Goal: Task Accomplishment & Management: Manage account settings

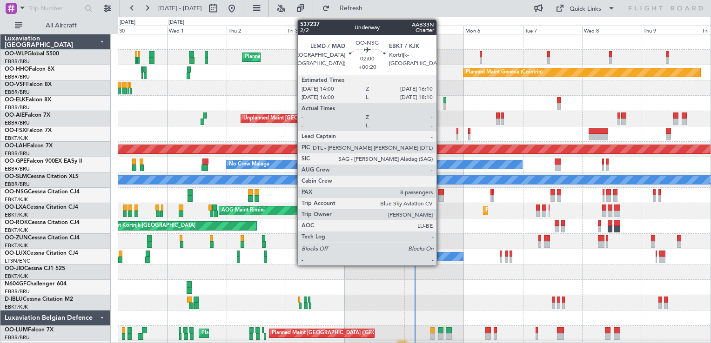
click at [441, 197] on div at bounding box center [441, 198] width 6 height 7
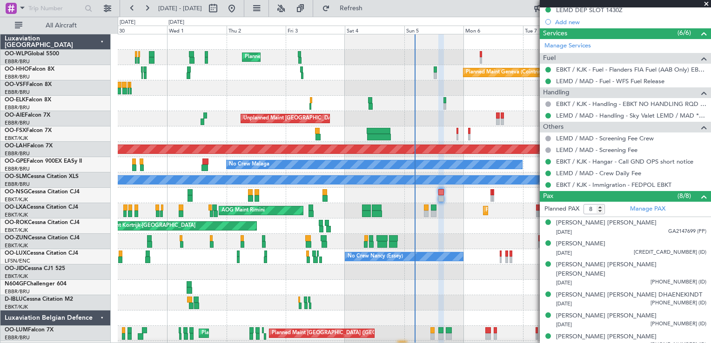
scroll to position [340, 0]
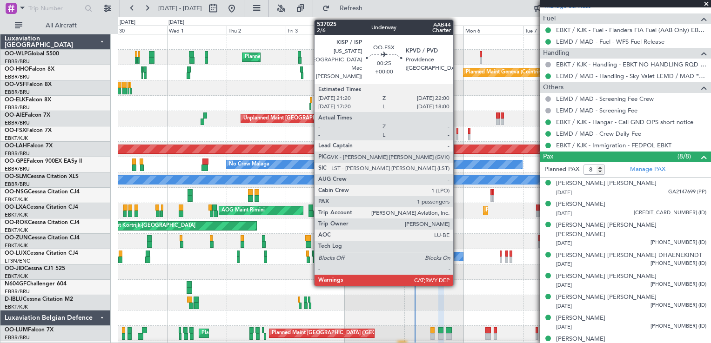
click at [457, 137] on div at bounding box center [457, 137] width 2 height 7
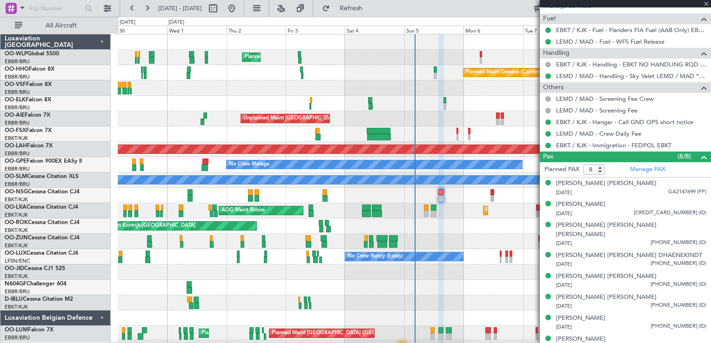
type input "1"
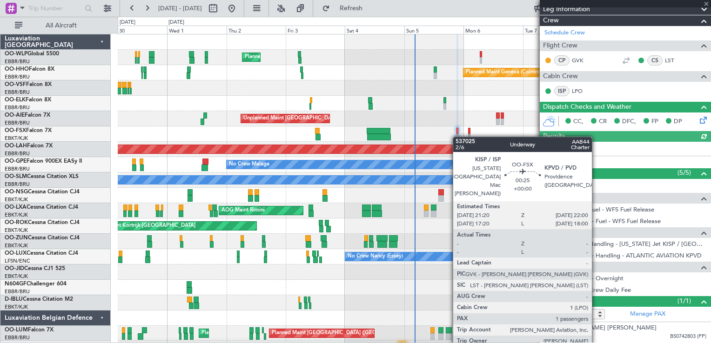
scroll to position [0, 0]
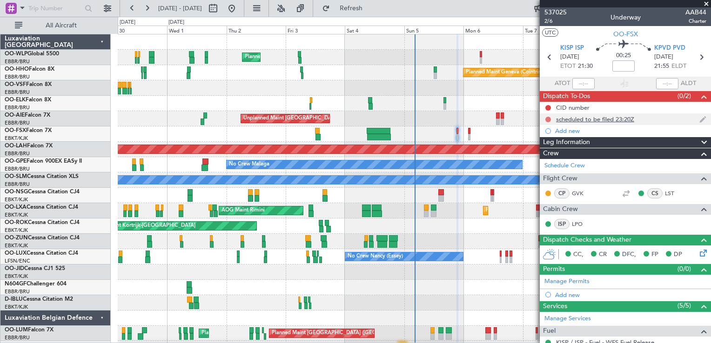
click at [549, 119] on button at bounding box center [548, 120] width 6 height 6
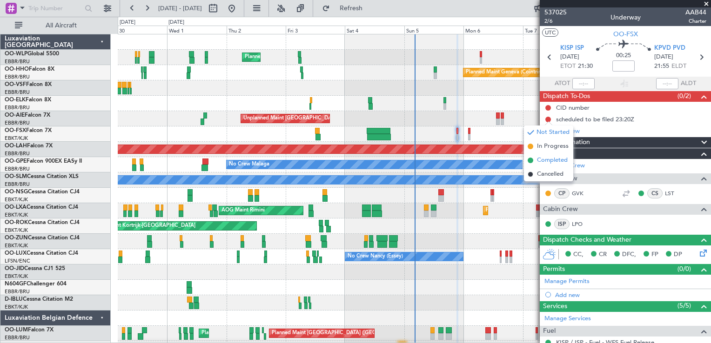
click at [550, 162] on span "Completed" at bounding box center [552, 160] width 31 height 9
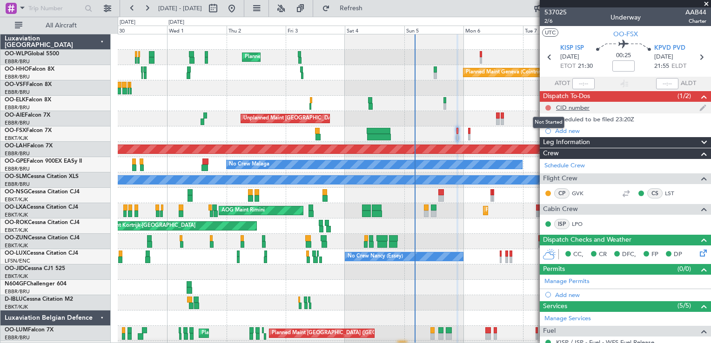
click at [550, 106] on button at bounding box center [548, 108] width 6 height 6
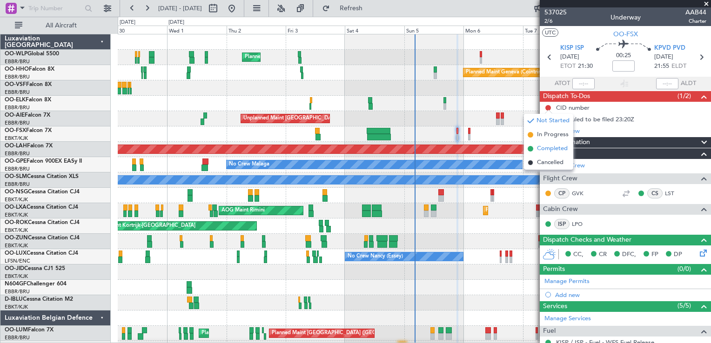
click at [542, 150] on span "Completed" at bounding box center [552, 148] width 31 height 9
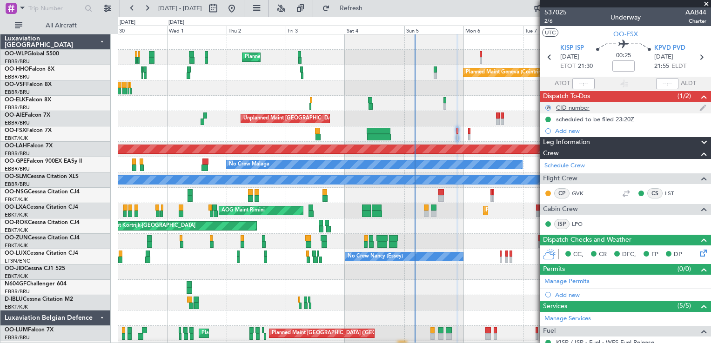
click at [574, 109] on div "CID number" at bounding box center [573, 108] width 34 height 8
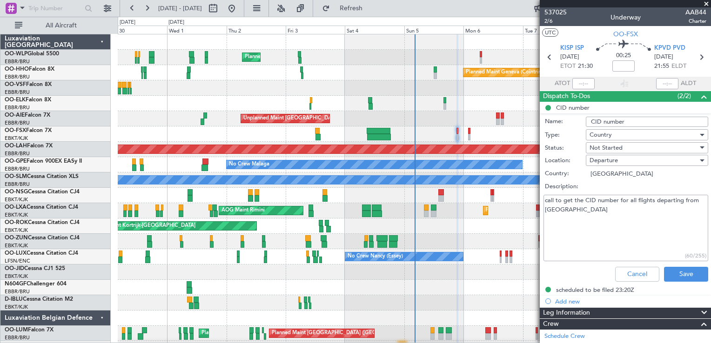
click at [579, 207] on textarea "call to get the CID number for all flights departing from US" at bounding box center [625, 228] width 165 height 67
type textarea "call to get the CID number for all flights departing from US 292"
click at [686, 271] on button "Save" at bounding box center [686, 274] width 44 height 15
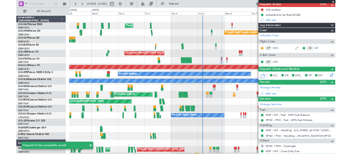
scroll to position [131, 0]
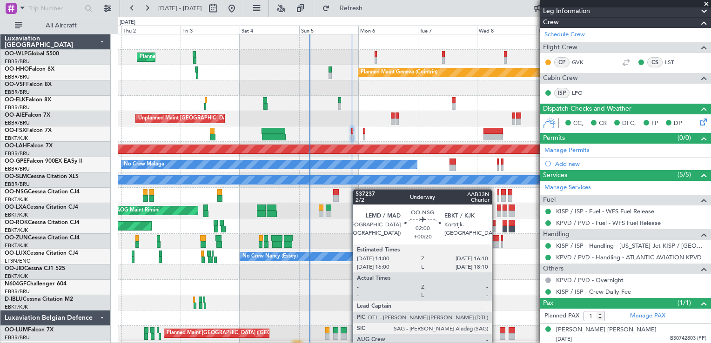
click at [347, 189] on div "Planned Maint Milan (Linate) Planned Maint Geneva (Cointrin) Planned Maint Kort…" at bounding box center [414, 195] width 593 height 322
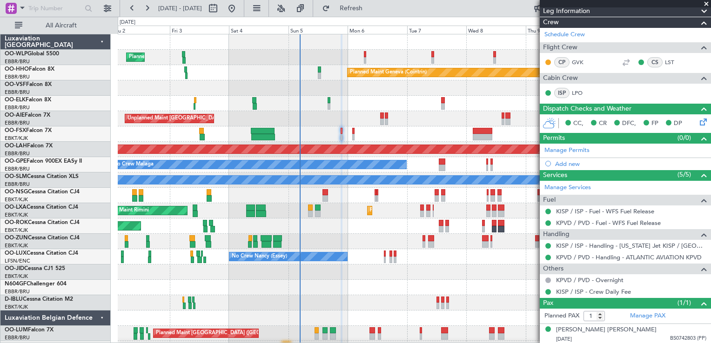
click at [402, 50] on div "Planned Maint Milan (Linate)" at bounding box center [414, 57] width 593 height 15
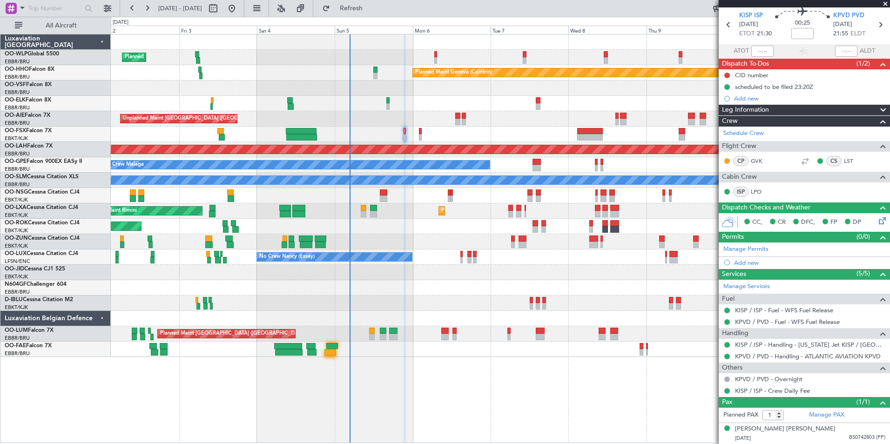
scroll to position [32, 0]
click at [323, 343] on div "AOG Maint Melsbroek Air Base Owner Melsbroek Air Base Planned Maint Melsbroek A…" at bounding box center [500, 349] width 778 height 15
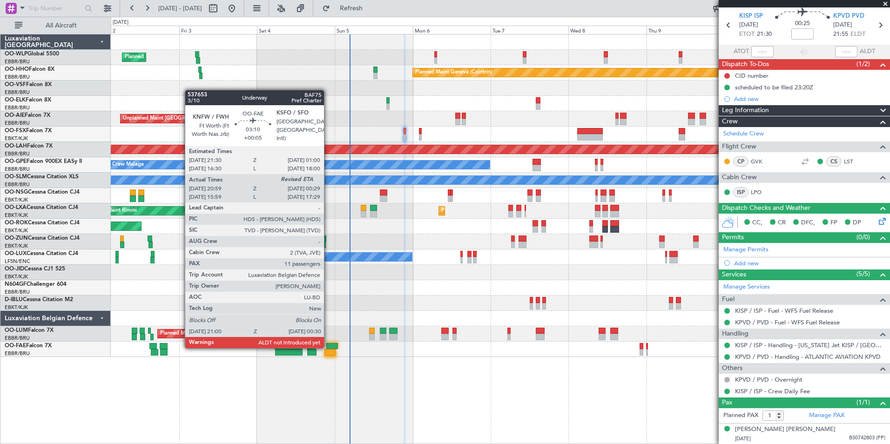
click at [329, 343] on div at bounding box center [332, 346] width 12 height 7
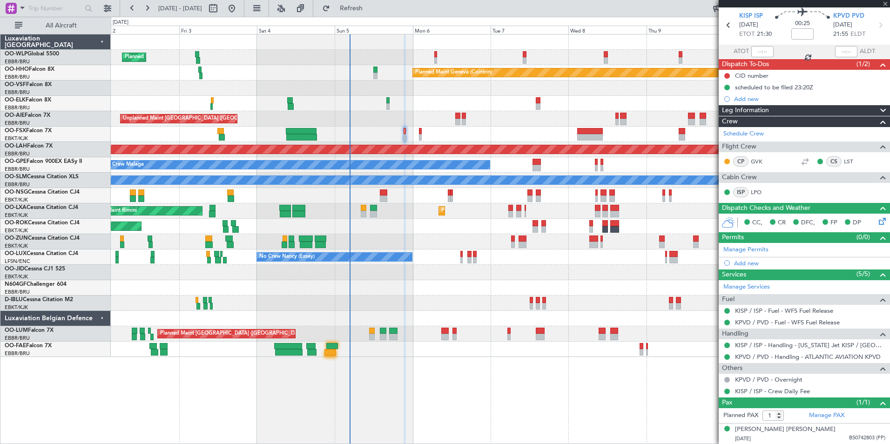
type input "+00:05"
type input "21:09"
type input "11"
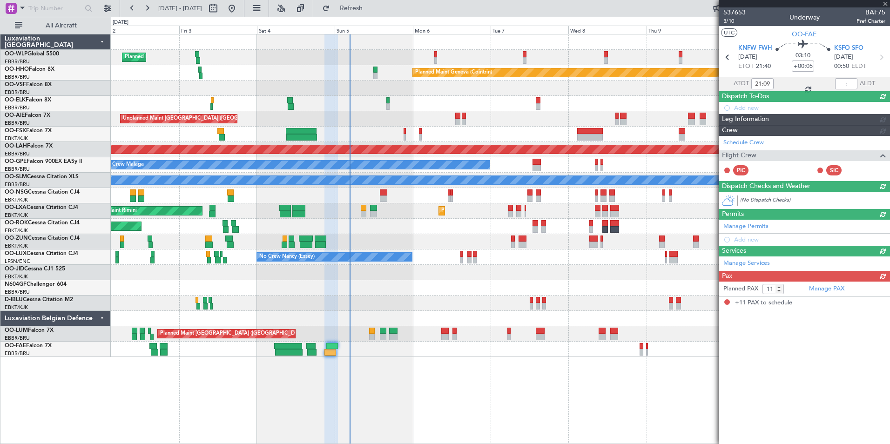
scroll to position [0, 0]
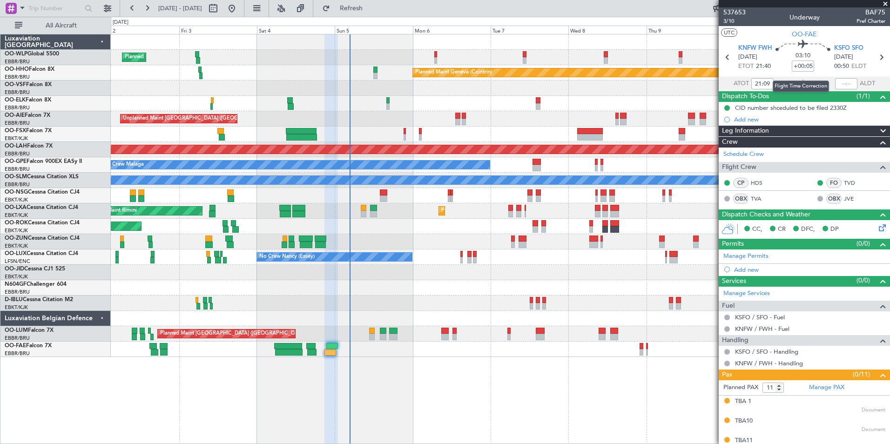
click at [711, 81] on mat-tooltip-component "Flight Time Correction" at bounding box center [800, 86] width 69 height 25
click at [711, 82] on input "text" at bounding box center [846, 83] width 22 height 11
type input "00:20"
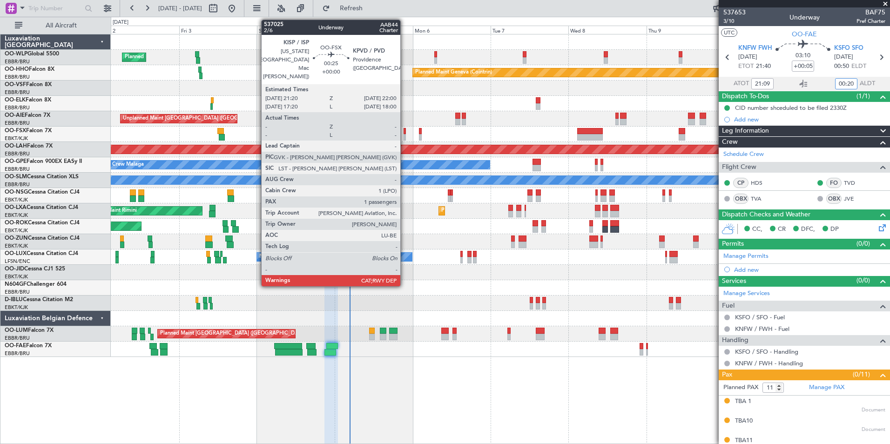
click at [404, 134] on div at bounding box center [404, 137] width 2 height 7
type input "1"
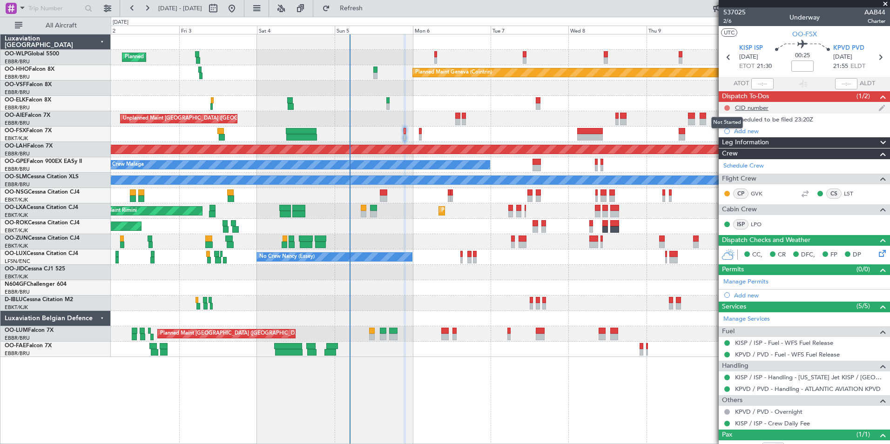
click at [711, 108] on button at bounding box center [727, 108] width 6 height 6
click at [711, 150] on span "Completed" at bounding box center [731, 148] width 31 height 9
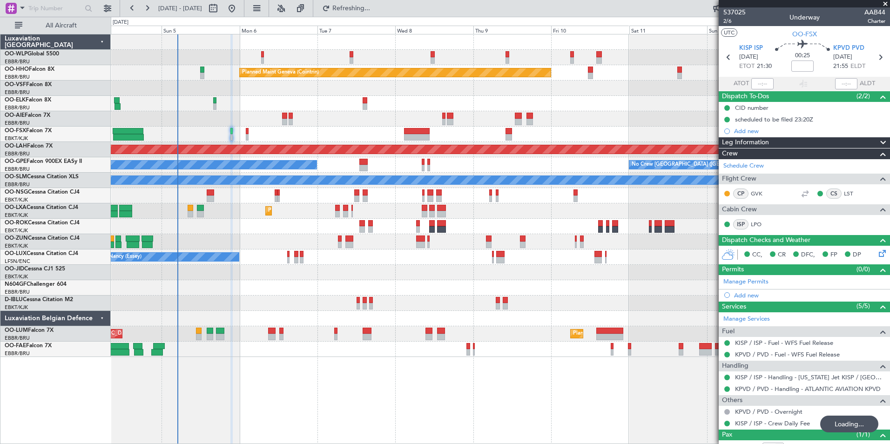
click at [426, 174] on div "Planned Maint Milan (Linate) Planned Maint Geneva (Cointrin) Unplanned Maint Lo…" at bounding box center [500, 195] width 778 height 322
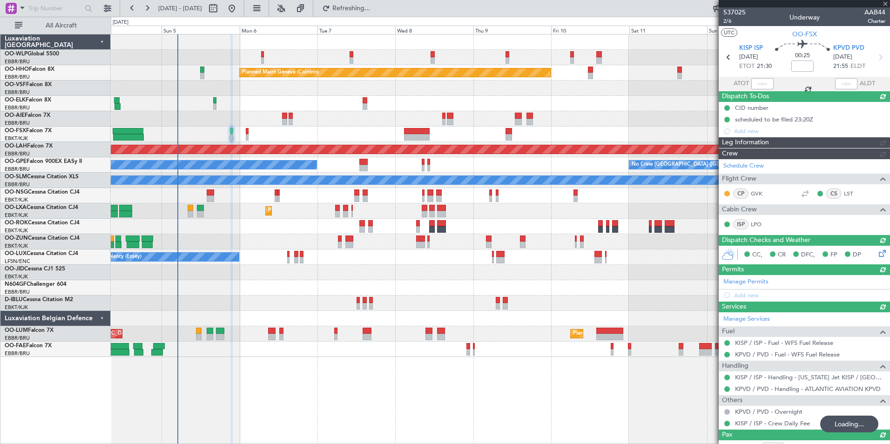
click at [395, 175] on div "Planned Maint Milan (Linate) Planned Maint Geneva (Cointrin) Unplanned Maint Lo…" at bounding box center [500, 195] width 778 height 322
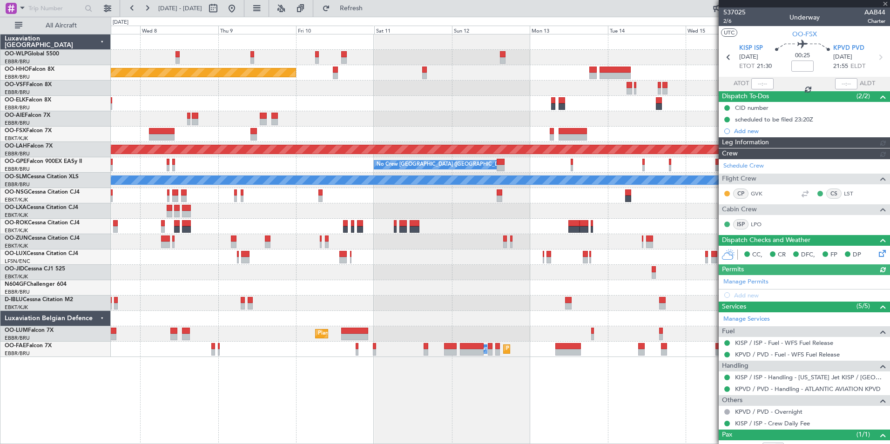
click at [303, 147] on div "Planned Maint [PERSON_NAME]-[GEOGRAPHIC_DATA][PERSON_NAME] ([GEOGRAPHIC_DATA][P…" at bounding box center [500, 149] width 2336 height 9
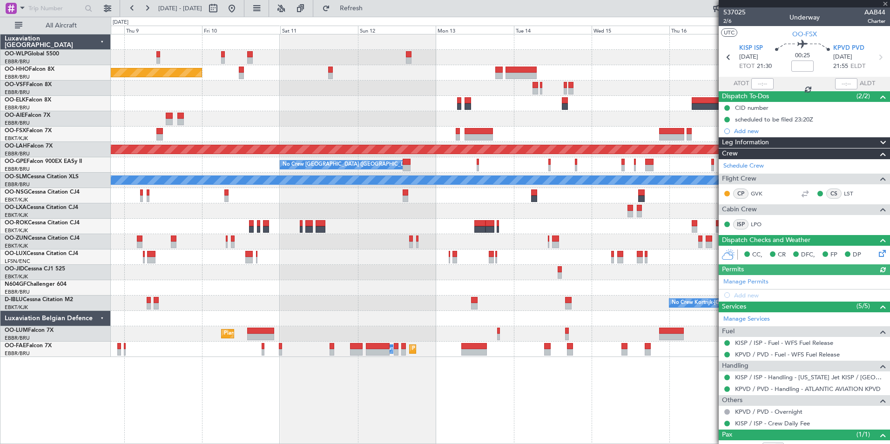
click at [370, 139] on div at bounding box center [500, 134] width 778 height 15
click at [377, 151] on div "Planned Maint Geneva (Cointrin) Planned Maint Alton-st Louis (St Louis Regl) No…" at bounding box center [500, 195] width 778 height 322
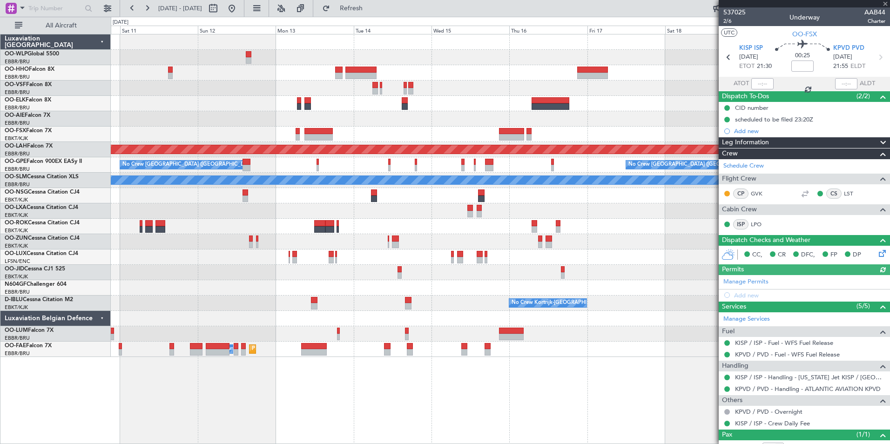
click at [354, 136] on div at bounding box center [500, 134] width 778 height 15
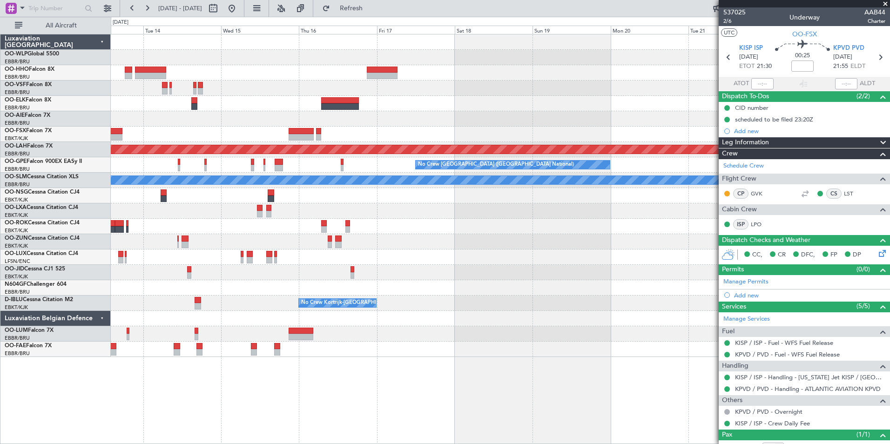
click at [389, 140] on div "Planned Maint Alton-st Louis (St Louis Regl) No Crew Brussels (Brussels Nationa…" at bounding box center [500, 195] width 778 height 322
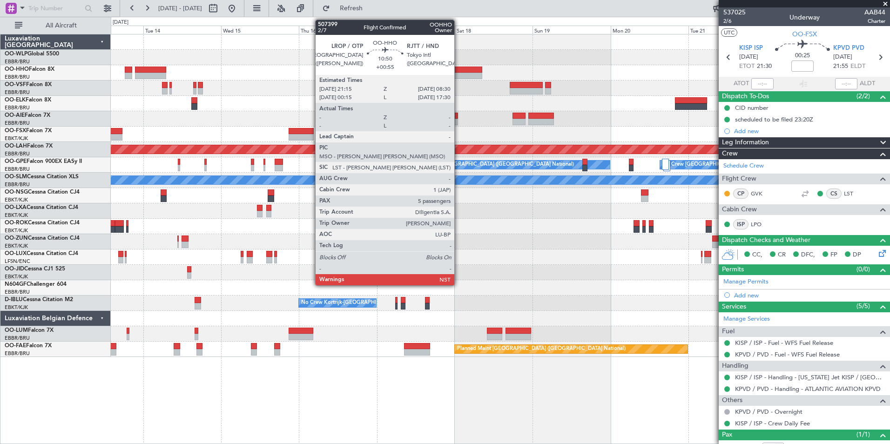
click at [458, 77] on div at bounding box center [463, 76] width 37 height 7
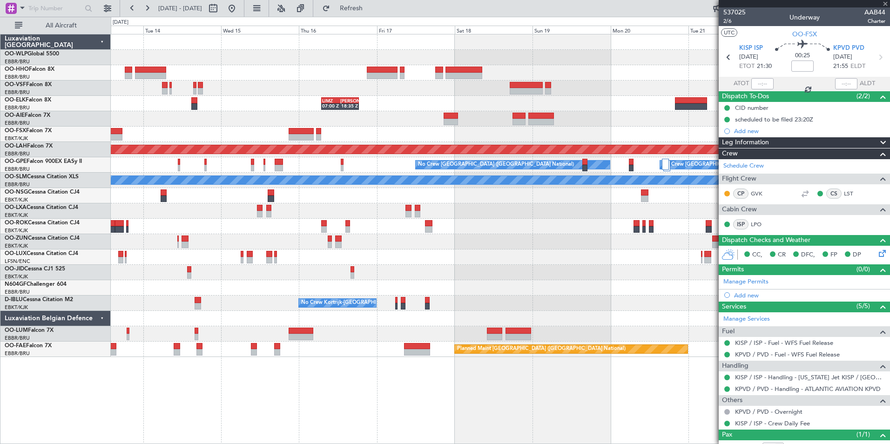
type input "+00:55"
type input "5"
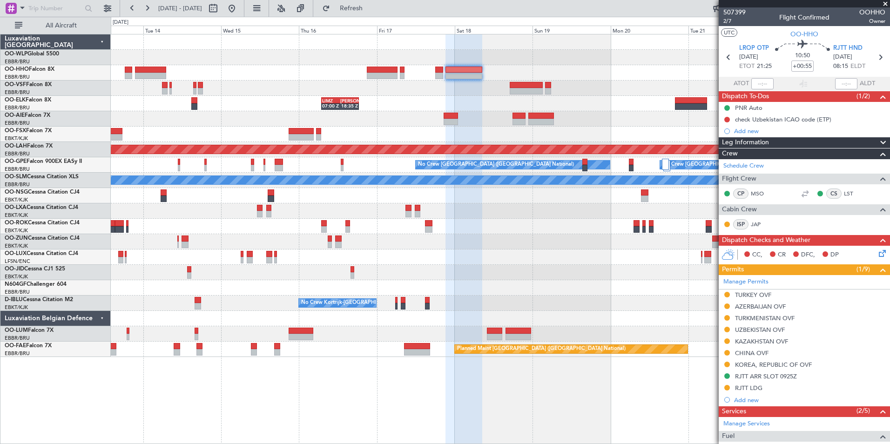
scroll to position [209, 0]
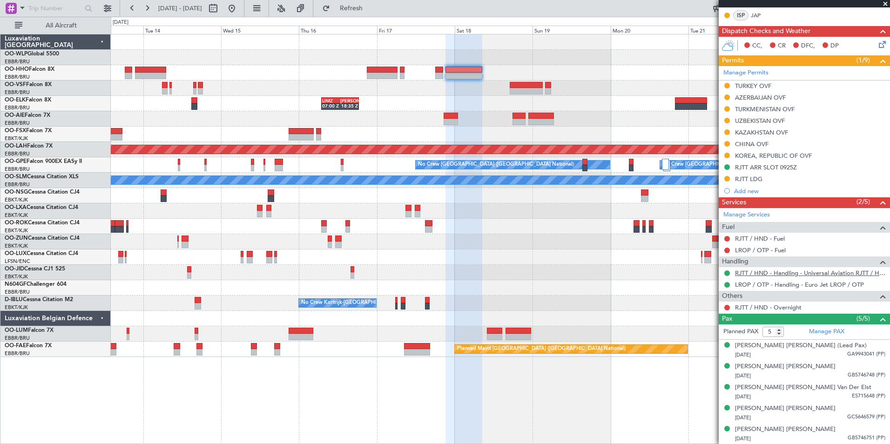
click at [711, 274] on link "RJTT / HND - Handling - Universal Aviation RJTT / HND" at bounding box center [810, 273] width 150 height 8
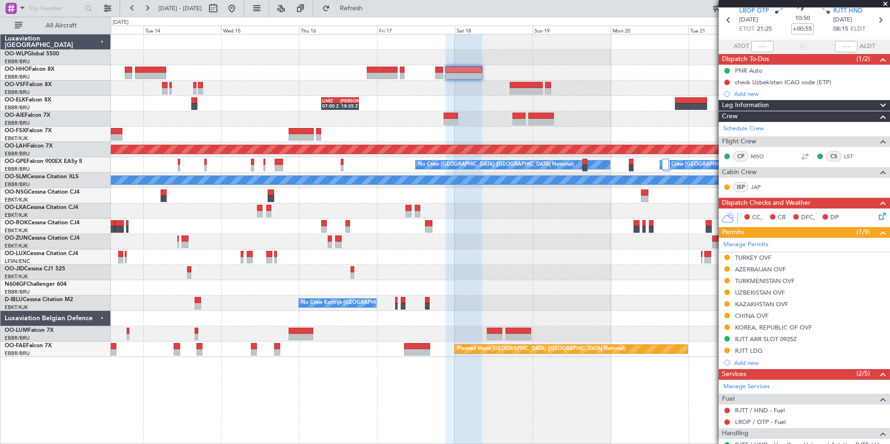
scroll to position [0, 0]
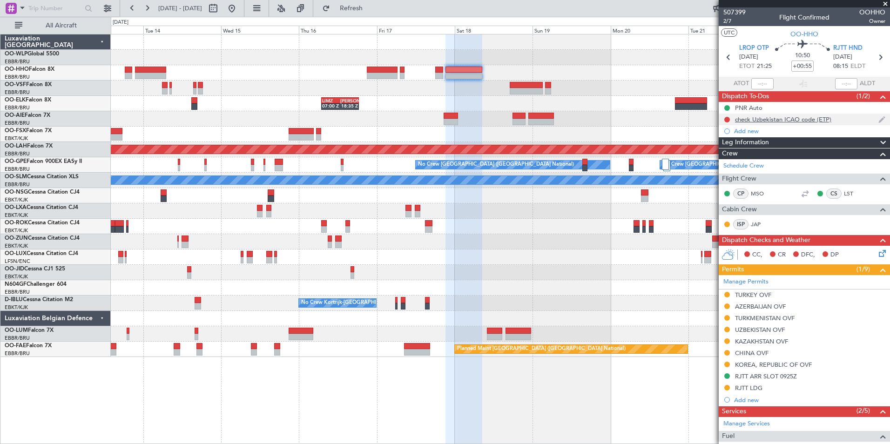
click at [711, 124] on div "check Uzbekistan ICAO code (ETP)" at bounding box center [803, 120] width 171 height 12
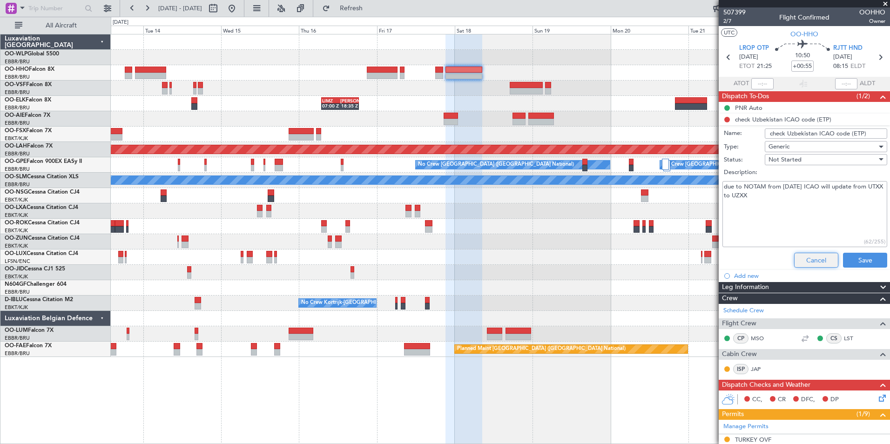
click at [711, 259] on button "Cancel" at bounding box center [816, 260] width 44 height 15
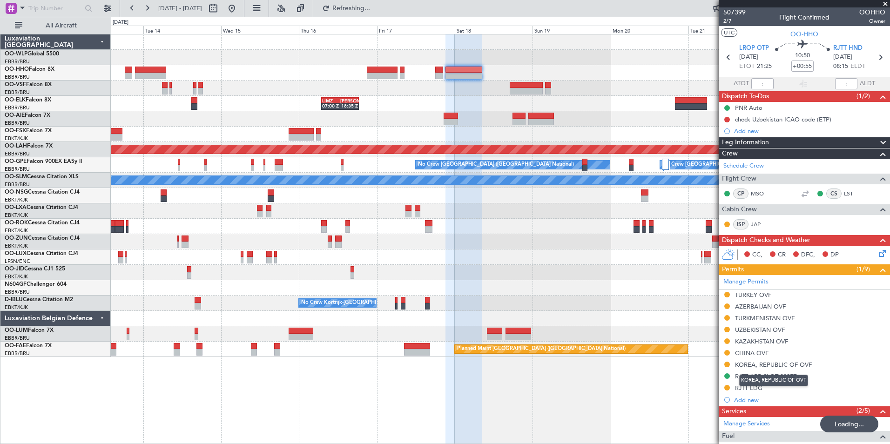
click at [711, 343] on div "KOREA, REPUBLIC OF OVF" at bounding box center [773, 381] width 69 height 12
click at [711, 343] on div "RJTT ARR SLOT 0925Z" at bounding box center [766, 376] width 62 height 8
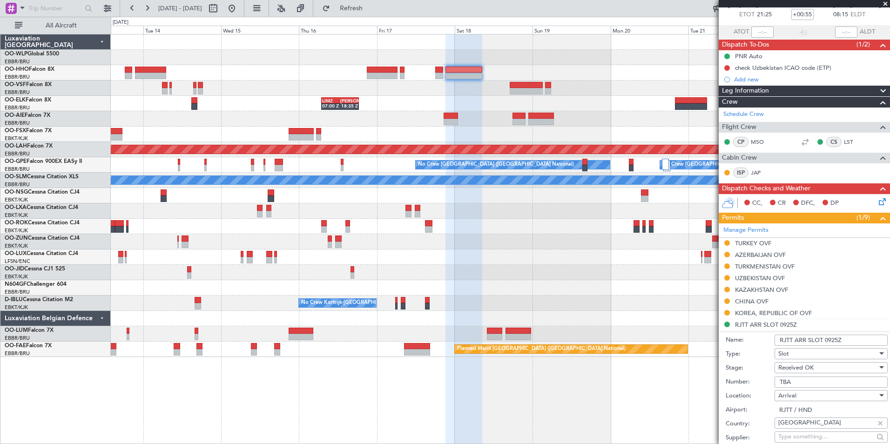
scroll to position [186, 0]
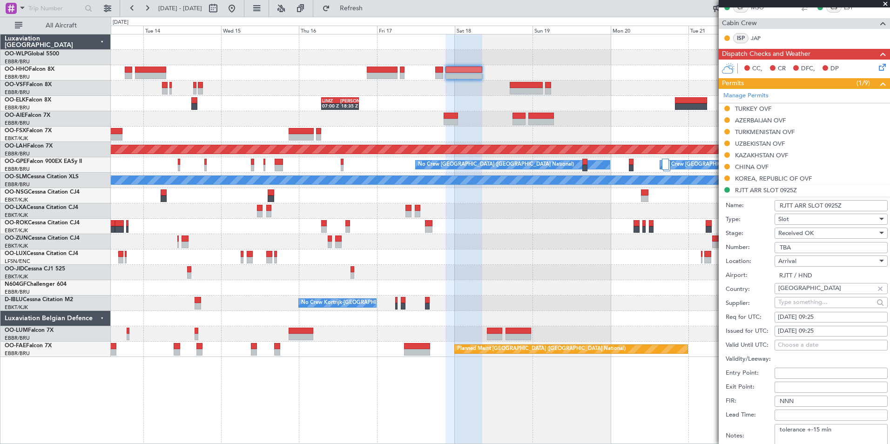
click at [711, 315] on div "18/10/2025 09:25" at bounding box center [831, 317] width 107 height 9
select select "10"
select select "2025"
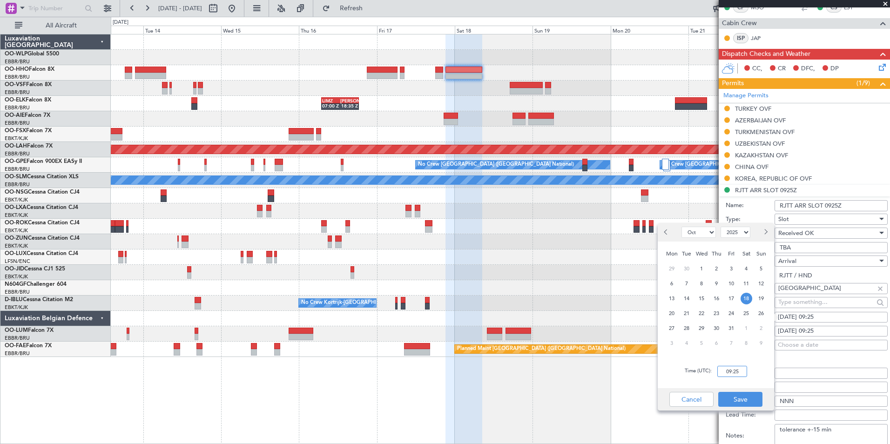
click at [711, 343] on input "09:25" at bounding box center [732, 371] width 30 height 11
type input "08:30"
click at [711, 343] on button "Save" at bounding box center [740, 399] width 44 height 15
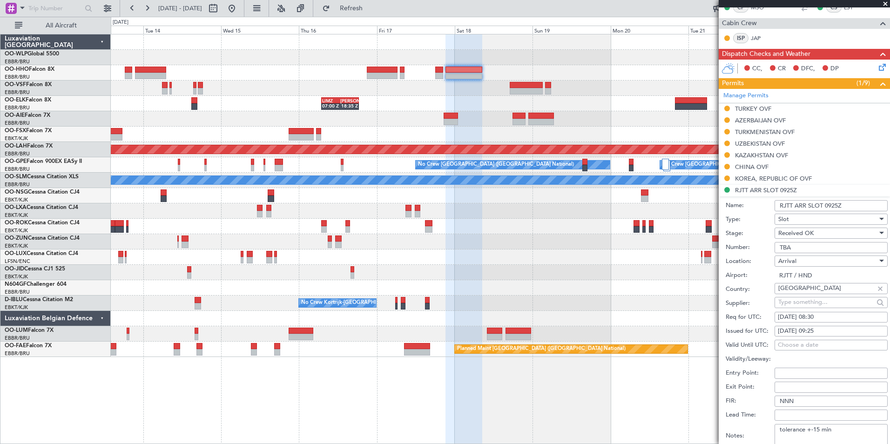
click at [711, 332] on div "18/10/2025 09:25" at bounding box center [831, 331] width 107 height 9
select select "10"
select select "2025"
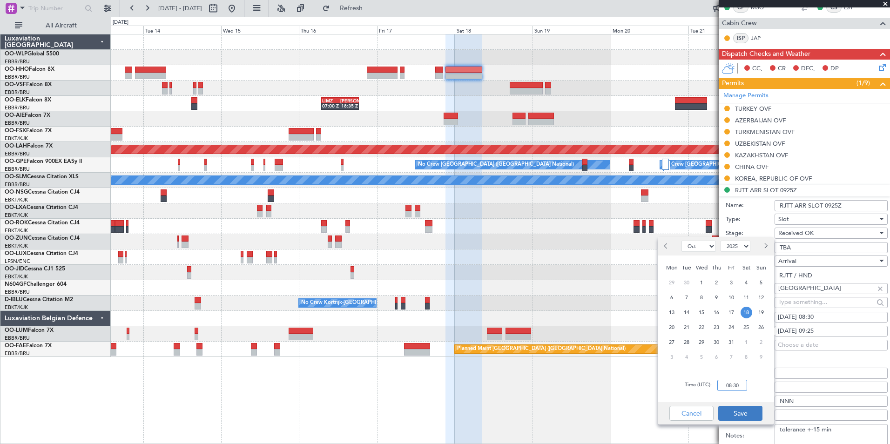
type input "08:30"
click at [711, 343] on button "Save" at bounding box center [740, 413] width 44 height 15
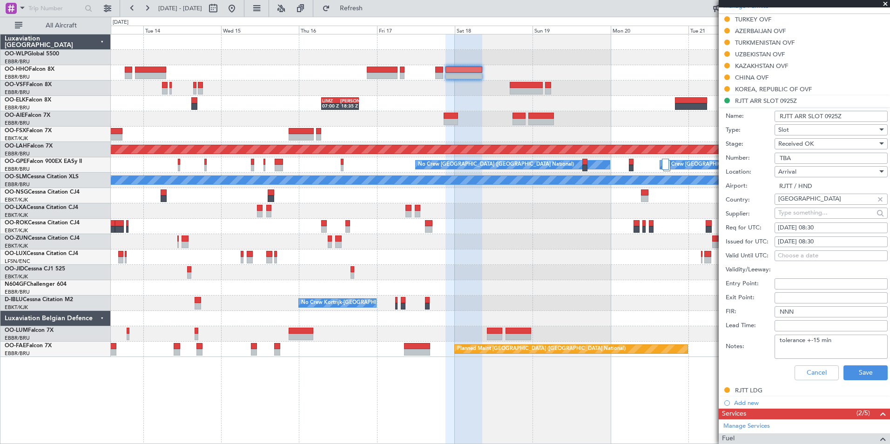
scroll to position [279, 0]
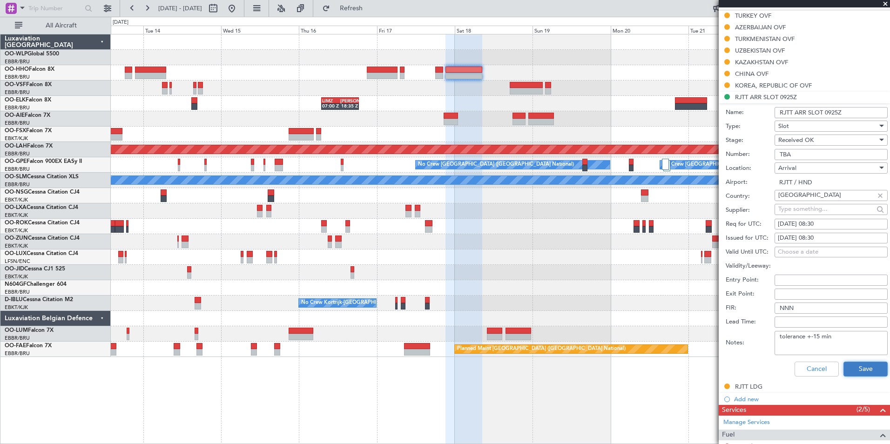
click at [711, 343] on button "Save" at bounding box center [865, 369] width 44 height 15
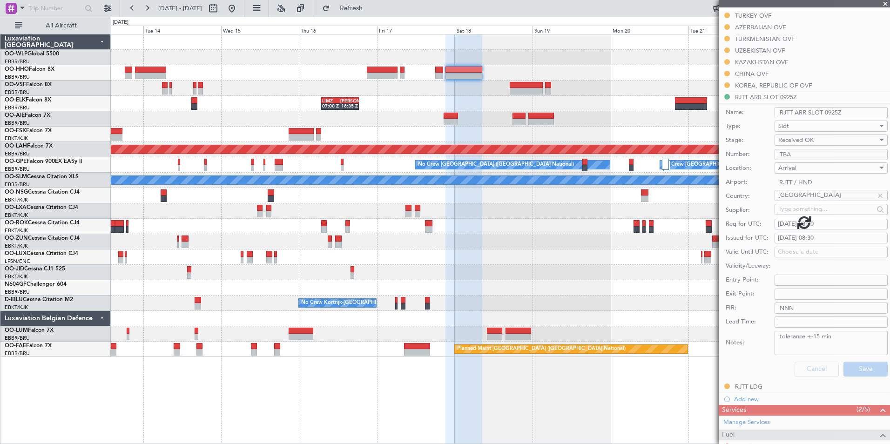
scroll to position [209, 0]
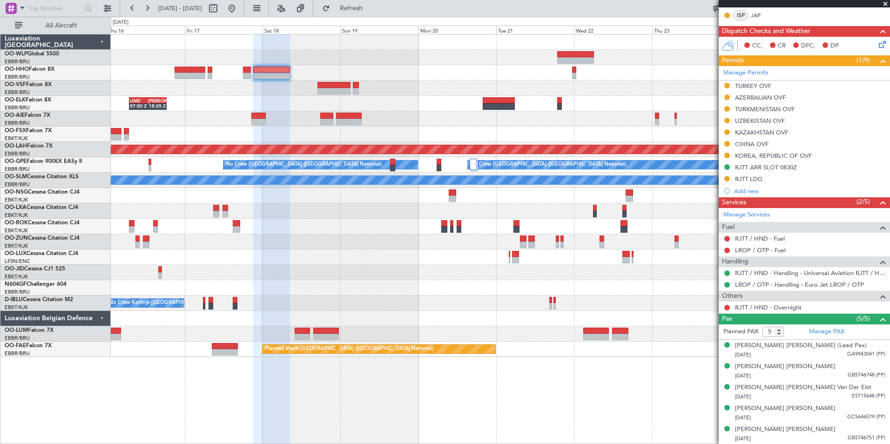
click at [380, 65] on div "- - FIMP 17:00 Z EBLG 05:10 Z LIMZ 07:00 Z KAUS 18:35 Z Planned Maint Alton-st …" at bounding box center [500, 195] width 778 height 322
click at [551, 59] on div "- - FIMP 17:00 Z EBLG 05:10 Z" at bounding box center [500, 57] width 778 height 15
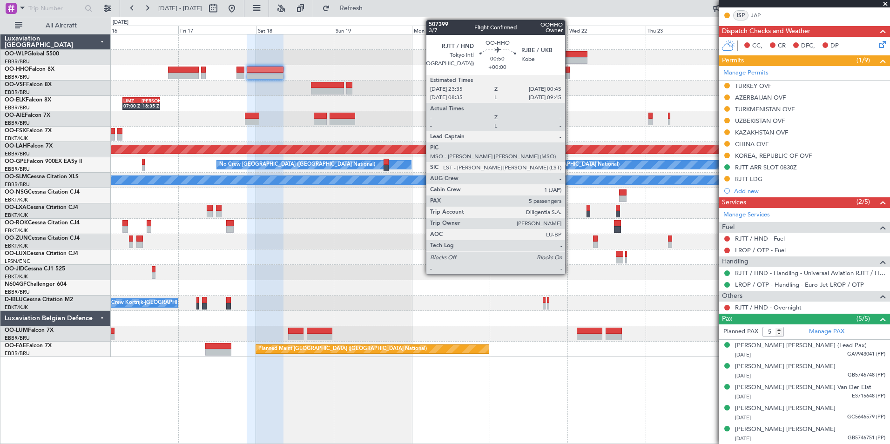
click at [569, 74] on div at bounding box center [567, 76] width 4 height 7
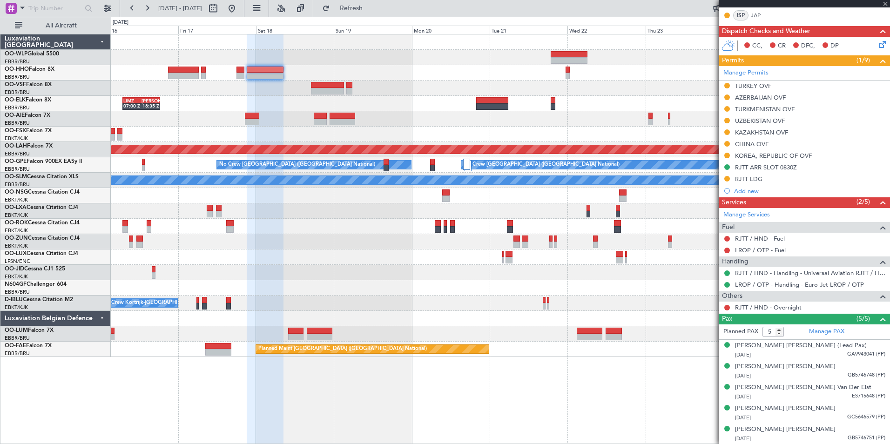
scroll to position [0, 0]
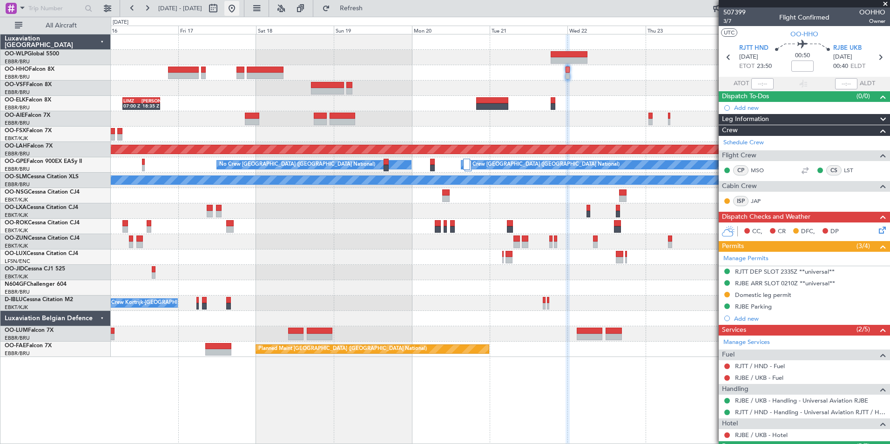
click at [239, 7] on button at bounding box center [231, 8] width 15 height 15
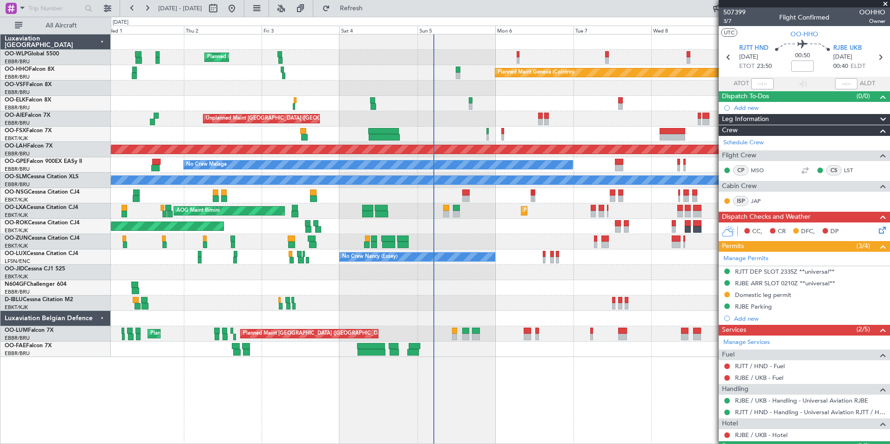
click at [555, 218] on div "AOG Maint Rimini Planned Maint Kortrijk-Wevelgem" at bounding box center [500, 210] width 778 height 15
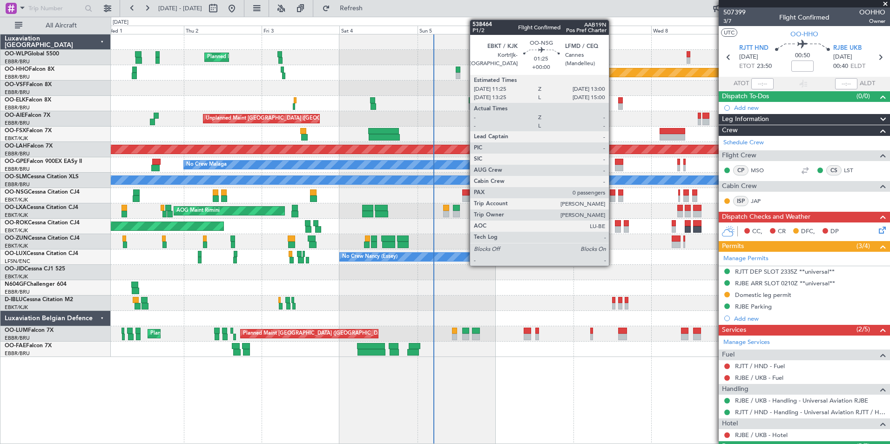
click at [613, 195] on div at bounding box center [613, 198] width 6 height 7
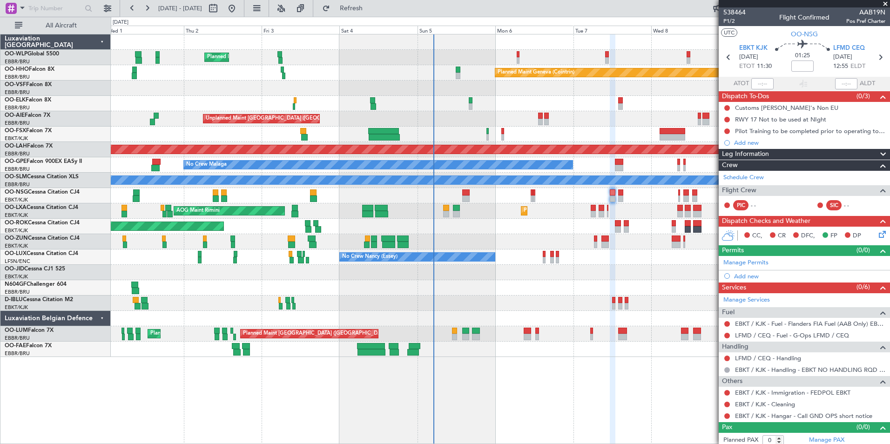
click at [514, 273] on div "Planned Maint Kortrijk-[GEOGRAPHIC_DATA]" at bounding box center [500, 272] width 778 height 15
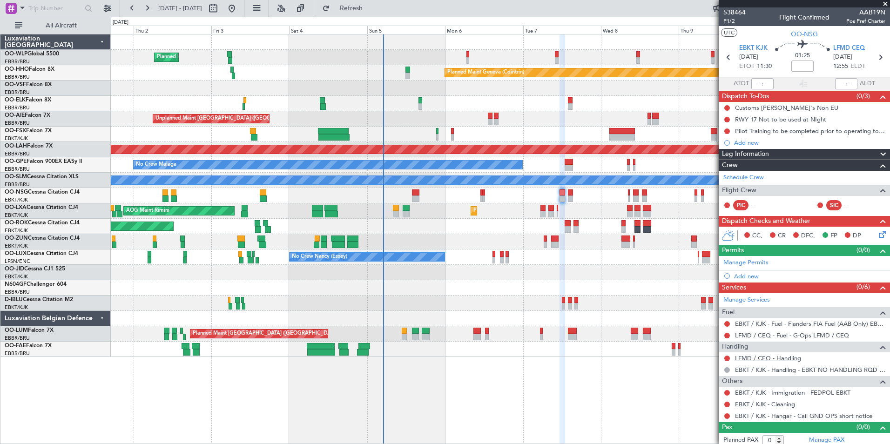
click at [711, 343] on link "LFMD / CEQ - Handling" at bounding box center [768, 358] width 66 height 8
click at [711, 338] on link "LFMD / CEQ - Fuel - G-Ops LFMD / CEQ" at bounding box center [792, 335] width 114 height 8
click at [711, 343] on link "LFMD / CEQ - Handling" at bounding box center [768, 358] width 66 height 8
click at [711, 343] on button at bounding box center [727, 416] width 6 height 6
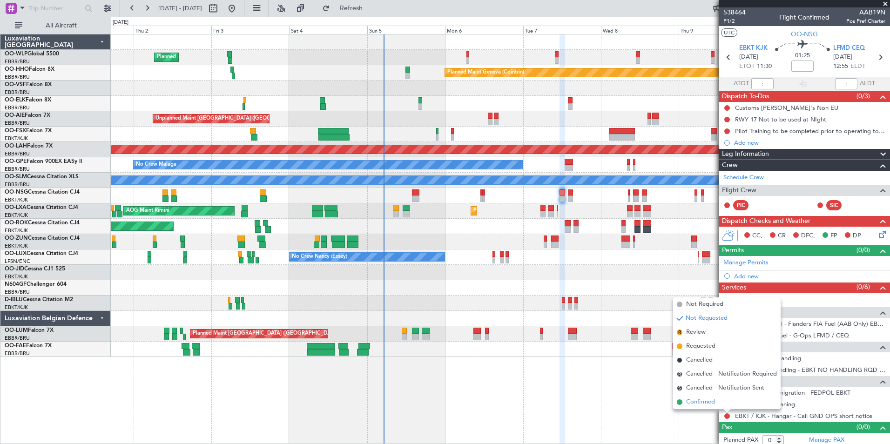
click at [695, 343] on span "Confirmed" at bounding box center [700, 401] width 29 height 9
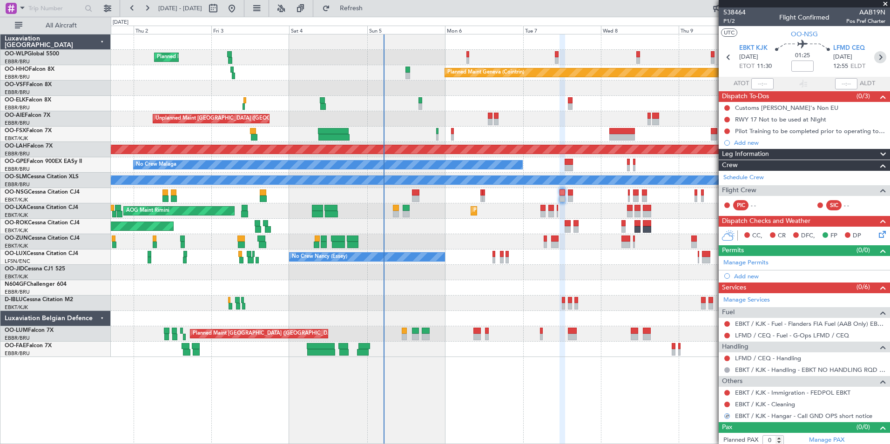
click at [711, 55] on icon at bounding box center [880, 57] width 12 height 12
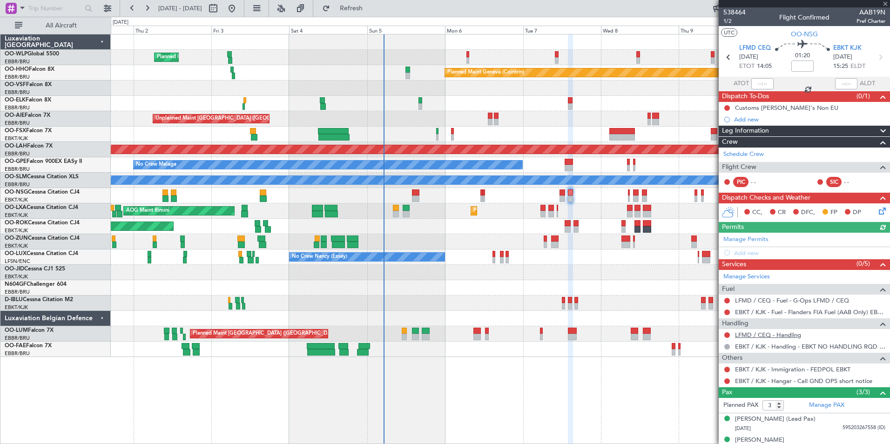
click at [711, 335] on link "LFMD / CEQ - Handling" at bounding box center [768, 335] width 66 height 8
click at [711, 297] on link "LFMD / CEQ - Fuel - G-Ops LFMD / CEQ" at bounding box center [792, 300] width 114 height 8
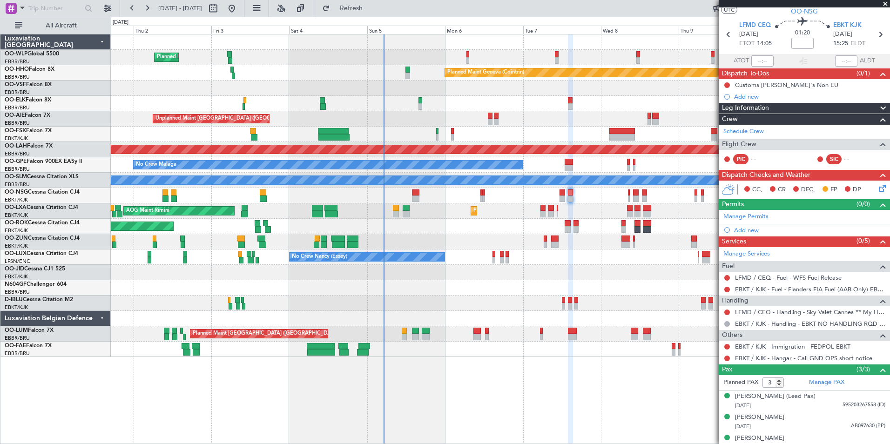
scroll to position [32, 0]
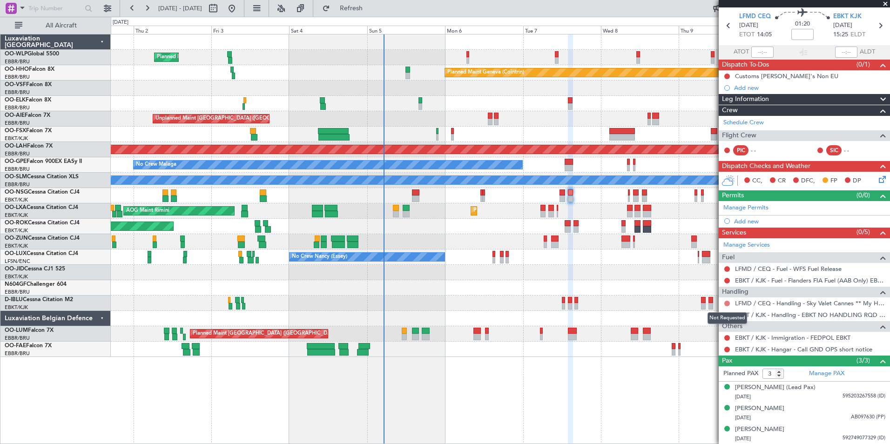
click at [711, 303] on button at bounding box center [727, 304] width 6 height 6
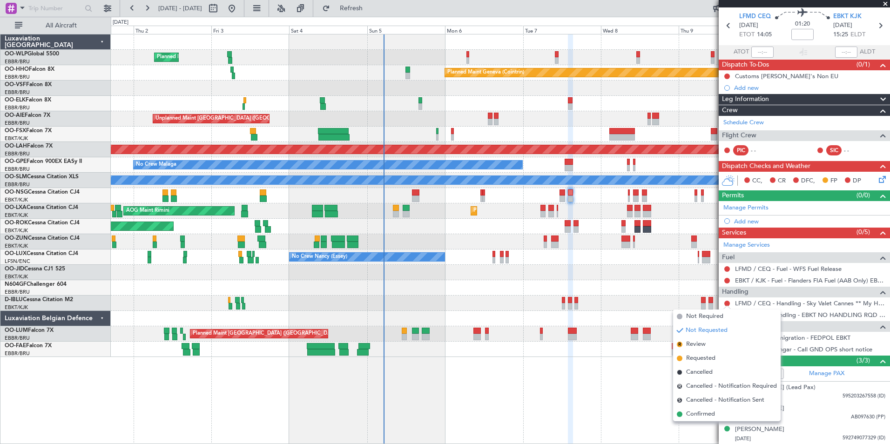
click at [701, 343] on span "Requested" at bounding box center [700, 358] width 29 height 9
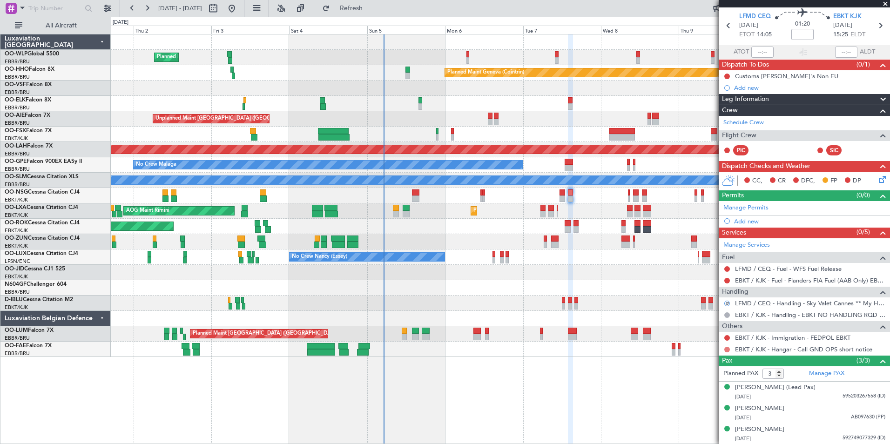
click at [711, 343] on button at bounding box center [727, 350] width 6 height 6
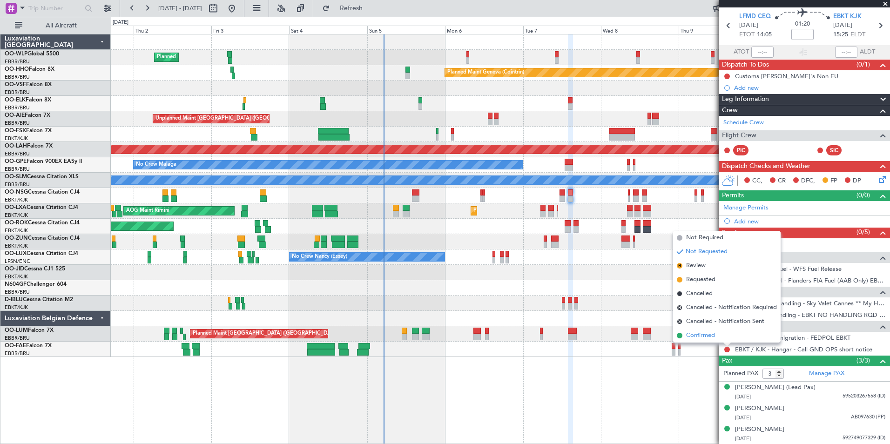
click at [711, 338] on span "Confirmed" at bounding box center [700, 335] width 29 height 9
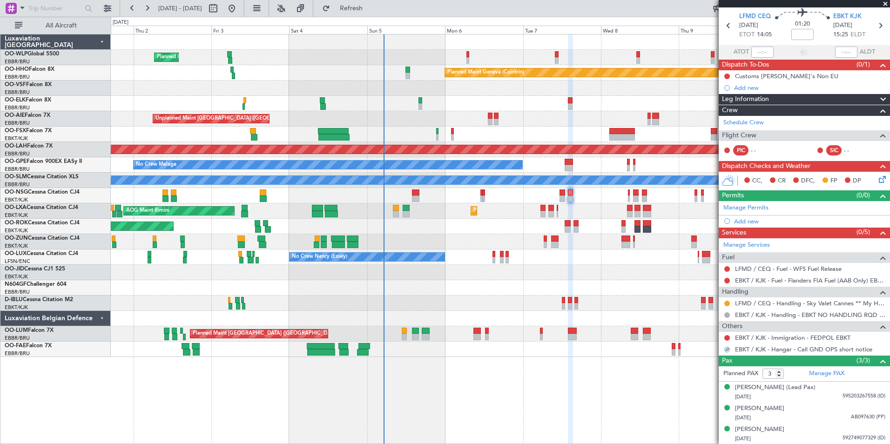
click at [711, 178] on icon at bounding box center [880, 177] width 7 height 7
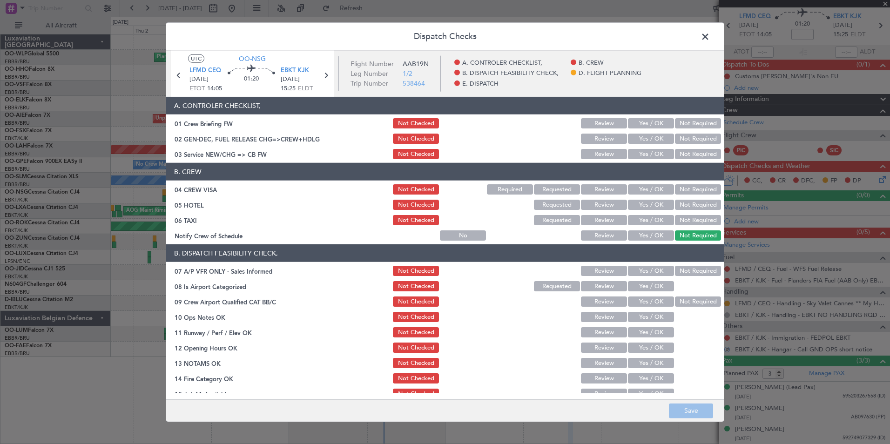
drag, startPoint x: 642, startPoint y: 148, endPoint x: 646, endPoint y: 153, distance: 7.3
click at [642, 148] on div "Yes / OK" at bounding box center [649, 154] width 47 height 13
click at [646, 154] on button "Yes / OK" at bounding box center [651, 154] width 46 height 10
click at [683, 185] on button "Not Required" at bounding box center [698, 189] width 46 height 10
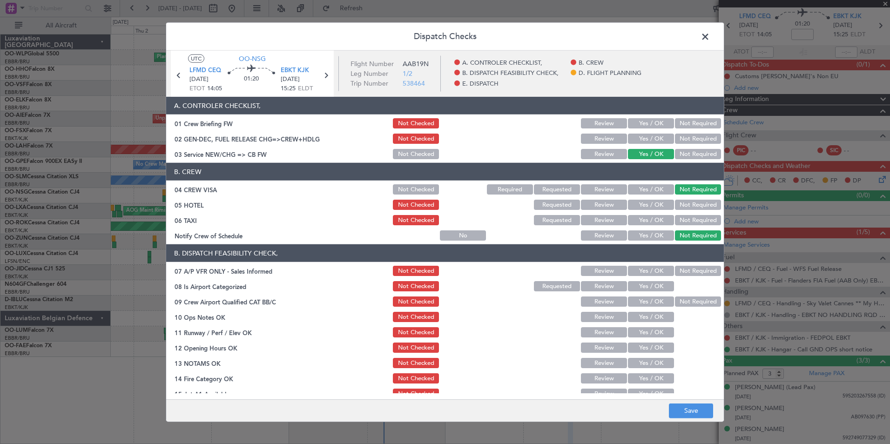
drag, startPoint x: 683, startPoint y: 202, endPoint x: 682, endPoint y: 214, distance: 12.1
click at [682, 205] on button "Not Required" at bounding box center [698, 205] width 46 height 10
click at [679, 220] on button "Not Required" at bounding box center [698, 220] width 46 height 10
click at [643, 235] on button "Yes / OK" at bounding box center [651, 235] width 46 height 10
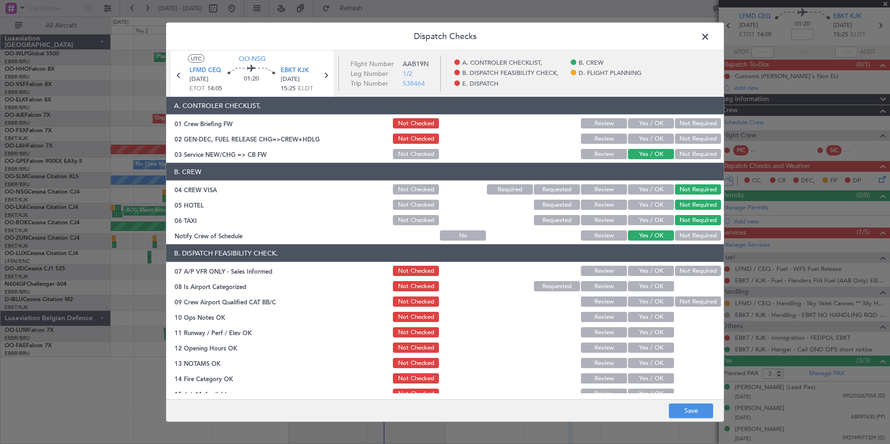
click at [676, 274] on button "Not Required" at bounding box center [698, 271] width 46 height 10
click at [651, 290] on button "Yes / OK" at bounding box center [651, 286] width 46 height 10
click at [647, 298] on button "Yes / OK" at bounding box center [651, 301] width 46 height 10
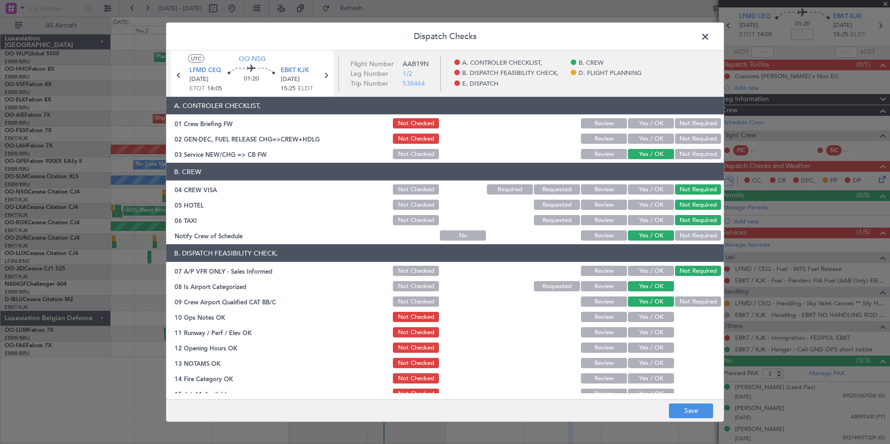
click at [641, 320] on button "Yes / OK" at bounding box center [651, 317] width 46 height 10
click at [640, 329] on button "Yes / OK" at bounding box center [651, 332] width 46 height 10
click at [637, 343] on button "Yes / OK" at bounding box center [651, 347] width 46 height 10
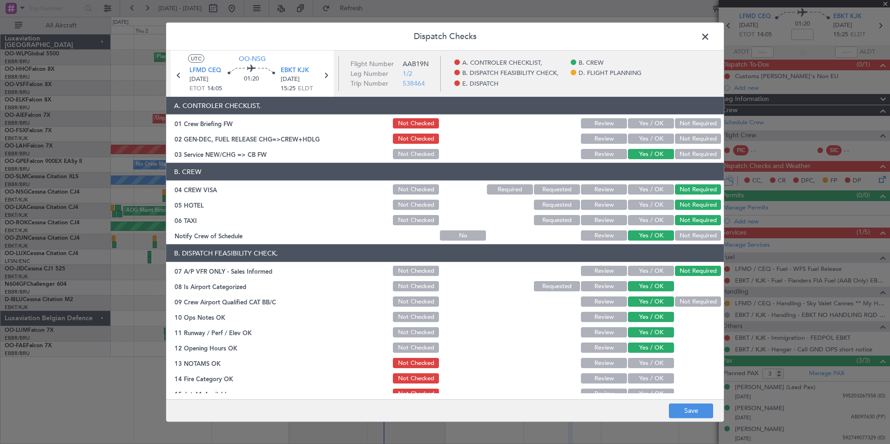
click at [609, 343] on button "Review" at bounding box center [604, 363] width 46 height 10
click at [628, 343] on button "Yes / OK" at bounding box center [651, 378] width 46 height 10
click at [630, 343] on section "B. DISPATCH FEASIBILITY CHECK, 07 A/P VFR ONLY - Sales Informed Not Checked Rev…" at bounding box center [444, 345] width 557 height 202
click at [631, 343] on div "Yes / OK" at bounding box center [649, 393] width 47 height 13
click at [631, 343] on button "Yes / OK" at bounding box center [651, 394] width 46 height 10
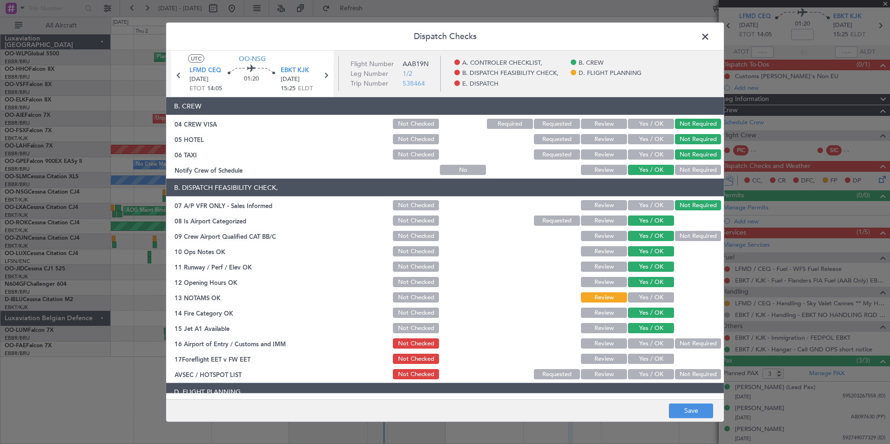
scroll to position [140, 0]
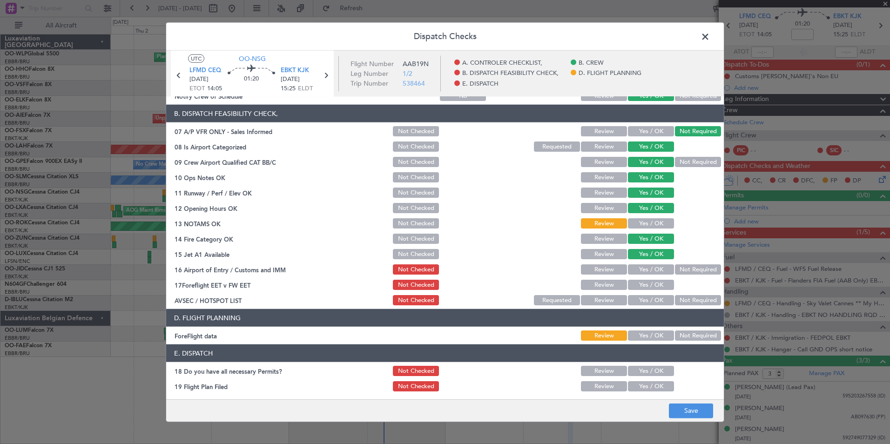
click at [687, 271] on button "Not Required" at bounding box center [698, 269] width 46 height 10
click at [601, 286] on button "Review" at bounding box center [604, 285] width 46 height 10
click at [683, 301] on button "Not Required" at bounding box center [698, 300] width 46 height 10
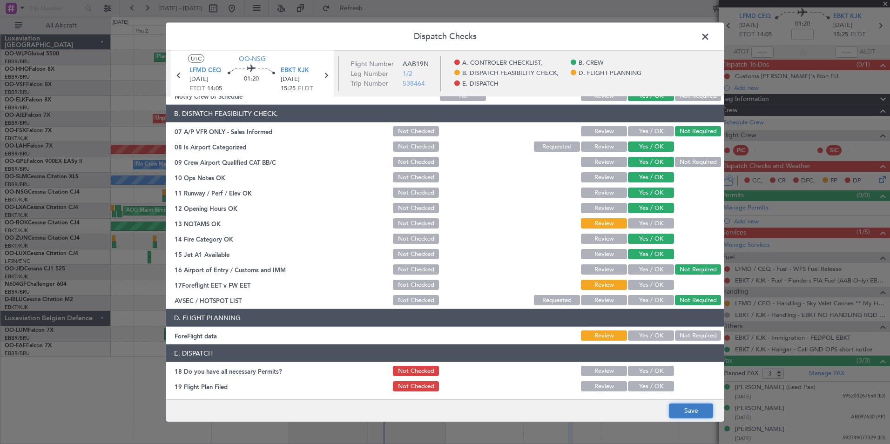
click at [689, 343] on button "Save" at bounding box center [691, 410] width 44 height 15
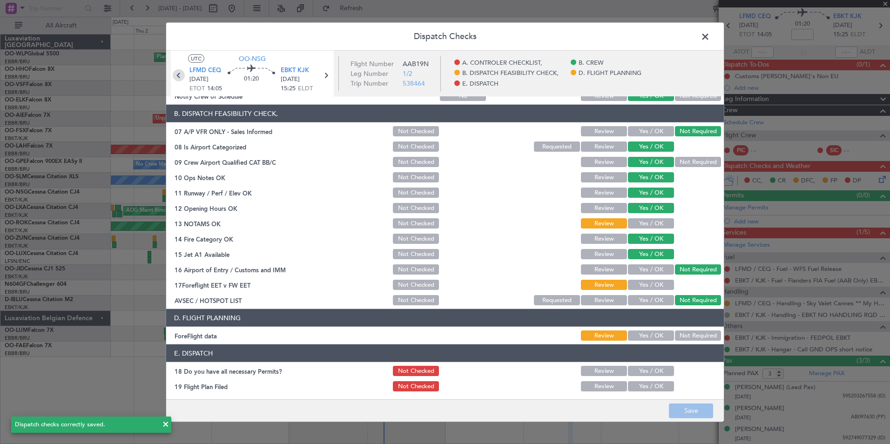
click at [178, 79] on icon at bounding box center [179, 75] width 12 height 12
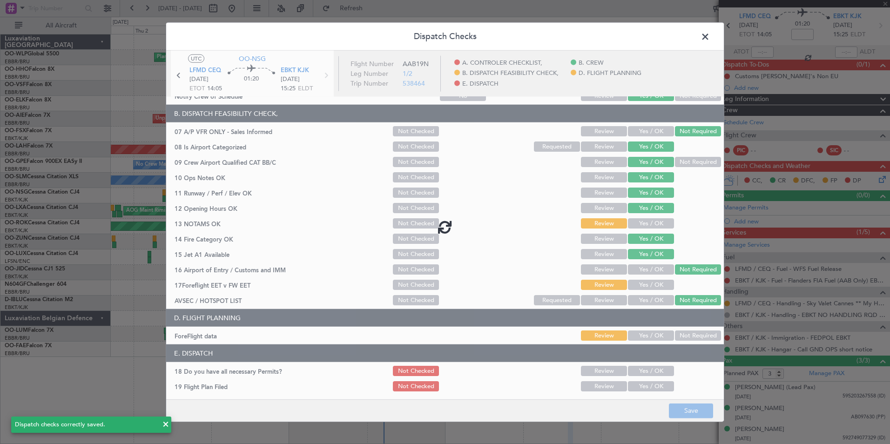
type input "0"
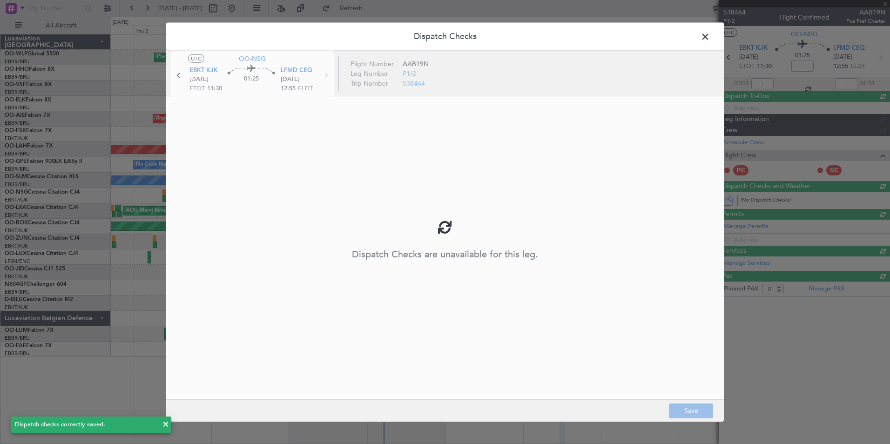
scroll to position [0, 0]
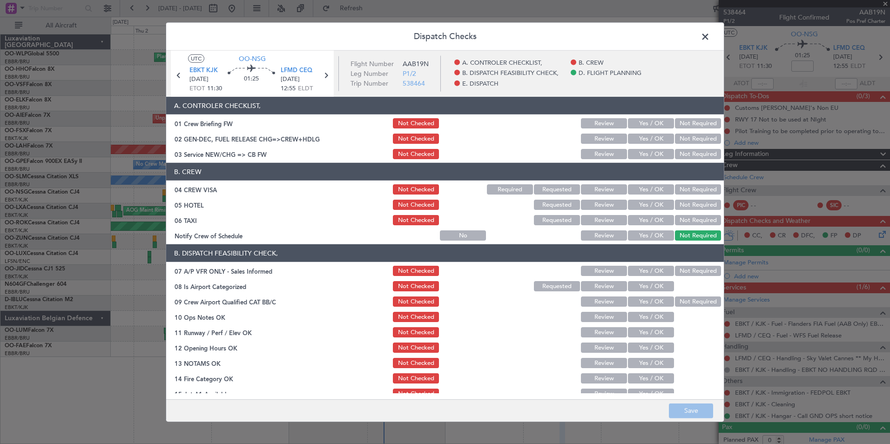
click at [702, 185] on button "Not Required" at bounding box center [698, 189] width 46 height 10
click at [675, 203] on button "Not Required" at bounding box center [698, 205] width 46 height 10
click at [685, 221] on button "Not Required" at bounding box center [698, 220] width 46 height 10
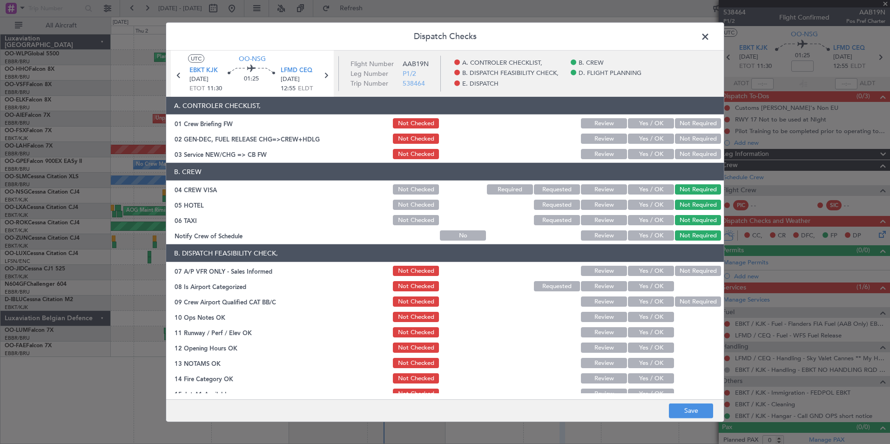
click at [637, 236] on button "Yes / OK" at bounding box center [651, 235] width 46 height 10
click at [681, 267] on button "Not Required" at bounding box center [698, 271] width 46 height 10
click at [650, 289] on button "Yes / OK" at bounding box center [651, 286] width 46 height 10
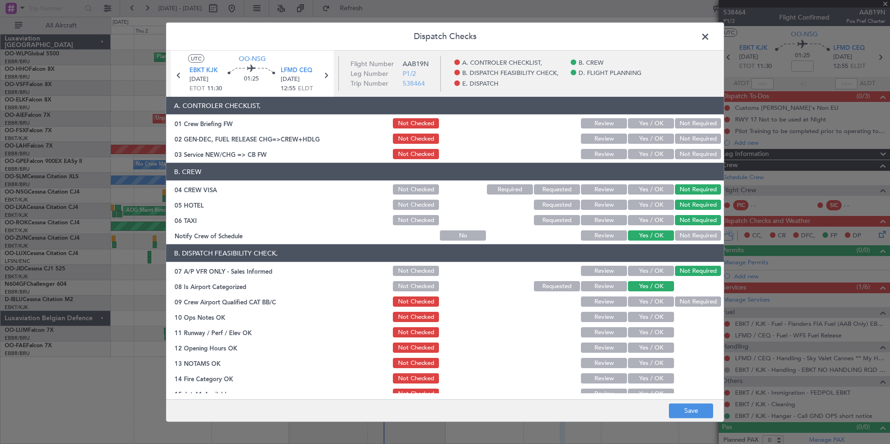
click at [646, 306] on button "Yes / OK" at bounding box center [651, 301] width 46 height 10
click at [646, 322] on div "Yes / OK" at bounding box center [649, 316] width 47 height 13
click at [644, 333] on button "Yes / OK" at bounding box center [651, 332] width 46 height 10
click at [642, 321] on button "Yes / OK" at bounding box center [651, 317] width 46 height 10
drag, startPoint x: 635, startPoint y: 349, endPoint x: 613, endPoint y: 356, distance: 23.5
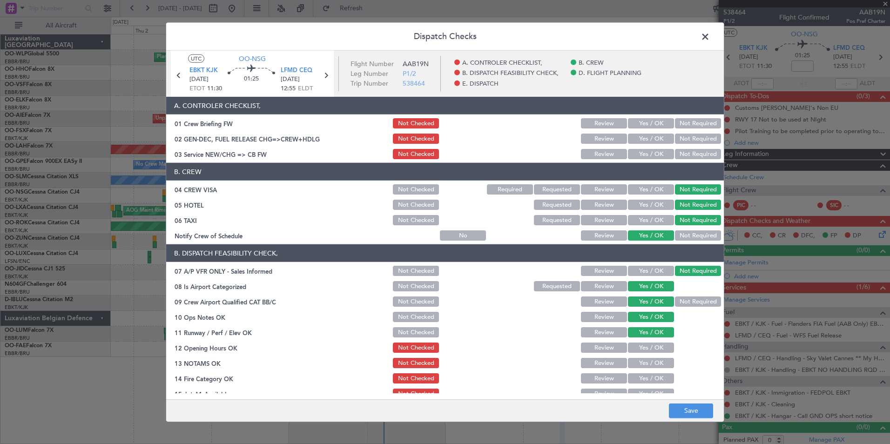
click at [635, 343] on button "Yes / OK" at bounding box center [651, 347] width 46 height 10
click at [600, 343] on button "Review" at bounding box center [604, 363] width 46 height 10
click at [638, 343] on button "Yes / OK" at bounding box center [651, 378] width 46 height 10
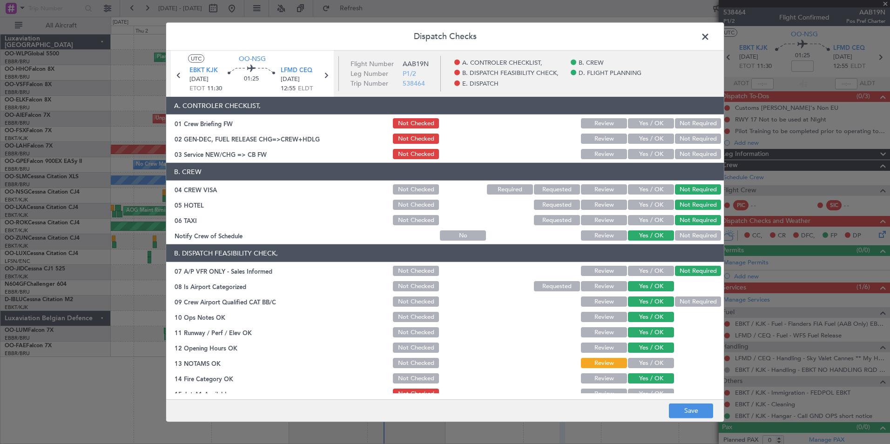
click at [639, 343] on button "Yes / OK" at bounding box center [651, 394] width 46 height 10
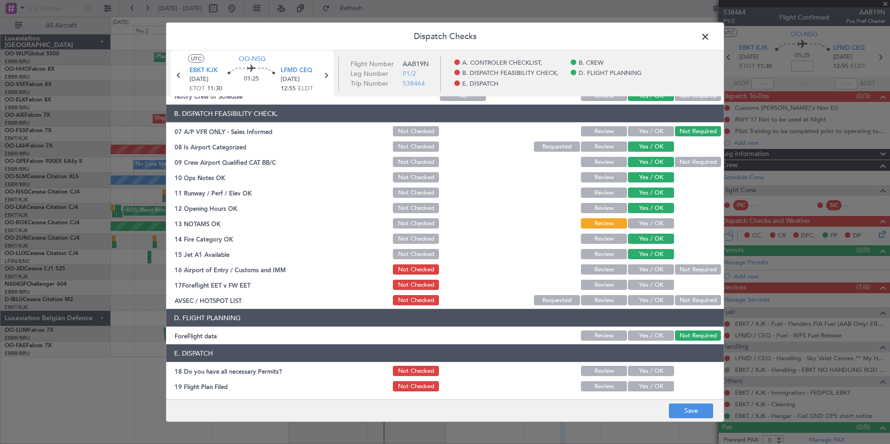
click at [685, 268] on button "Not Required" at bounding box center [698, 269] width 46 height 10
click at [601, 287] on button "Review" at bounding box center [604, 285] width 46 height 10
click at [689, 302] on button "Not Required" at bounding box center [698, 300] width 46 height 10
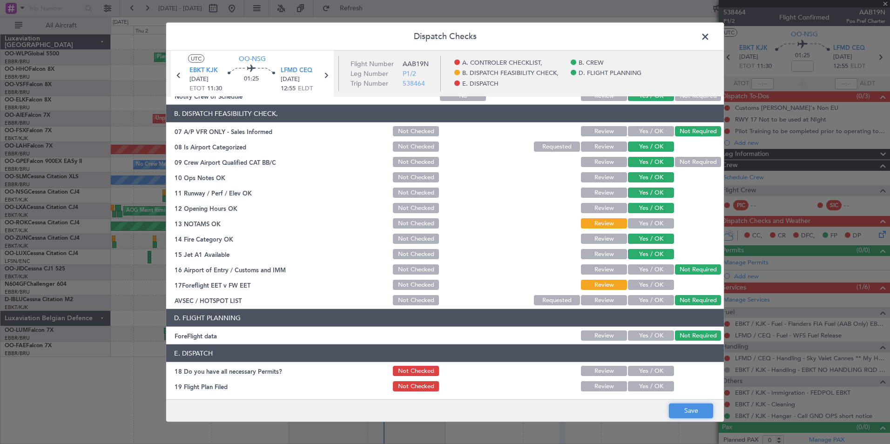
click at [675, 343] on button "Save" at bounding box center [691, 410] width 44 height 15
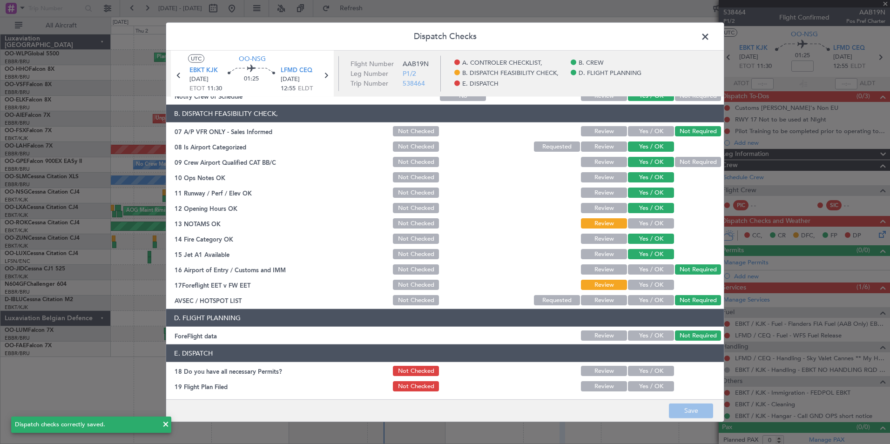
click at [710, 39] on span at bounding box center [710, 39] width 0 height 19
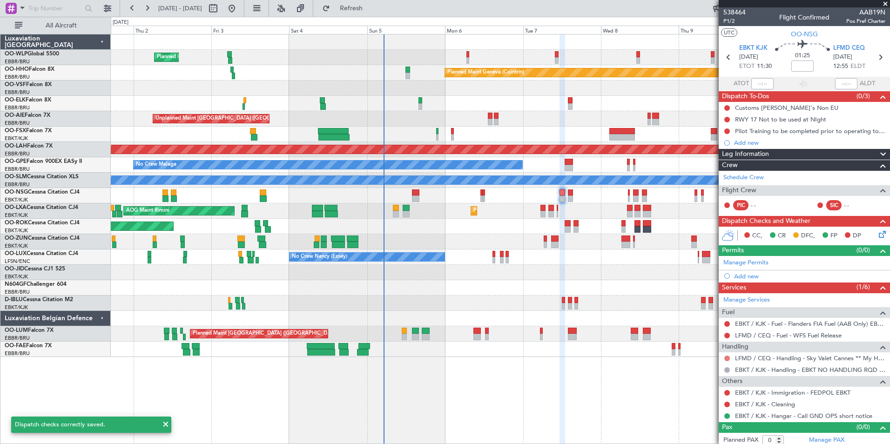
click at [711, 343] on button at bounding box center [727, 358] width 6 height 6
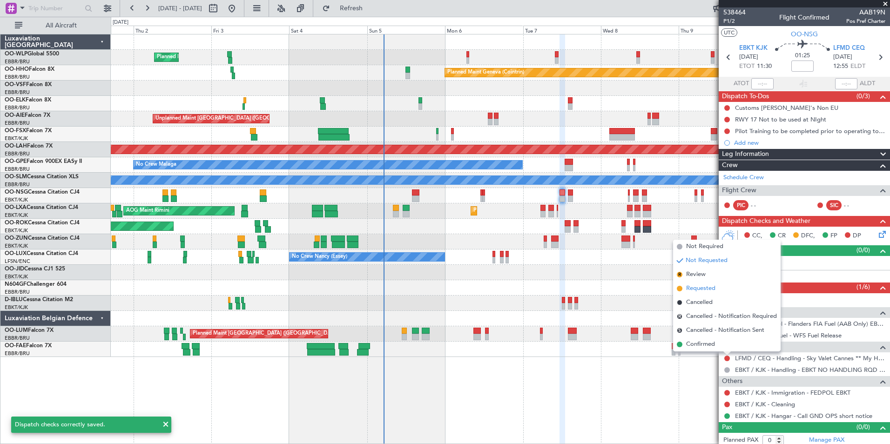
click at [708, 290] on span "Requested" at bounding box center [700, 288] width 29 height 9
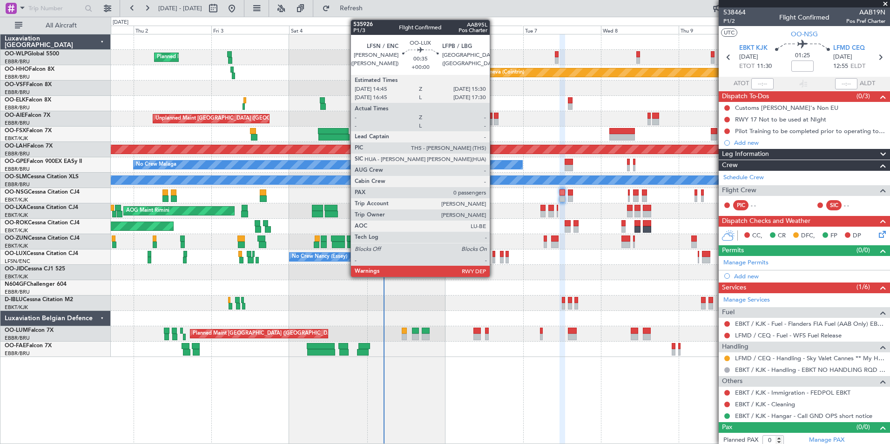
click at [494, 259] on div at bounding box center [493, 260] width 3 height 7
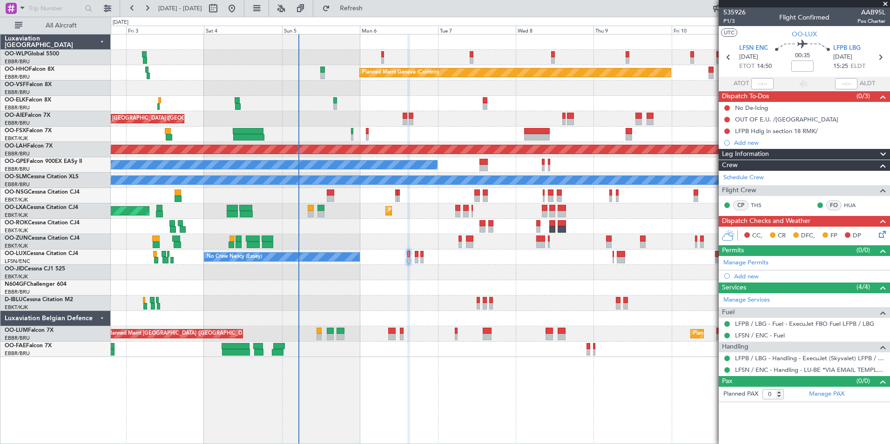
click at [522, 255] on div "Planned Maint Milan (Linate) Planned Maint Geneva (Cointrin) Unplanned Maint Lo…" at bounding box center [500, 195] width 778 height 322
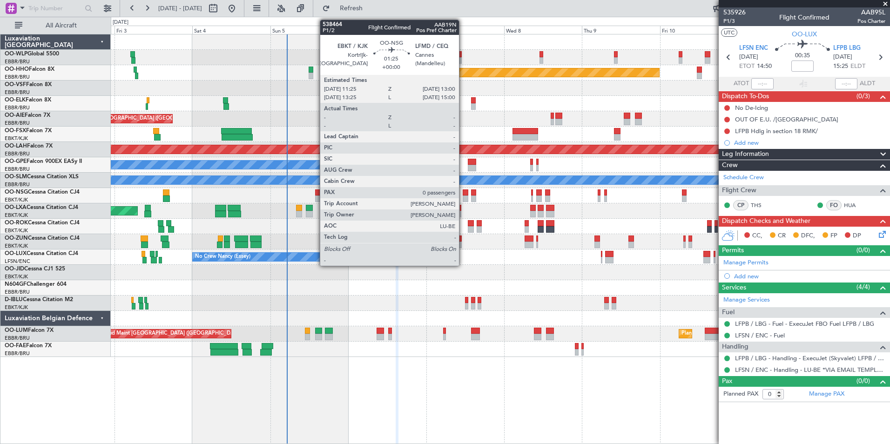
click at [463, 193] on div at bounding box center [466, 192] width 6 height 7
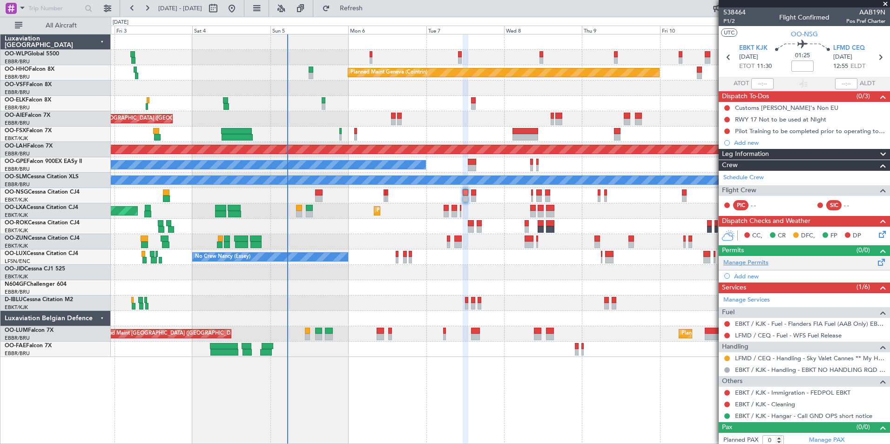
click at [711, 260] on link "Manage Permits" at bounding box center [745, 262] width 45 height 9
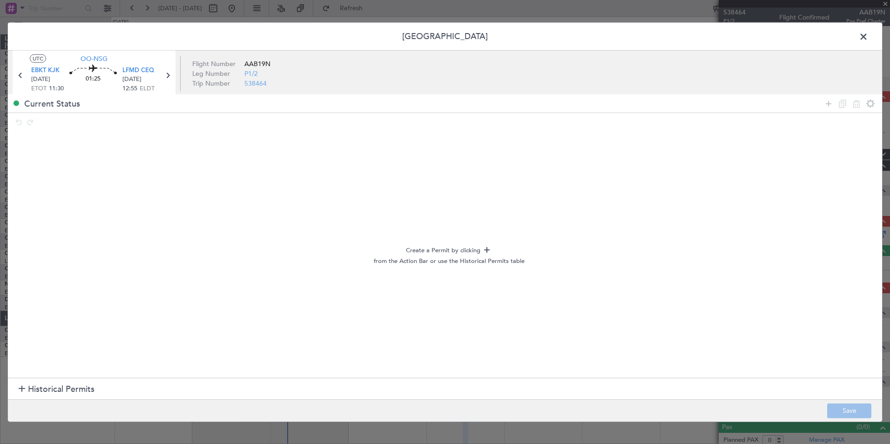
click at [711, 33] on span at bounding box center [868, 39] width 0 height 19
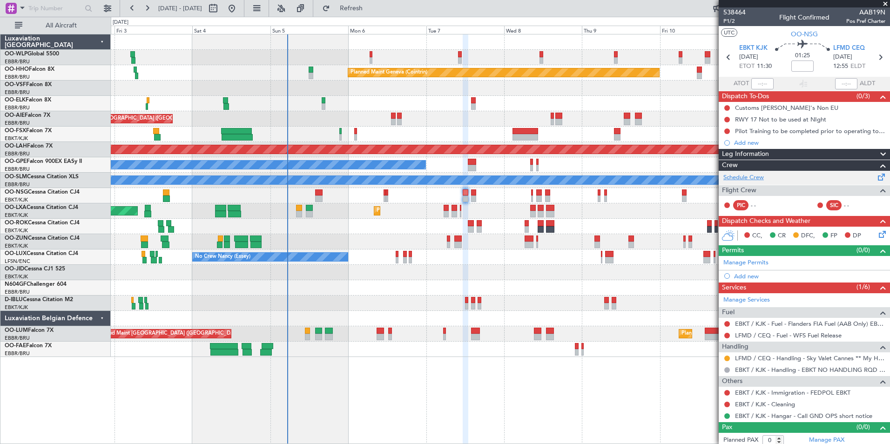
click at [711, 175] on link "Schedule Crew" at bounding box center [743, 177] width 40 height 9
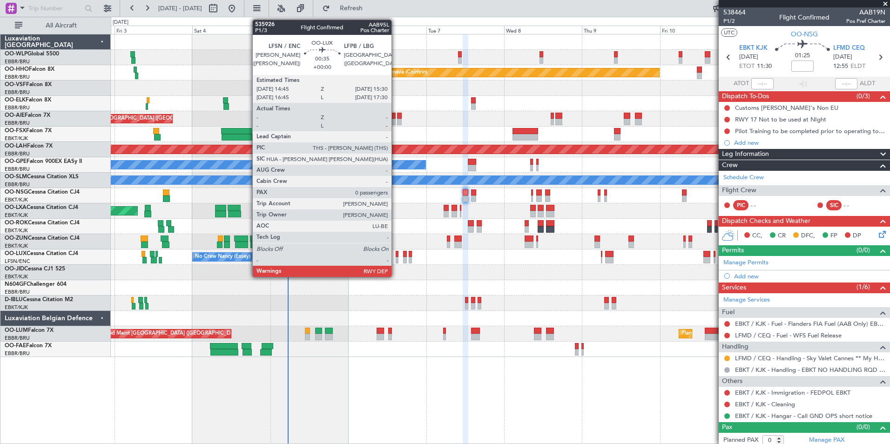
click at [396, 260] on div at bounding box center [397, 260] width 3 height 7
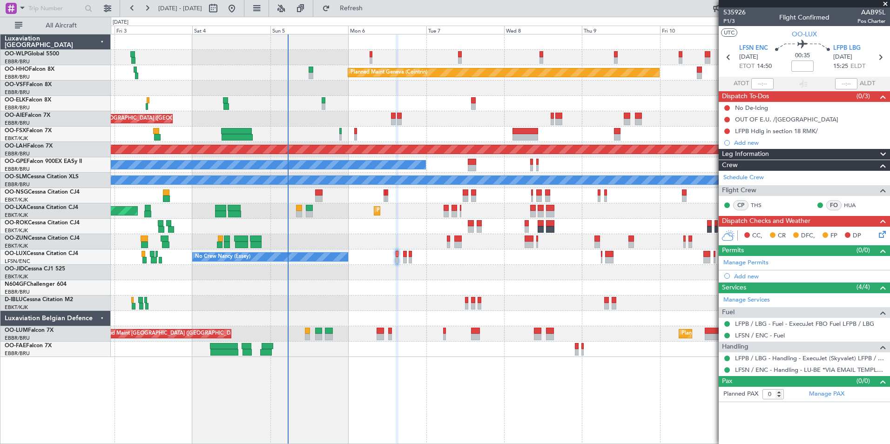
click at [881, 236] on icon at bounding box center [880, 232] width 7 height 7
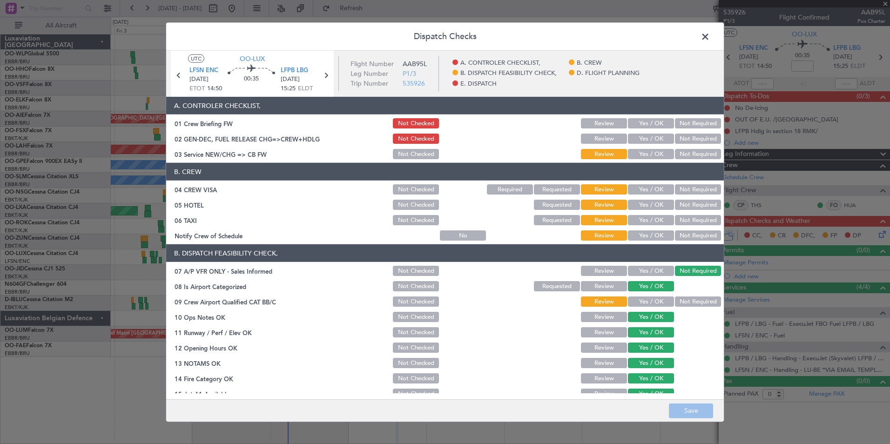
click at [710, 37] on span at bounding box center [710, 39] width 0 height 19
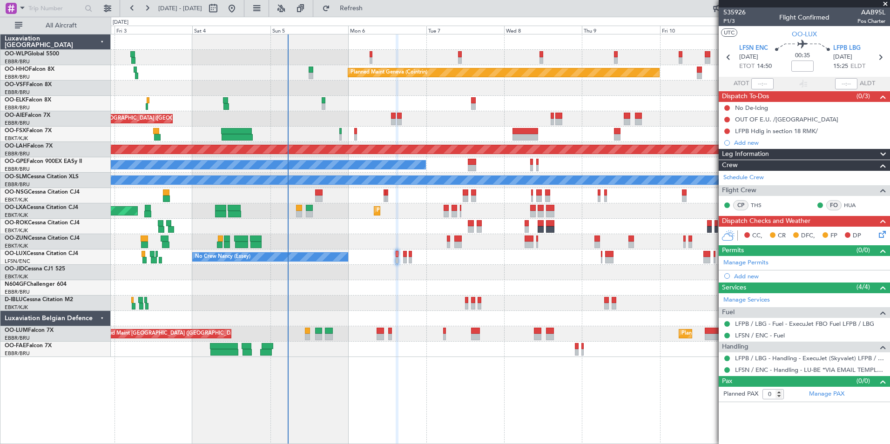
click at [727, 21] on mat-tooltip-component "Give feedback" at bounding box center [717, 28] width 51 height 25
click at [731, 21] on span "P1/3" at bounding box center [734, 21] width 22 height 8
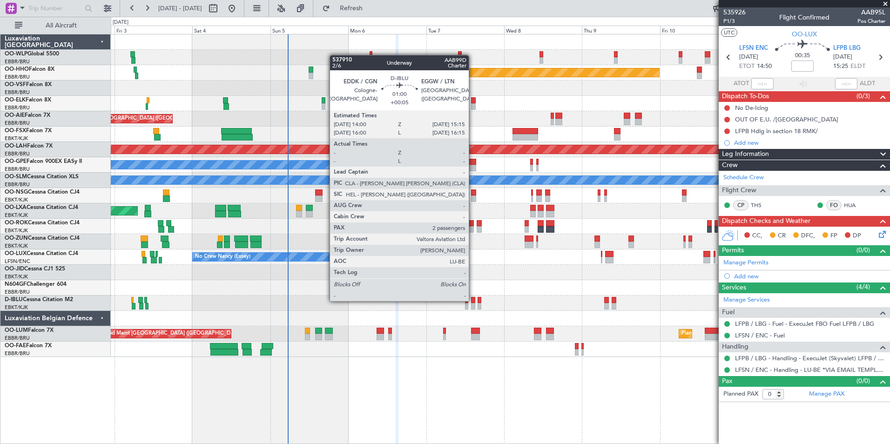
click at [473, 300] on div at bounding box center [473, 300] width 4 height 7
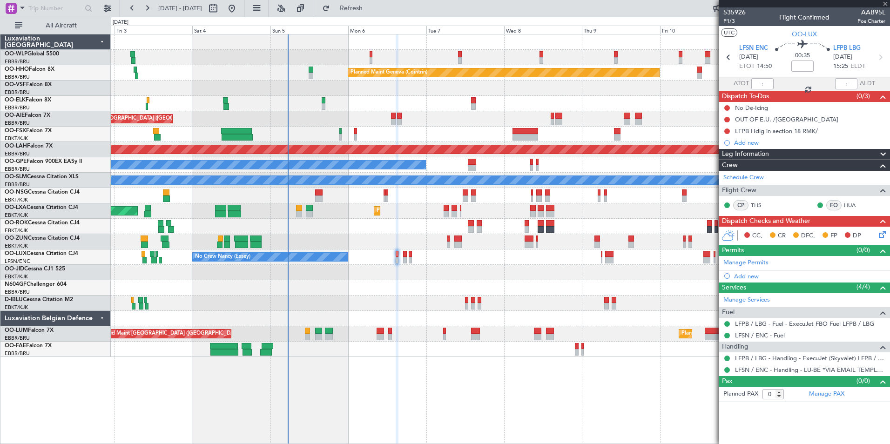
type input "+00:05"
type input "2"
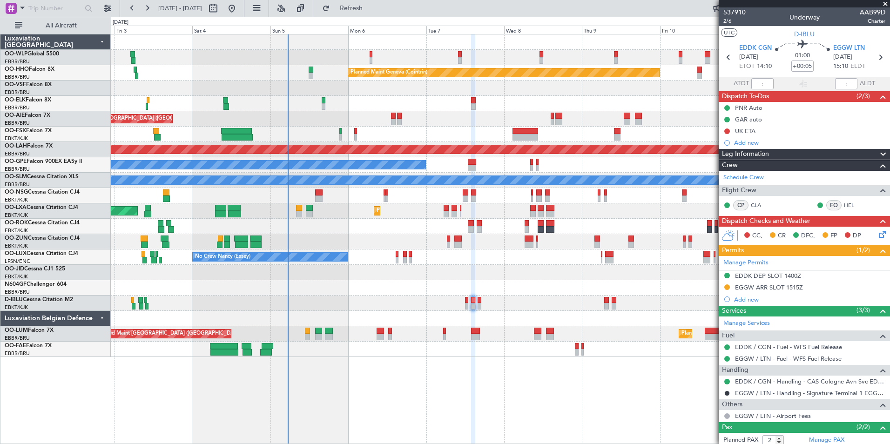
click at [323, 280] on div "Planned Maint Milan (Linate) Planned Maint Geneva (Cointrin) Unplanned Maint Lo…" at bounding box center [500, 195] width 778 height 322
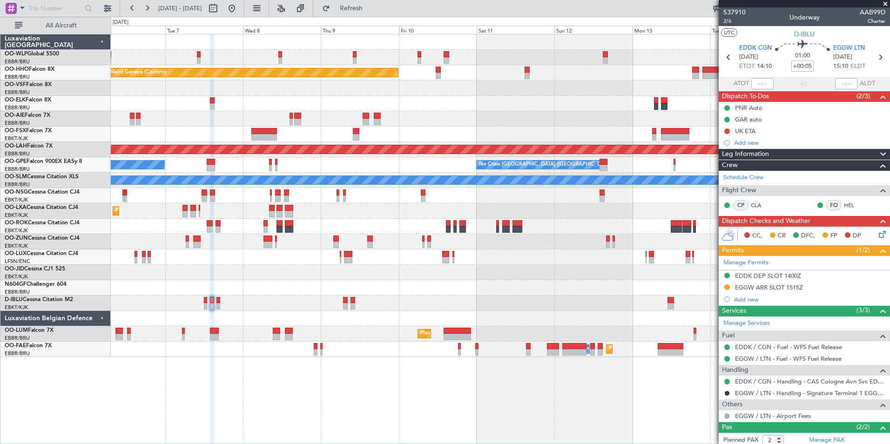
click at [408, 268] on div at bounding box center [500, 272] width 778 height 15
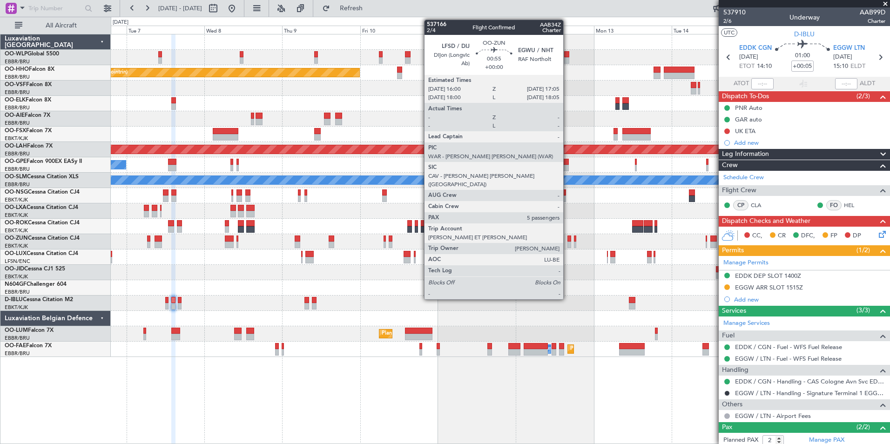
click at [567, 242] on div at bounding box center [569, 244] width 4 height 7
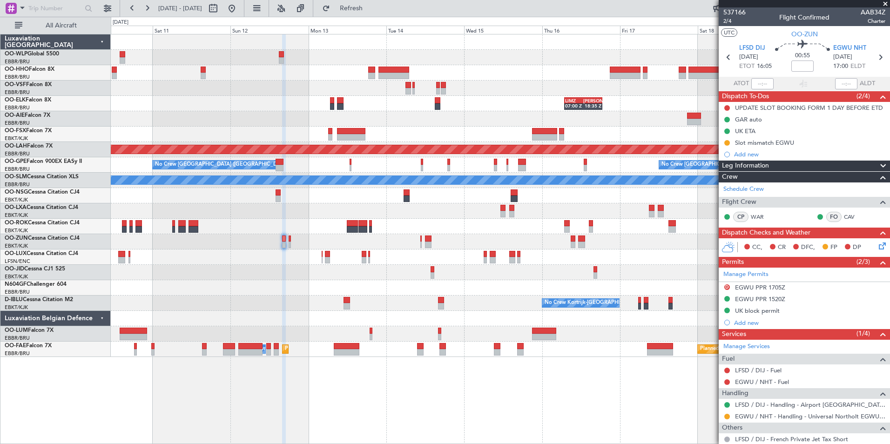
click at [293, 127] on div "Planned Maint Geneva (Cointrin) LIMZ 07:00 Z KAUS 18:35 Z Planned Maint Alton-s…" at bounding box center [500, 195] width 778 height 322
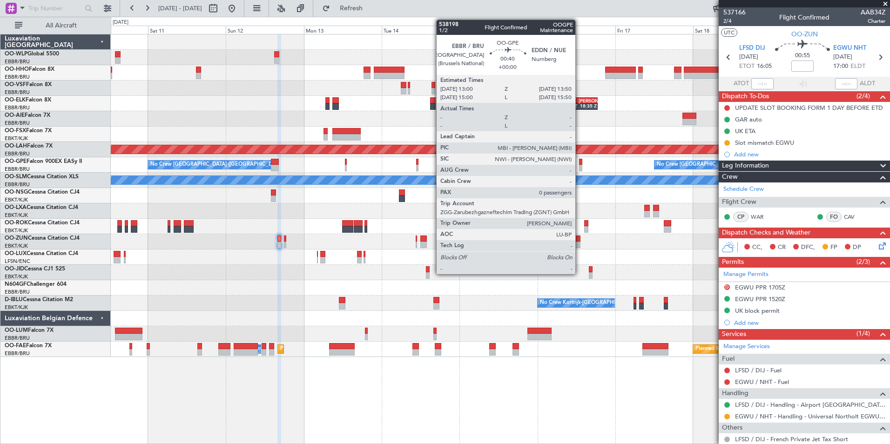
click at [579, 165] on div at bounding box center [580, 168] width 3 height 7
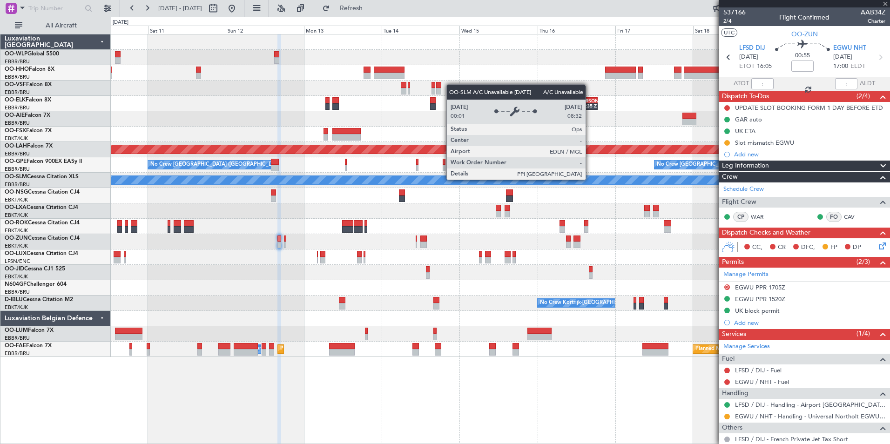
type input "0"
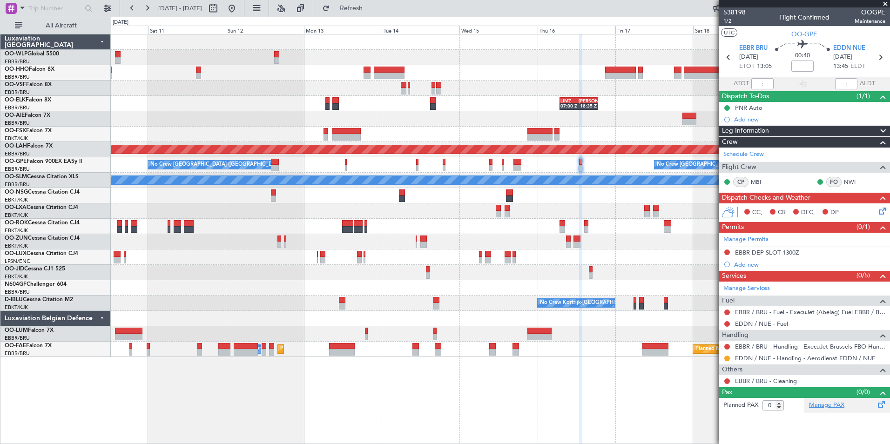
click at [838, 407] on link "Manage PAX" at bounding box center [826, 405] width 35 height 9
click at [371, 9] on span "Refresh" at bounding box center [351, 8] width 39 height 7
click at [371, 3] on button "Refresh" at bounding box center [346, 8] width 56 height 15
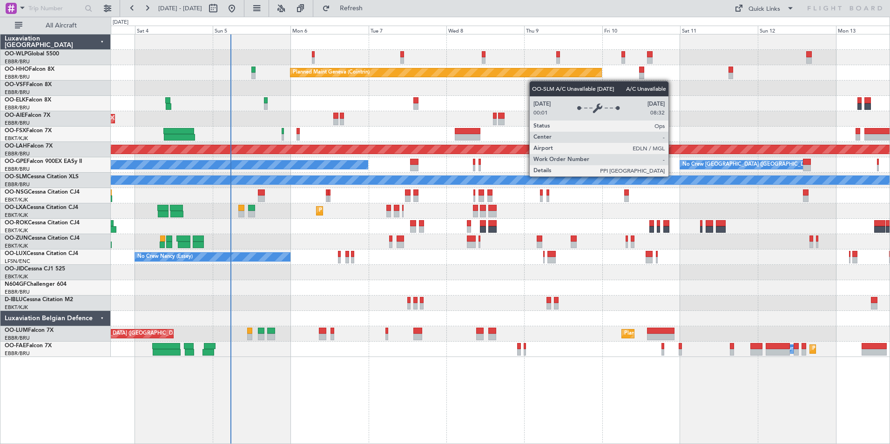
click at [431, 179] on div "Planned Maint Milan (Linate) Planned Maint Geneva ([GEOGRAPHIC_DATA]) Unplanned…" at bounding box center [500, 195] width 778 height 322
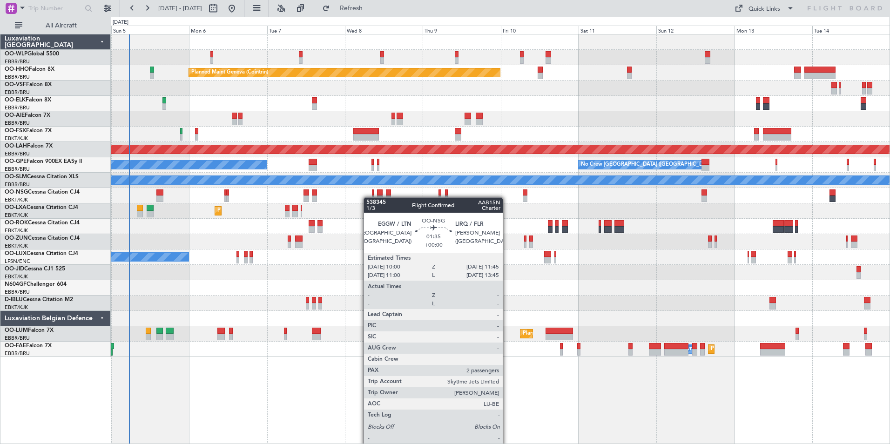
click at [369, 197] on div at bounding box center [500, 195] width 778 height 15
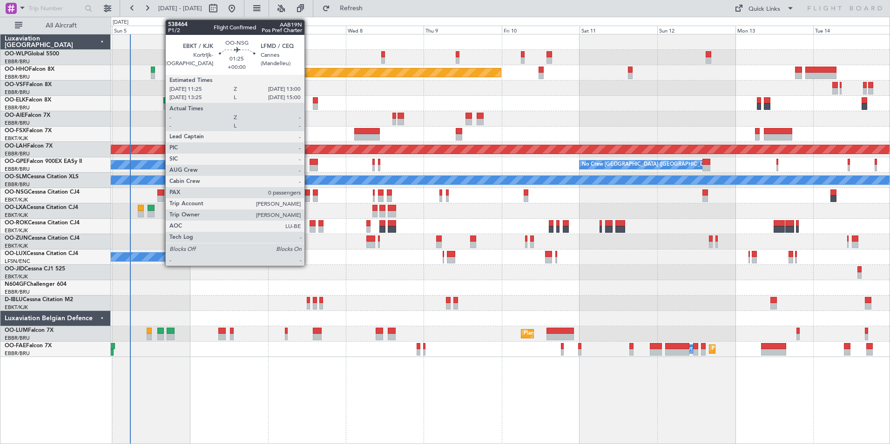
click at [307, 194] on div at bounding box center [307, 192] width 6 height 7
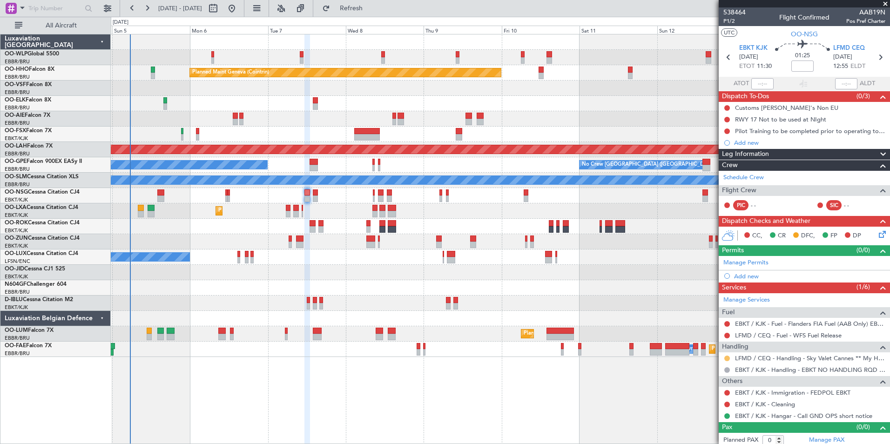
click at [729, 358] on button at bounding box center [727, 358] width 6 height 6
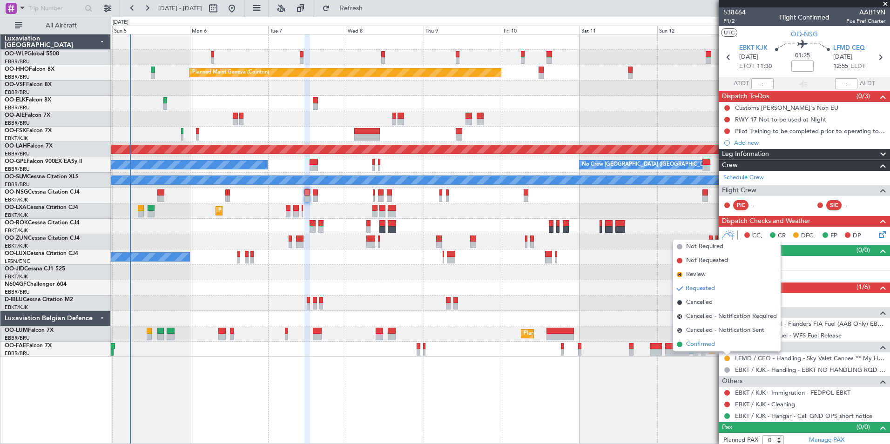
click at [704, 346] on span "Confirmed" at bounding box center [700, 344] width 29 height 9
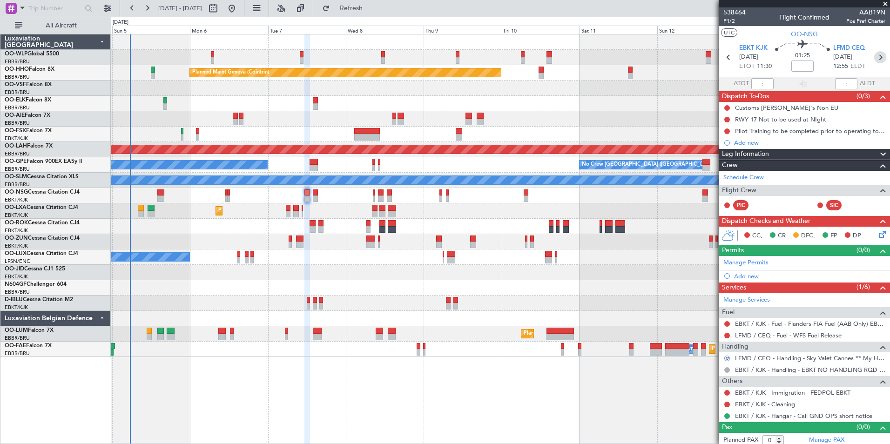
click at [877, 60] on icon at bounding box center [880, 57] width 12 height 12
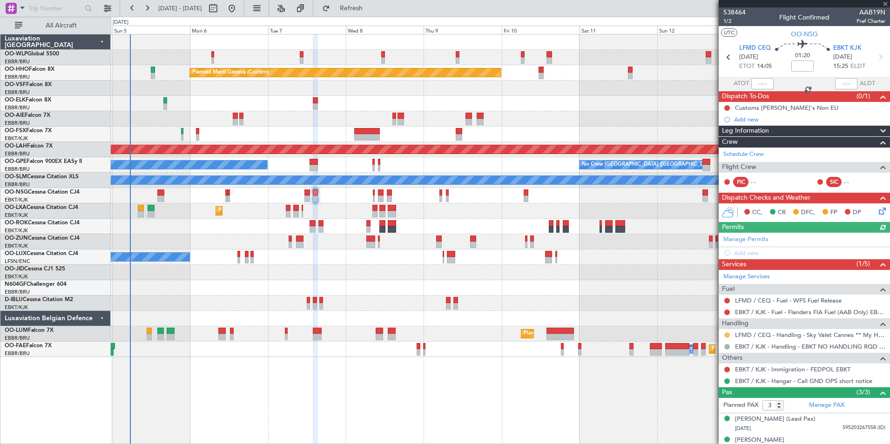
click at [729, 334] on button at bounding box center [727, 335] width 6 height 6
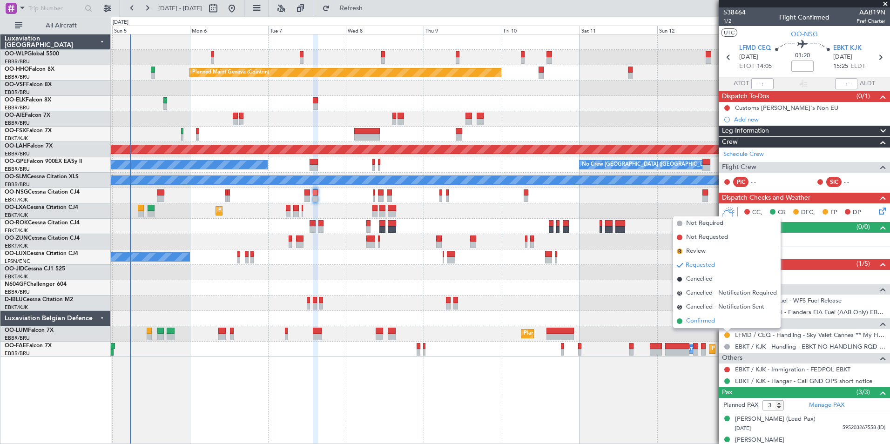
click at [695, 315] on li "Confirmed" at bounding box center [726, 321] width 107 height 14
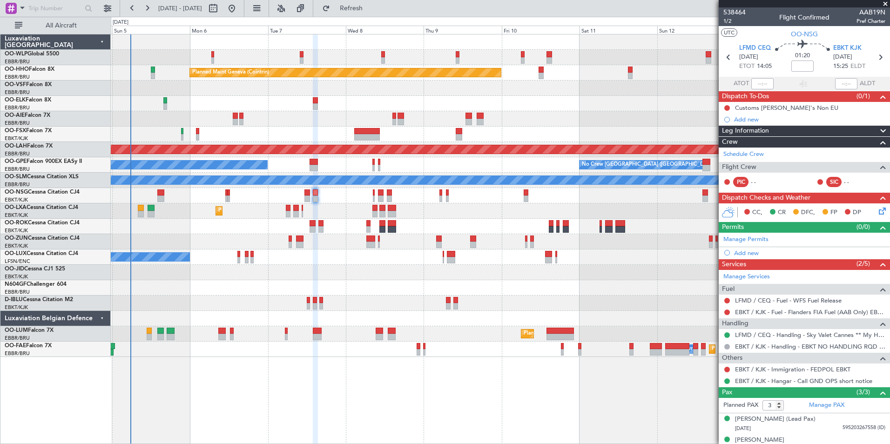
click at [236, 256] on div "No Crew Nancy (Essey)" at bounding box center [500, 256] width 778 height 15
click at [240, 255] on div "No Crew Nancy (Essey)" at bounding box center [500, 256] width 778 height 15
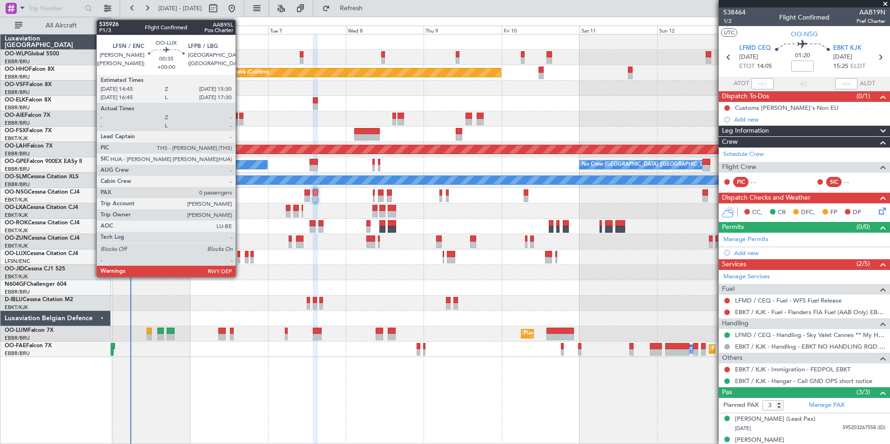
click at [240, 255] on div at bounding box center [238, 254] width 3 height 7
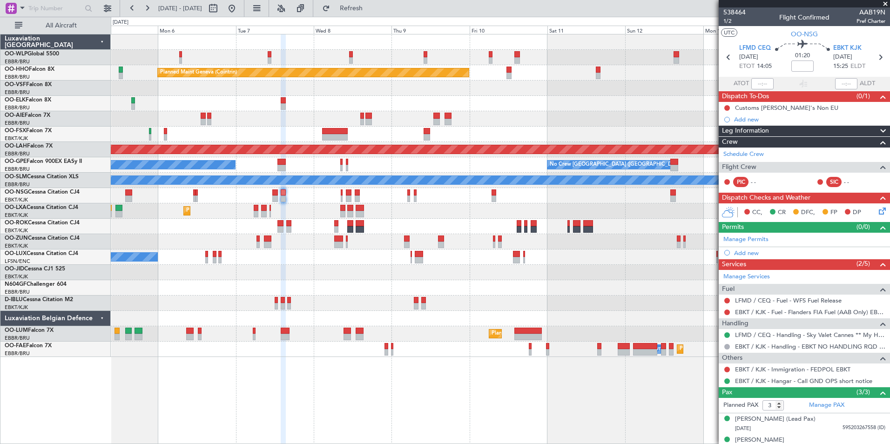
click at [207, 263] on div "No Crew Nancy (Essey)" at bounding box center [500, 256] width 778 height 15
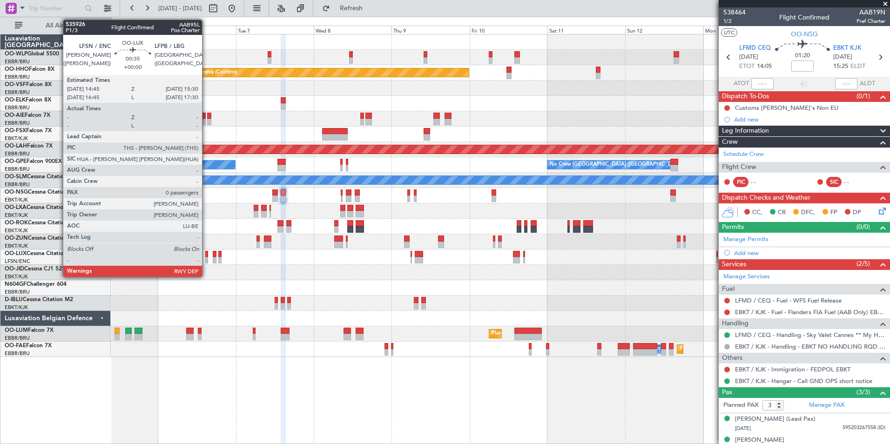
click at [206, 259] on div at bounding box center [206, 260] width 3 height 7
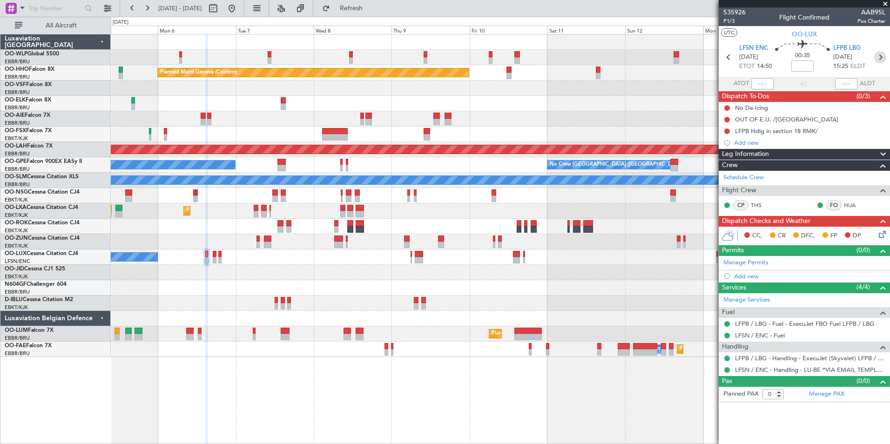
click at [879, 59] on icon at bounding box center [880, 57] width 12 height 12
type input "1"
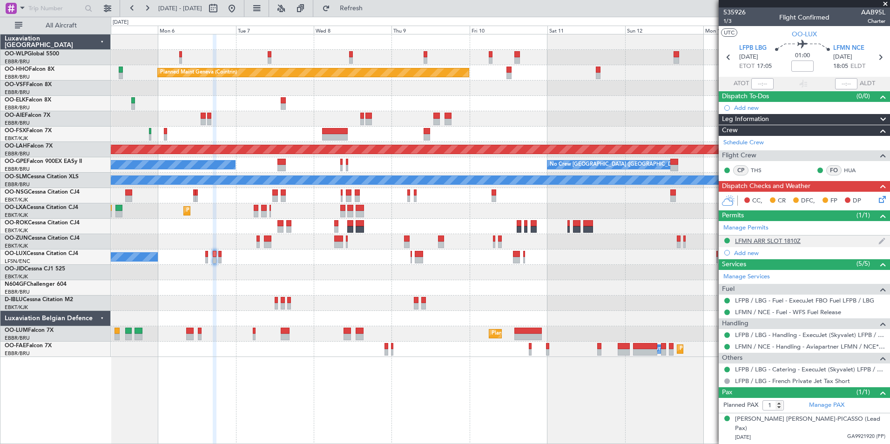
click at [774, 242] on div "LFMN ARR SLOT 1810Z" at bounding box center [768, 241] width 66 height 8
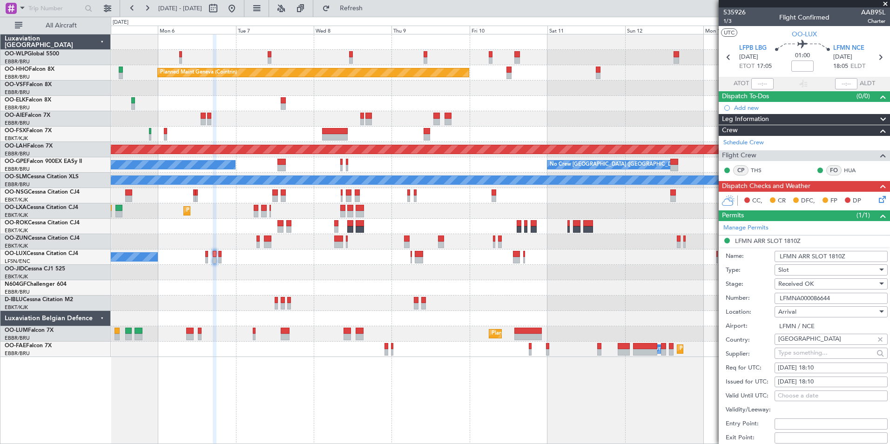
click at [796, 298] on input "LFMNA000086644" at bounding box center [830, 298] width 113 height 11
click at [800, 70] on input at bounding box center [802, 65] width 22 height 11
click at [799, 69] on input at bounding box center [802, 65] width 22 height 11
click at [633, 137] on div at bounding box center [500, 134] width 778 height 15
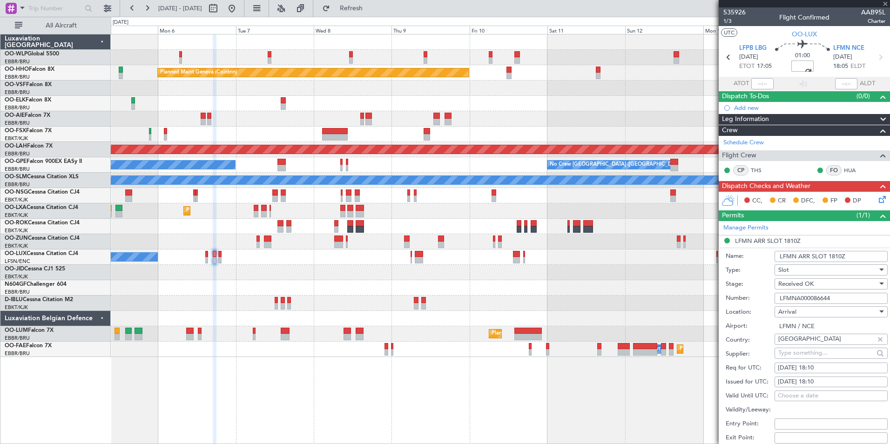
scroll to position [233, 0]
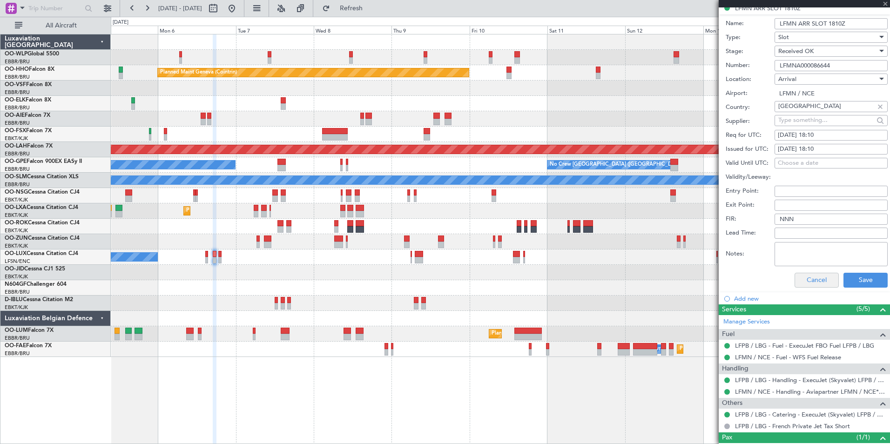
type input "-00:05"
click at [809, 283] on button "Cancel" at bounding box center [816, 280] width 44 height 15
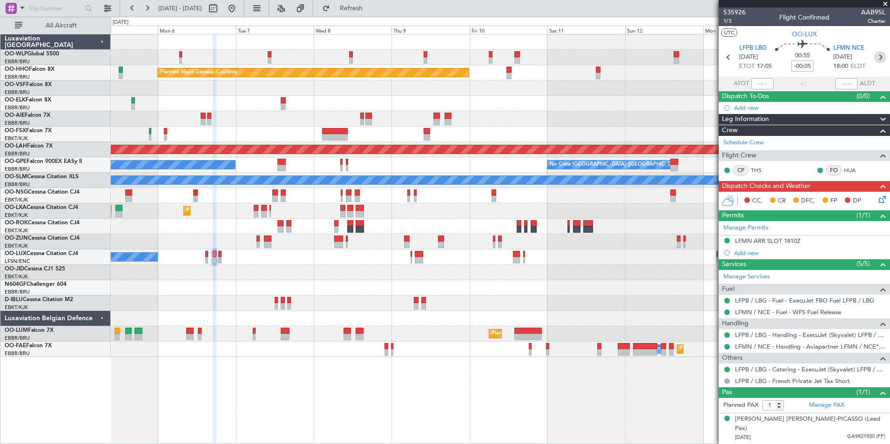
click at [880, 58] on icon at bounding box center [880, 57] width 12 height 12
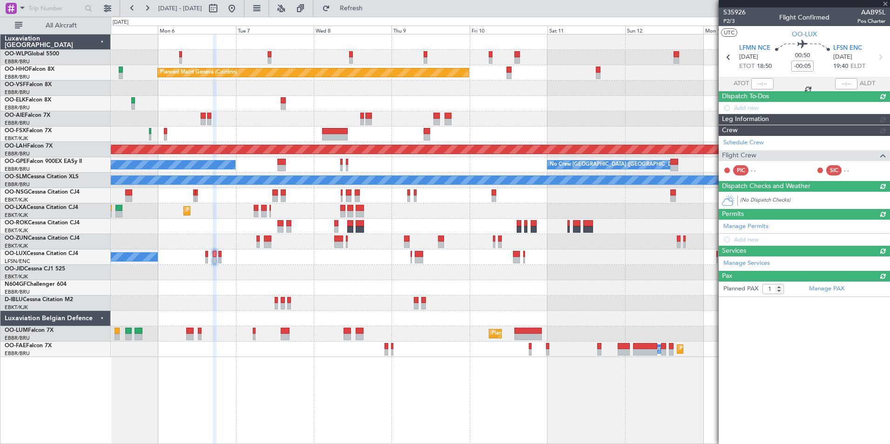
type input "0"
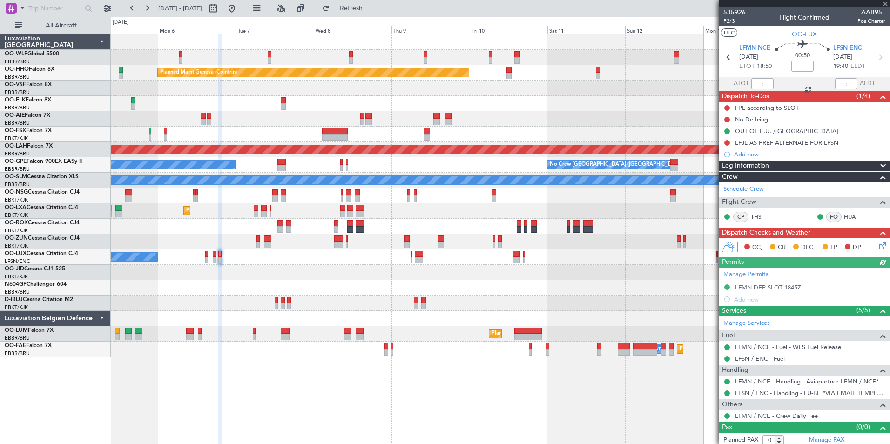
click at [764, 288] on div "Manage Permits LFMN DEP SLOT 1845Z Add new" at bounding box center [803, 287] width 171 height 38
click at [759, 288] on div "LFMN DEP SLOT 1845Z" at bounding box center [768, 287] width 66 height 8
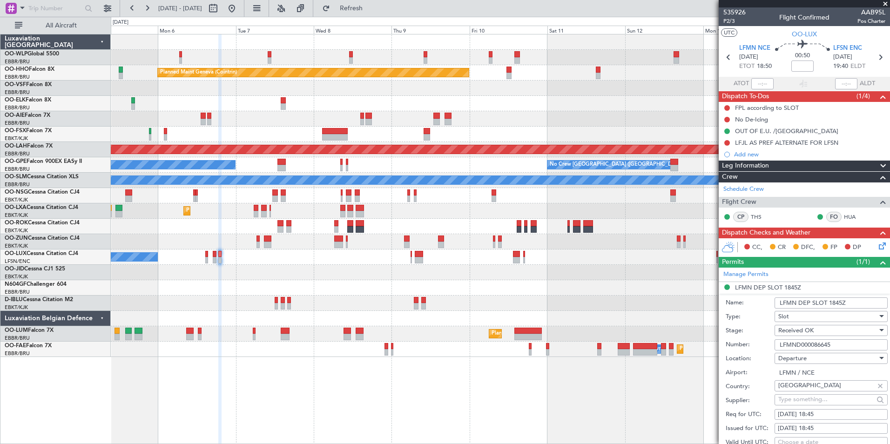
click at [797, 343] on input "LFMND000086645" at bounding box center [830, 344] width 113 height 11
click at [805, 65] on input at bounding box center [802, 65] width 22 height 11
type input "+00:15"
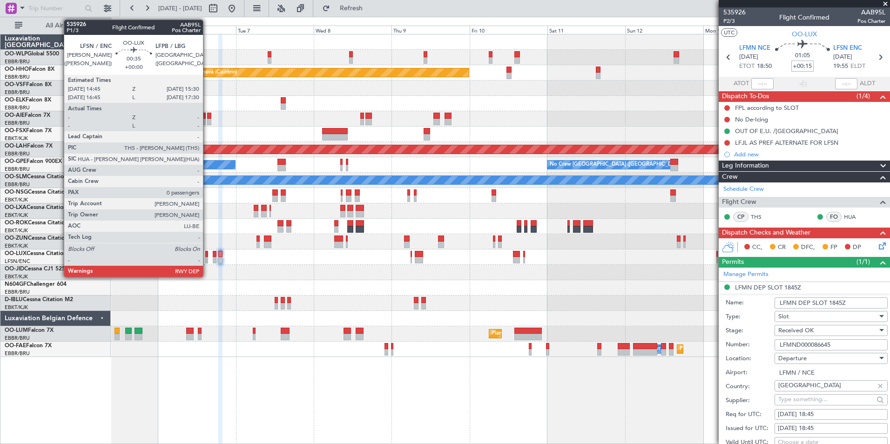
click at [207, 258] on div at bounding box center [206, 260] width 3 height 7
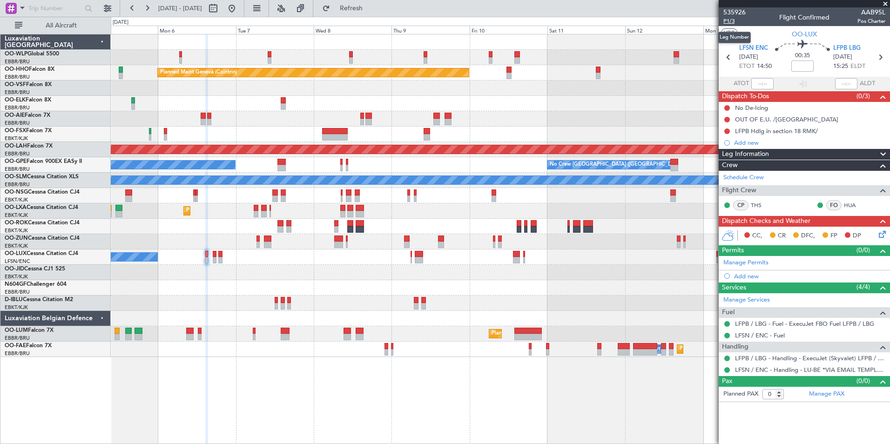
click at [725, 23] on span "P1/3" at bounding box center [734, 21] width 22 height 8
click at [730, 131] on div at bounding box center [726, 130] width 7 height 7
click at [726, 130] on button at bounding box center [727, 131] width 6 height 6
click at [726, 174] on span "Completed" at bounding box center [731, 172] width 31 height 9
click at [725, 119] on button at bounding box center [727, 120] width 6 height 6
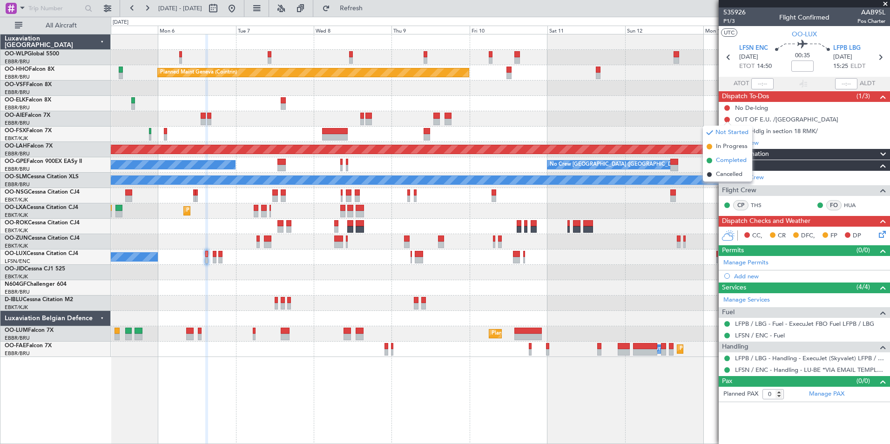
click at [723, 154] on li "Completed" at bounding box center [727, 161] width 49 height 14
click at [728, 107] on button at bounding box center [727, 108] width 6 height 6
drag, startPoint x: 726, startPoint y: 149, endPoint x: 736, endPoint y: 144, distance: 11.0
click at [726, 150] on span "Completed" at bounding box center [731, 148] width 31 height 9
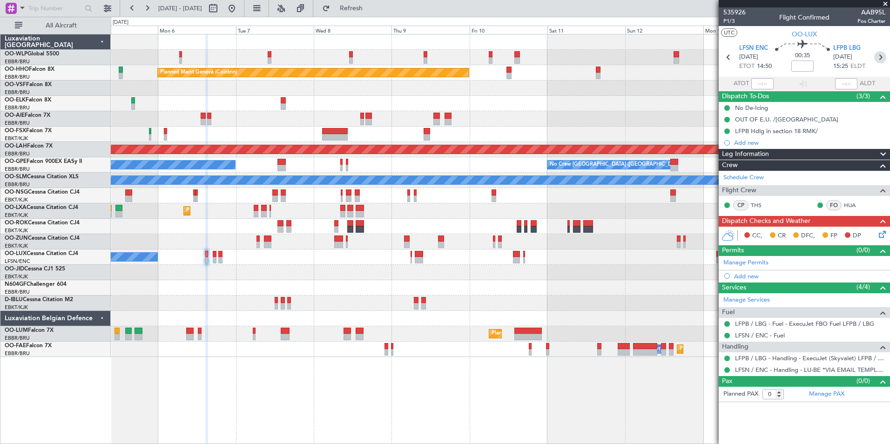
click at [880, 58] on icon at bounding box center [880, 57] width 12 height 12
type input "-00:05"
type input "1"
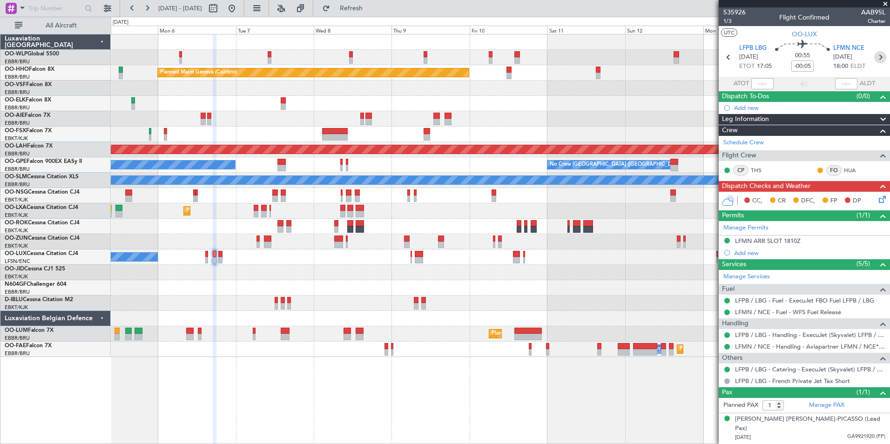
click at [884, 59] on icon at bounding box center [880, 57] width 12 height 12
type input "+00:15"
type input "0"
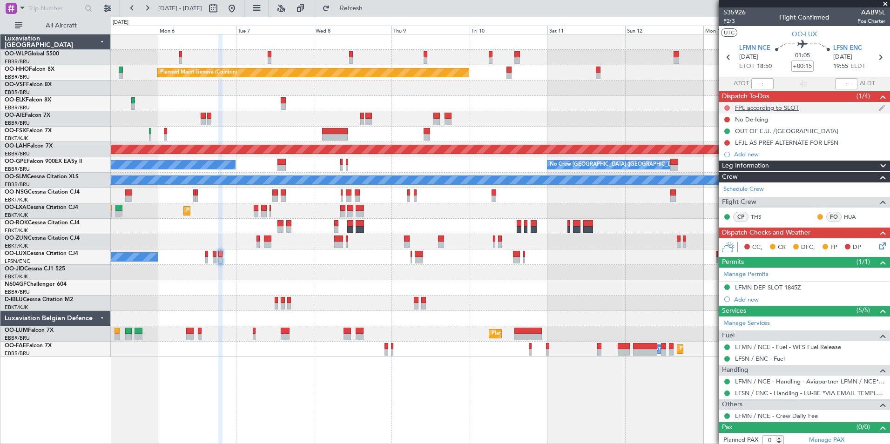
click at [725, 108] on button at bounding box center [727, 108] width 6 height 6
click at [722, 151] on span "Completed" at bounding box center [731, 148] width 31 height 9
click at [726, 143] on button at bounding box center [727, 143] width 6 height 6
click at [718, 181] on span "Completed" at bounding box center [731, 183] width 31 height 9
click at [728, 119] on button at bounding box center [727, 120] width 6 height 6
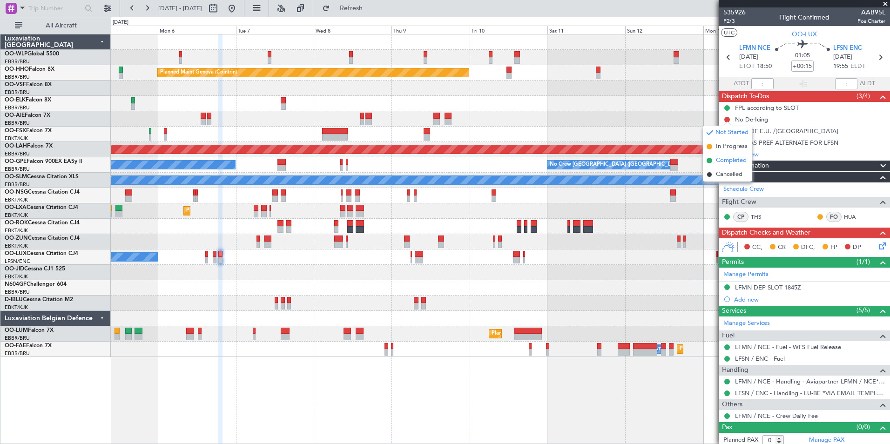
click at [729, 160] on span "Completed" at bounding box center [731, 160] width 31 height 9
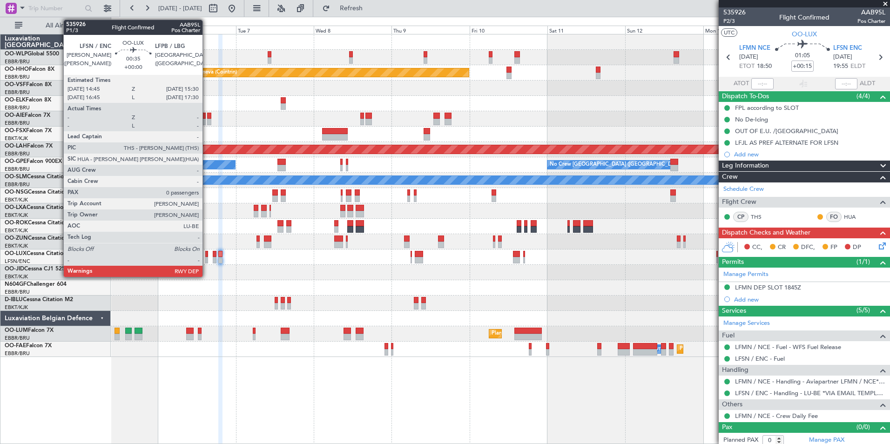
click at [207, 256] on div at bounding box center [206, 254] width 3 height 7
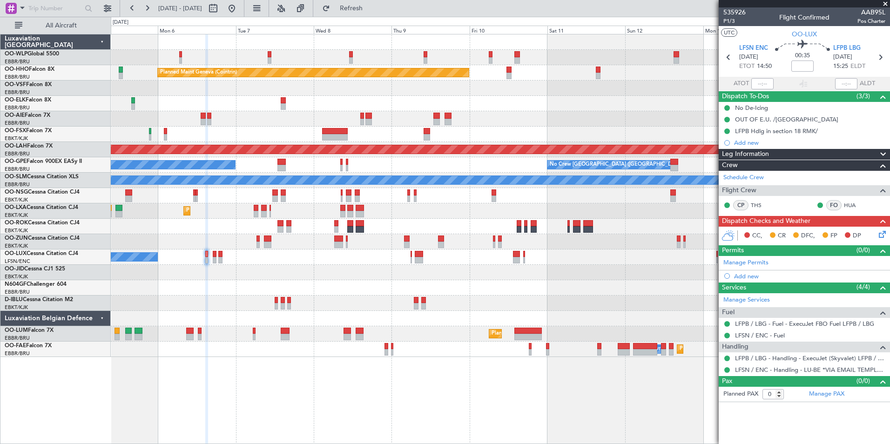
click at [882, 236] on icon at bounding box center [880, 232] width 7 height 7
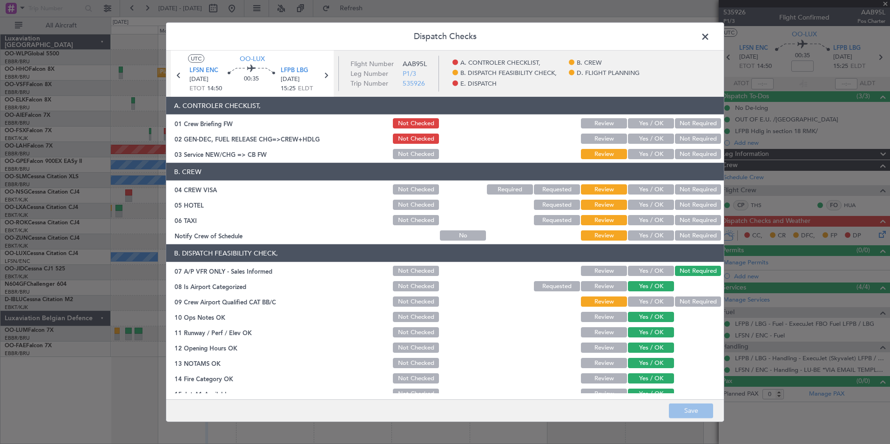
drag, startPoint x: 636, startPoint y: 125, endPoint x: 641, endPoint y: 138, distance: 14.6
click at [636, 124] on button "Yes / OK" at bounding box center [651, 123] width 46 height 10
click at [642, 138] on button "Yes / OK" at bounding box center [651, 139] width 46 height 10
click at [644, 153] on button "Yes / OK" at bounding box center [651, 154] width 46 height 10
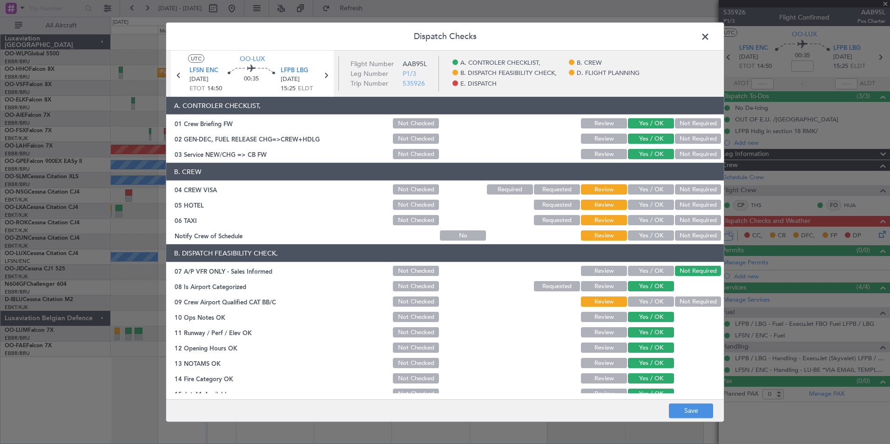
drag, startPoint x: 684, startPoint y: 190, endPoint x: 685, endPoint y: 198, distance: 8.5
click at [684, 190] on button "Not Required" at bounding box center [698, 189] width 46 height 10
click at [685, 204] on button "Not Required" at bounding box center [698, 205] width 46 height 10
click at [681, 220] on button "Not Required" at bounding box center [698, 220] width 46 height 10
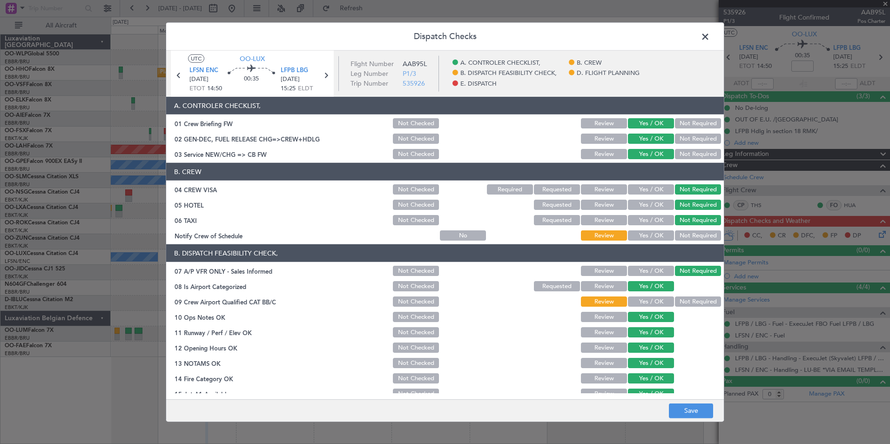
click at [641, 237] on button "Yes / OK" at bounding box center [651, 235] width 46 height 10
click at [638, 295] on div "Yes / OK" at bounding box center [649, 301] width 47 height 13
click at [640, 302] on button "Yes / OK" at bounding box center [651, 301] width 46 height 10
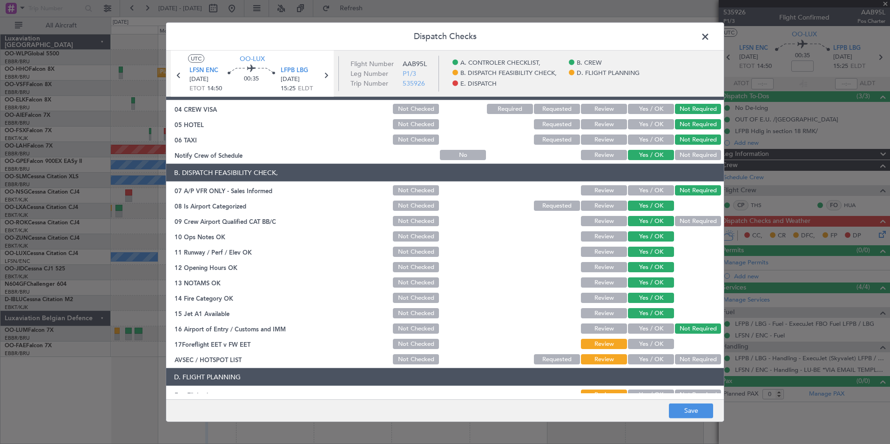
scroll to position [172, 0]
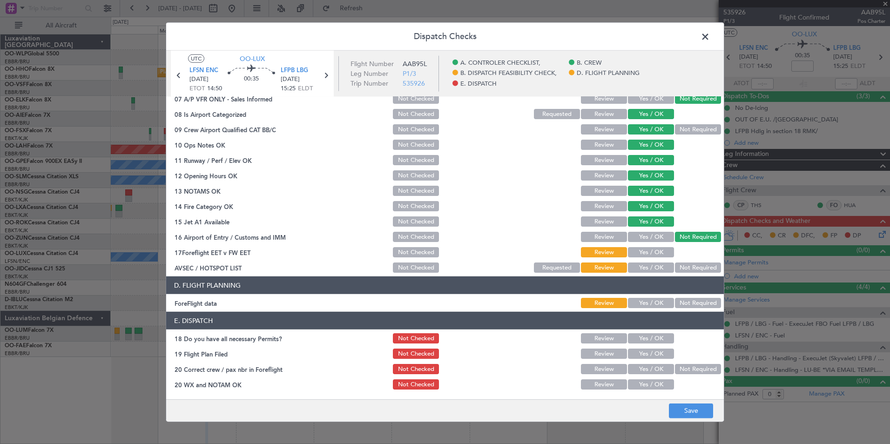
click at [649, 254] on button "Yes / OK" at bounding box center [651, 252] width 46 height 10
click at [675, 268] on button "Not Required" at bounding box center [698, 267] width 46 height 10
drag, startPoint x: 654, startPoint y: 288, endPoint x: 653, endPoint y: 299, distance: 11.7
click at [653, 293] on header "D. FLIGHT PLANNING" at bounding box center [444, 285] width 557 height 18
click at [653, 303] on button "Yes / OK" at bounding box center [651, 303] width 46 height 10
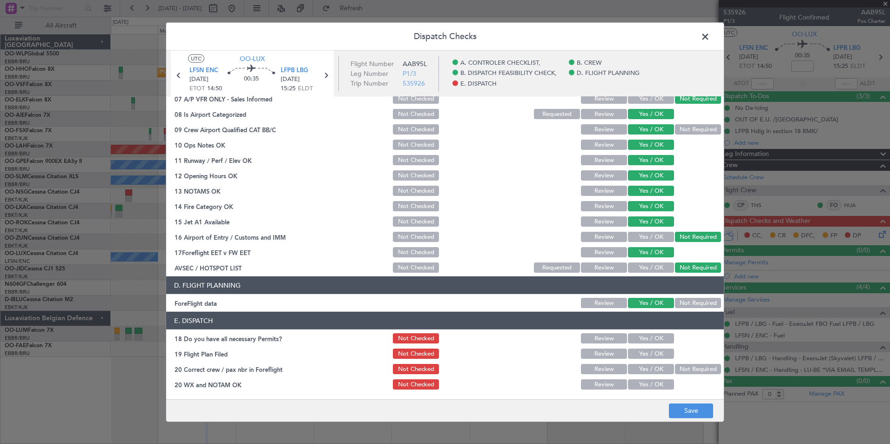
click at [645, 343] on button "Yes / OK" at bounding box center [651, 338] width 46 height 10
drag, startPoint x: 644, startPoint y: 352, endPoint x: 644, endPoint y: 362, distance: 10.3
click at [644, 353] on button "Yes / OK" at bounding box center [651, 354] width 46 height 10
drag, startPoint x: 646, startPoint y: 368, endPoint x: 646, endPoint y: 374, distance: 6.1
click at [646, 370] on button "Yes / OK" at bounding box center [651, 369] width 46 height 10
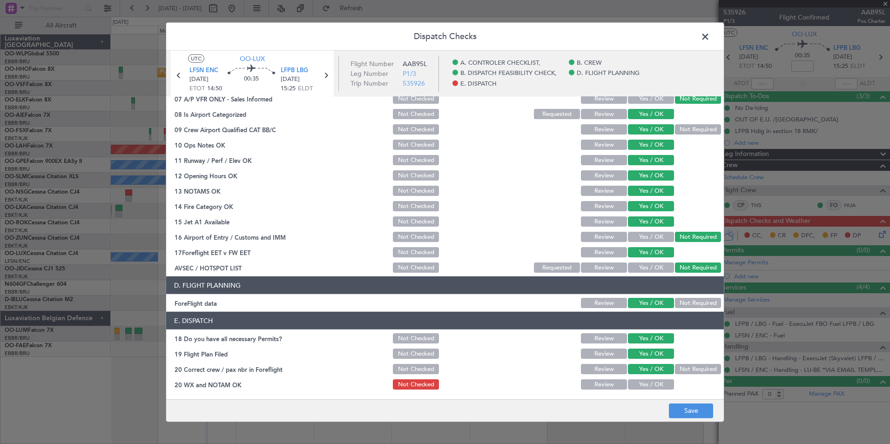
click at [647, 388] on button "Yes / OK" at bounding box center [651, 384] width 46 height 10
click at [684, 406] on button "Save" at bounding box center [691, 410] width 44 height 15
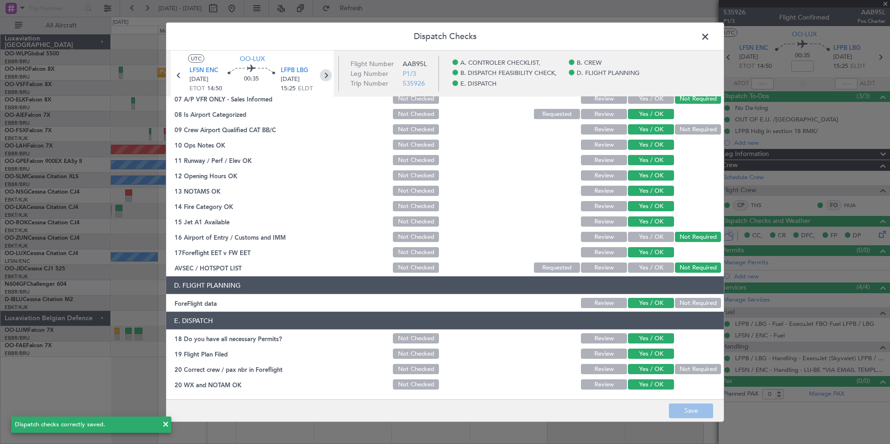
click at [323, 75] on icon at bounding box center [326, 75] width 12 height 12
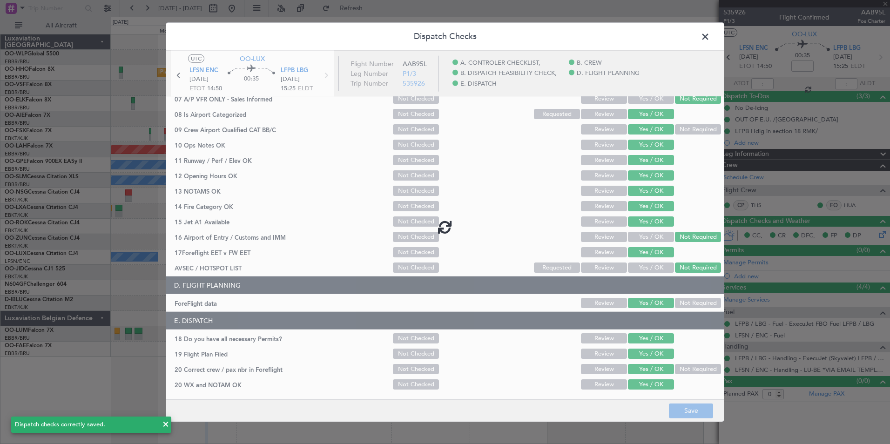
type input "-00:05"
type input "1"
type input "-00:05"
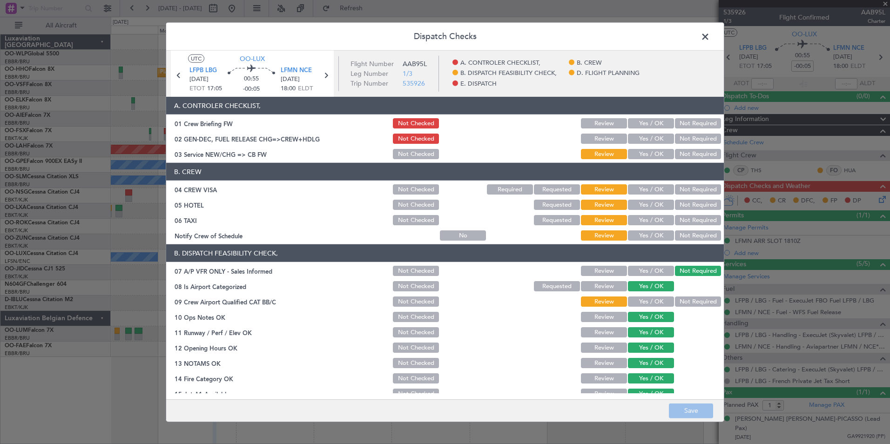
click at [658, 121] on button "Yes / OK" at bounding box center [651, 123] width 46 height 10
click at [635, 140] on button "Yes / OK" at bounding box center [651, 139] width 46 height 10
click at [635, 150] on button "Yes / OK" at bounding box center [651, 154] width 46 height 10
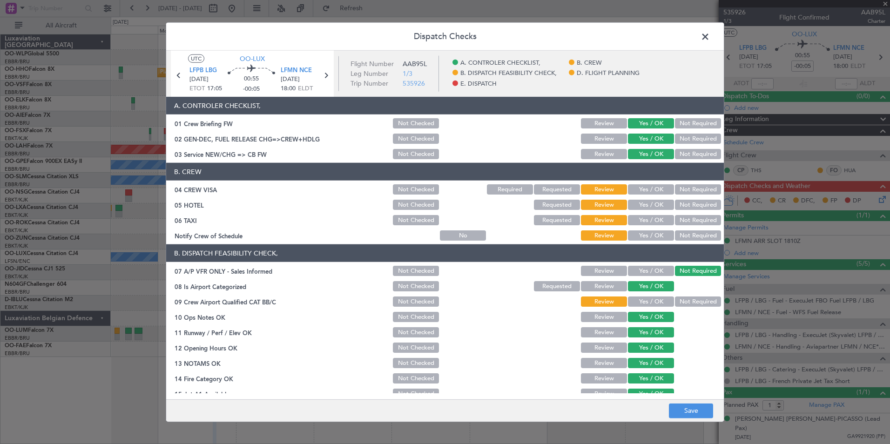
click at [678, 184] on div "Not Required" at bounding box center [696, 189] width 47 height 13
drag, startPoint x: 680, startPoint y: 192, endPoint x: 680, endPoint y: 197, distance: 5.6
click at [680, 191] on button "Not Required" at bounding box center [698, 189] width 46 height 10
click at [680, 208] on button "Not Required" at bounding box center [698, 205] width 46 height 10
drag, startPoint x: 677, startPoint y: 219, endPoint x: 645, endPoint y: 241, distance: 38.8
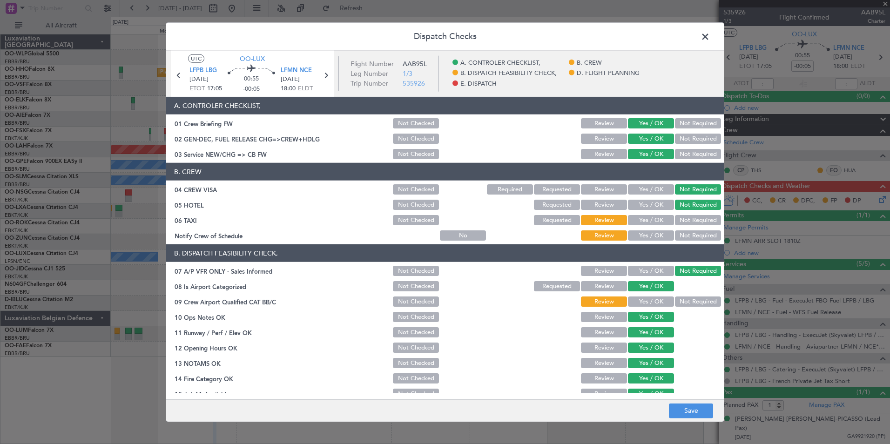
click at [677, 220] on button "Not Required" at bounding box center [698, 220] width 46 height 10
click at [643, 243] on article "A. CONTROLER CHECKLIST, 01 Crew Briefing FW Not Checked Review Yes / OK Not Req…" at bounding box center [444, 245] width 557 height 296
click at [650, 239] on button "Yes / OK" at bounding box center [651, 235] width 46 height 10
click at [651, 299] on button "Yes / OK" at bounding box center [651, 301] width 46 height 10
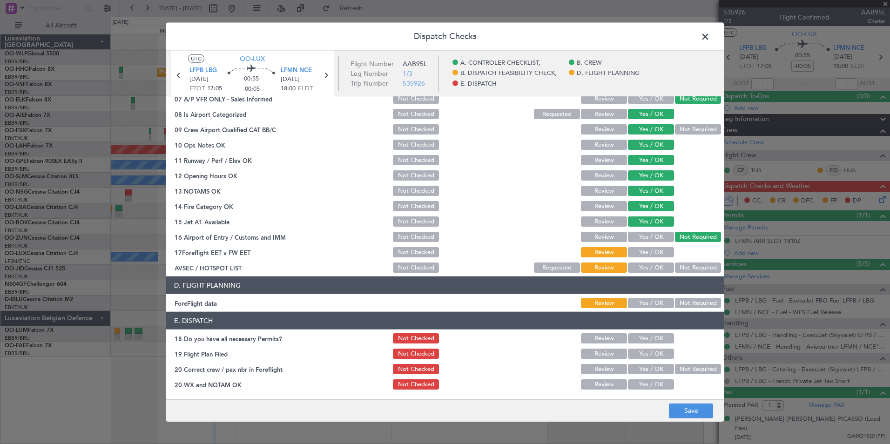
click at [650, 250] on button "Yes / OK" at bounding box center [651, 252] width 46 height 10
click at [686, 267] on button "Not Required" at bounding box center [698, 267] width 46 height 10
drag, startPoint x: 644, startPoint y: 309, endPoint x: 643, endPoint y: 305, distance: 5.0
click at [644, 309] on article "A. CONTROLER CHECKLIST, 01 Crew Briefing FW Not Checked Review Yes / OK Not Req…" at bounding box center [444, 245] width 557 height 296
click at [643, 305] on button "Yes / OK" at bounding box center [651, 303] width 46 height 10
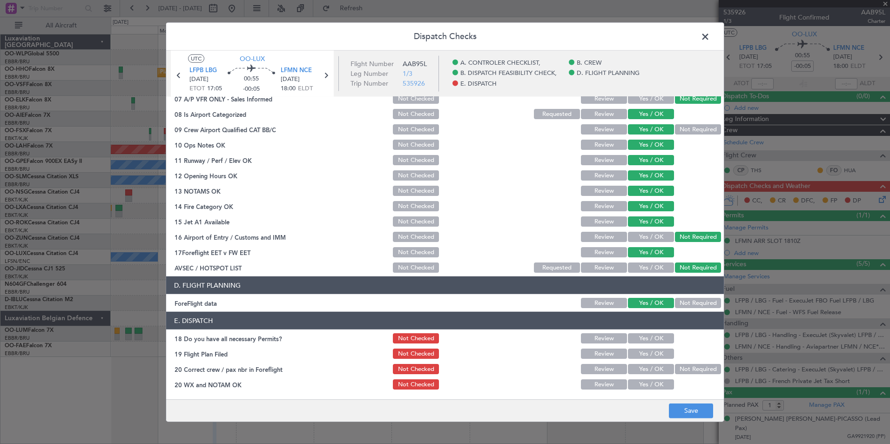
click at [647, 338] on button "Yes / OK" at bounding box center [651, 338] width 46 height 10
click at [644, 353] on button "Yes / OK" at bounding box center [651, 354] width 46 height 10
click at [644, 373] on button "Yes / OK" at bounding box center [651, 369] width 46 height 10
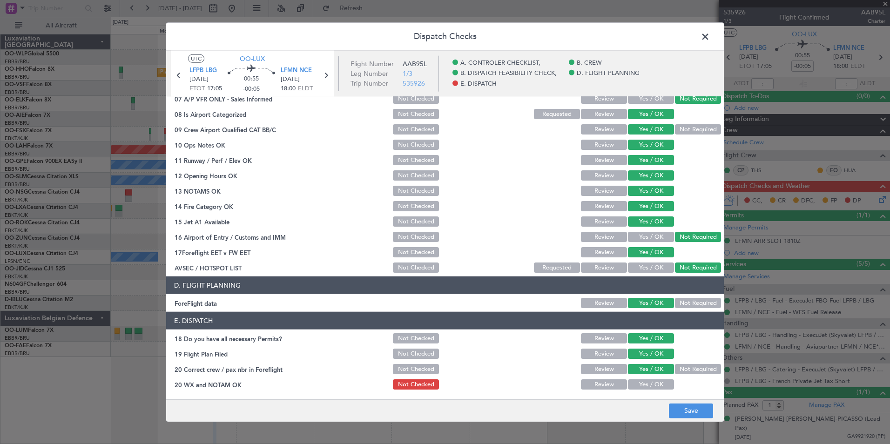
click at [639, 396] on main "UTC OO-LUX LFPB LBG 06/10/2025 ETOT 17:05 00:55 -00:05 LFMN NCE 06/10/2025 18:0…" at bounding box center [444, 227] width 557 height 352
click at [641, 381] on button "Yes / OK" at bounding box center [651, 384] width 46 height 10
click at [678, 411] on button "Save" at bounding box center [691, 410] width 44 height 15
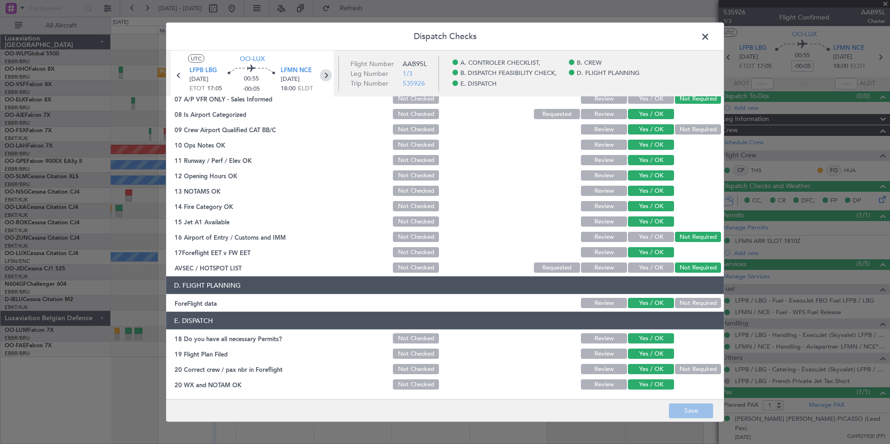
click at [328, 79] on icon at bounding box center [326, 75] width 12 height 12
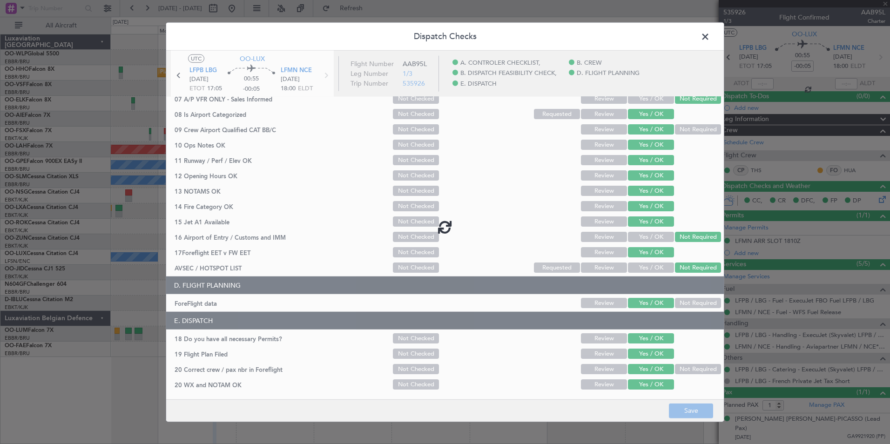
type input "+00:15"
type input "0"
type input "+00:15"
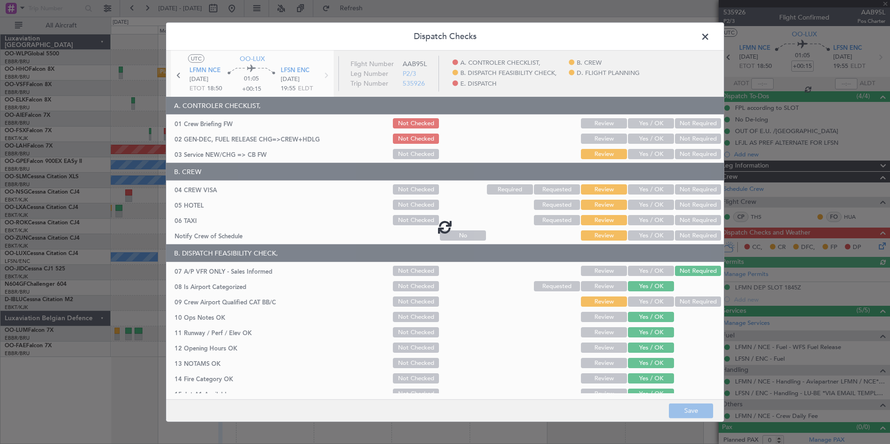
drag, startPoint x: 642, startPoint y: 134, endPoint x: 644, endPoint y: 127, distance: 7.2
click at [642, 134] on div at bounding box center [444, 227] width 557 height 352
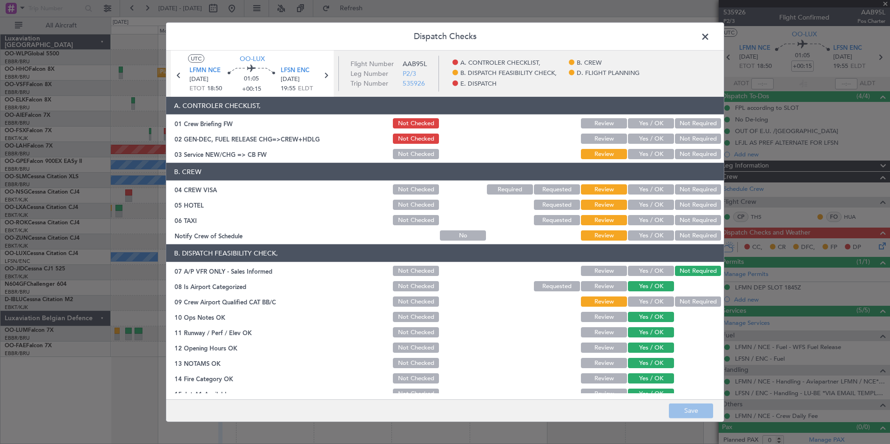
click at [644, 127] on button "Yes / OK" at bounding box center [651, 123] width 46 height 10
click at [643, 137] on button "Yes / OK" at bounding box center [651, 139] width 46 height 10
click at [646, 150] on button "Yes / OK" at bounding box center [651, 154] width 46 height 10
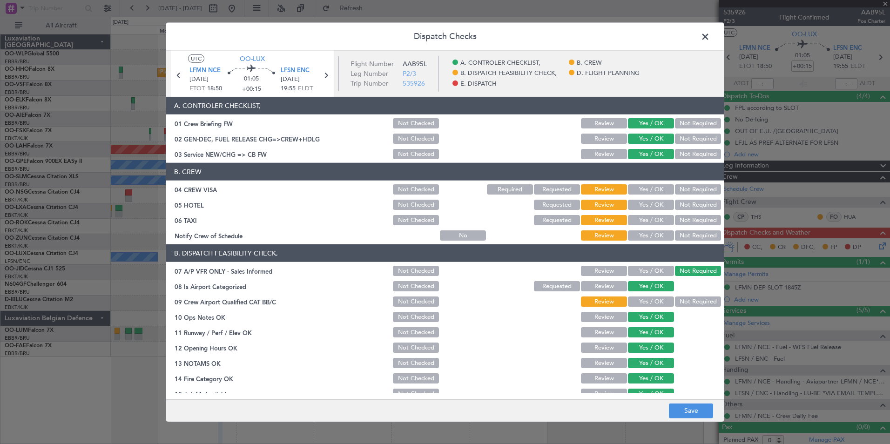
click at [684, 199] on section "B. CREW 04 CREW VISA Not Checked Required Requested Review Yes / OK Not Require…" at bounding box center [444, 202] width 557 height 79
click at [684, 191] on button "Not Required" at bounding box center [698, 189] width 46 height 10
click at [677, 204] on button "Not Required" at bounding box center [698, 205] width 46 height 10
click at [676, 217] on button "Not Required" at bounding box center [698, 220] width 46 height 10
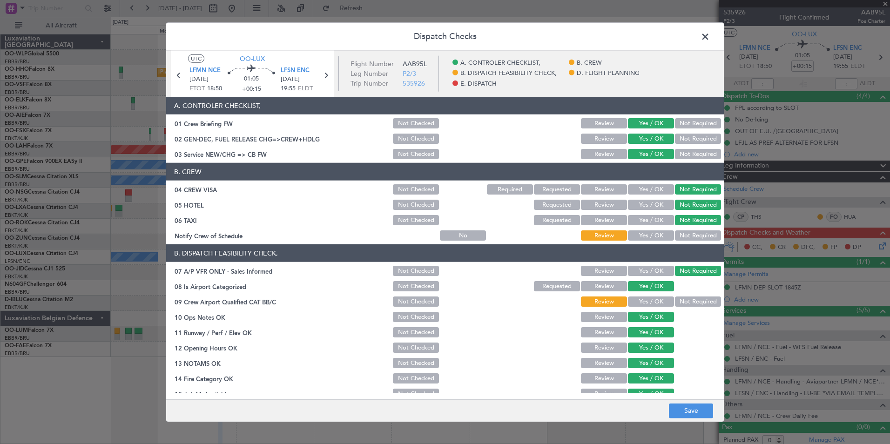
click at [647, 237] on button "Yes / OK" at bounding box center [651, 235] width 46 height 10
click at [637, 301] on button "Yes / OK" at bounding box center [651, 301] width 46 height 10
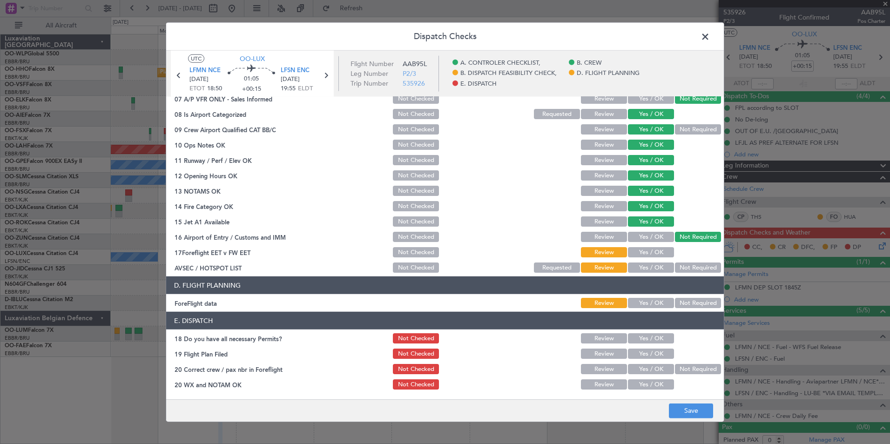
drag, startPoint x: 653, startPoint y: 251, endPoint x: 678, endPoint y: 268, distance: 30.6
click at [653, 253] on button "Yes / OK" at bounding box center [651, 252] width 46 height 10
click at [678, 268] on button "Not Required" at bounding box center [698, 267] width 46 height 10
drag, startPoint x: 649, startPoint y: 304, endPoint x: 647, endPoint y: 315, distance: 10.8
click at [648, 304] on button "Yes / OK" at bounding box center [651, 303] width 46 height 10
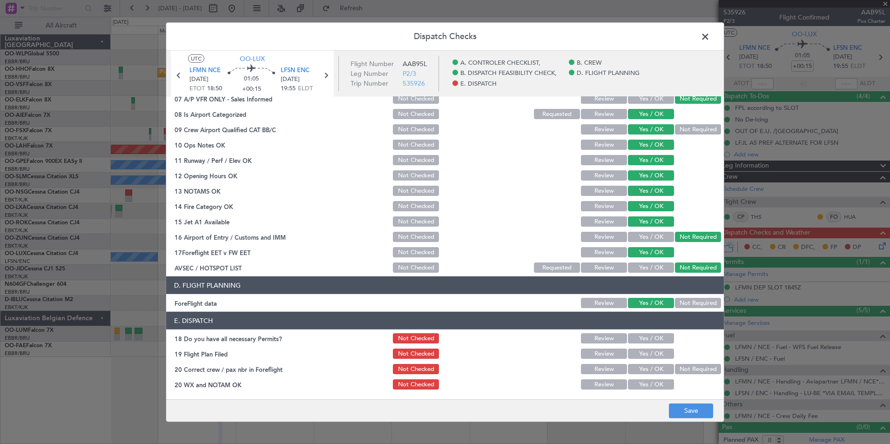
click at [645, 336] on button "Yes / OK" at bounding box center [651, 338] width 46 height 10
click at [642, 358] on button "Yes / OK" at bounding box center [651, 354] width 46 height 10
drag, startPoint x: 641, startPoint y: 369, endPoint x: 641, endPoint y: 375, distance: 5.6
click at [641, 372] on button "Yes / OK" at bounding box center [651, 369] width 46 height 10
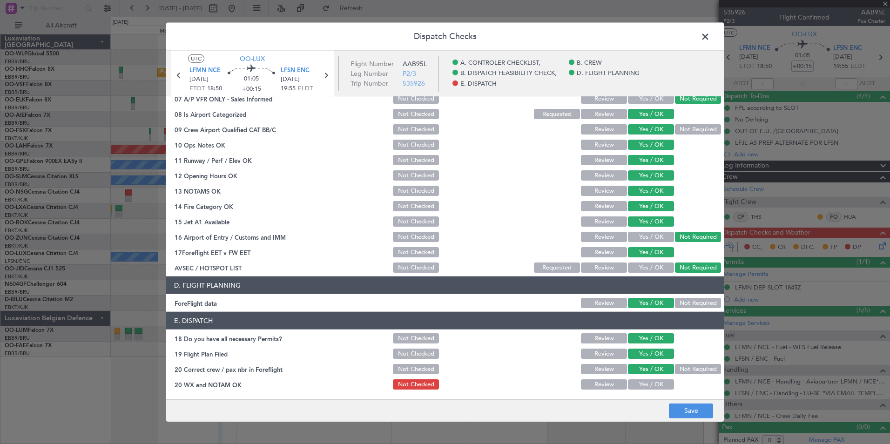
drag, startPoint x: 641, startPoint y: 385, endPoint x: 645, endPoint y: 391, distance: 7.7
click at [641, 387] on button "Yes / OK" at bounding box center [651, 384] width 46 height 10
click at [686, 412] on button "Save" at bounding box center [691, 410] width 44 height 15
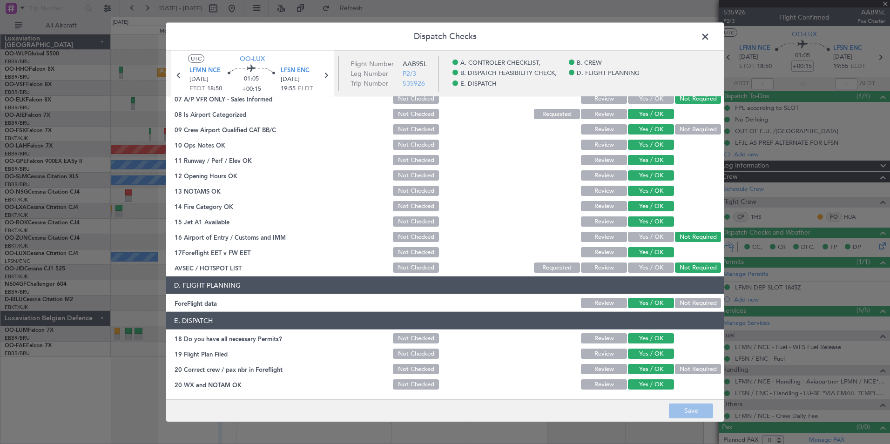
click at [710, 34] on span at bounding box center [710, 39] width 0 height 19
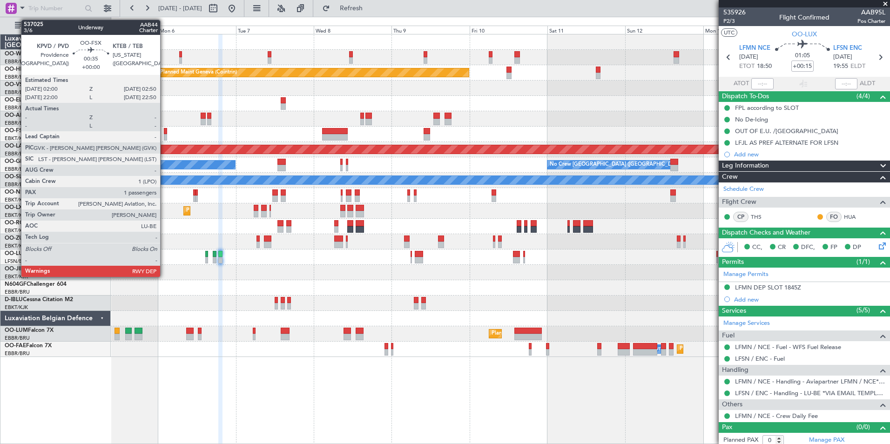
click at [164, 133] on div at bounding box center [165, 131] width 3 height 7
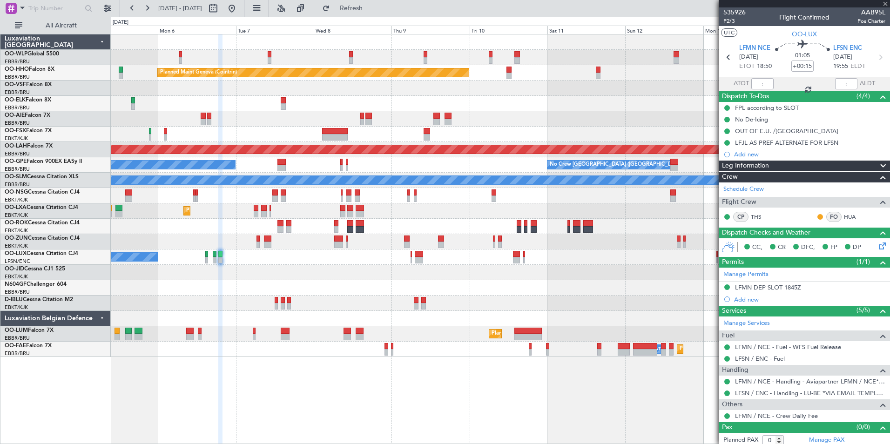
type input "1"
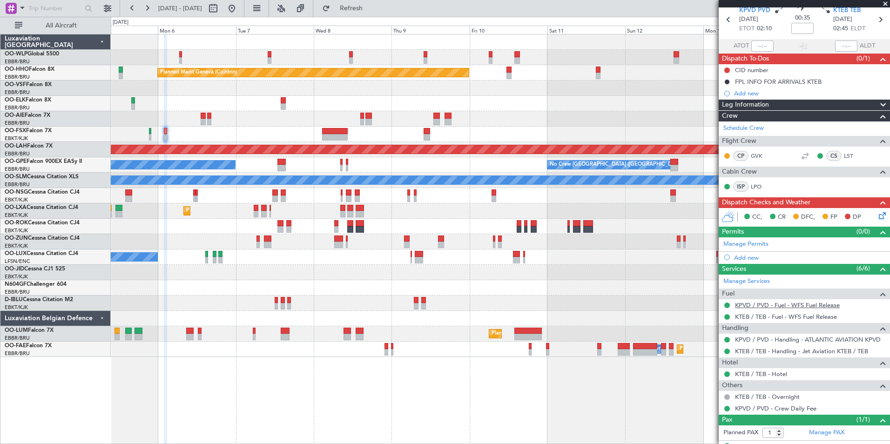
scroll to position [55, 0]
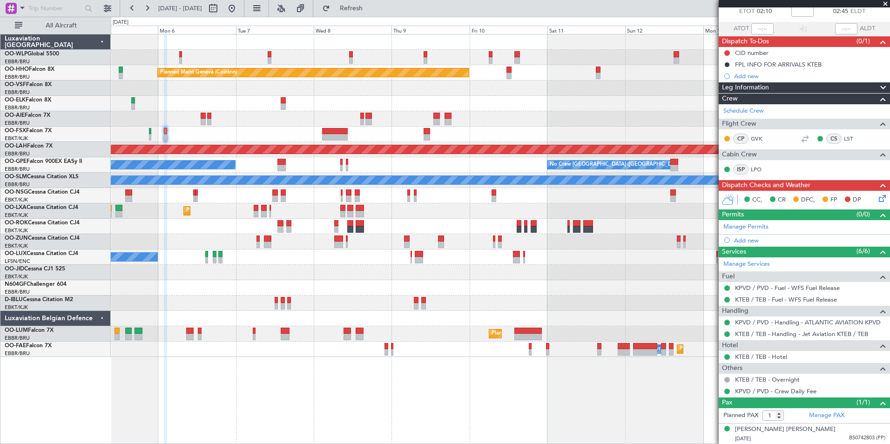
click at [877, 197] on icon at bounding box center [880, 196] width 7 height 7
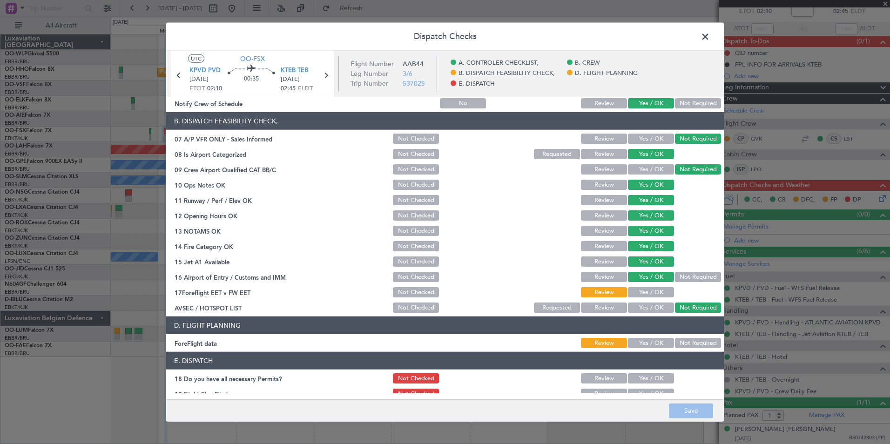
scroll to position [172, 0]
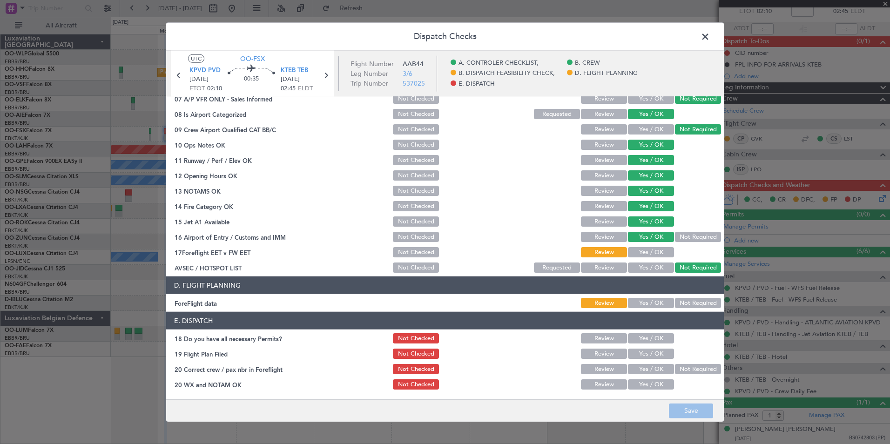
click at [642, 253] on button "Yes / OK" at bounding box center [651, 252] width 46 height 10
click at [643, 301] on button "Yes / OK" at bounding box center [651, 303] width 46 height 10
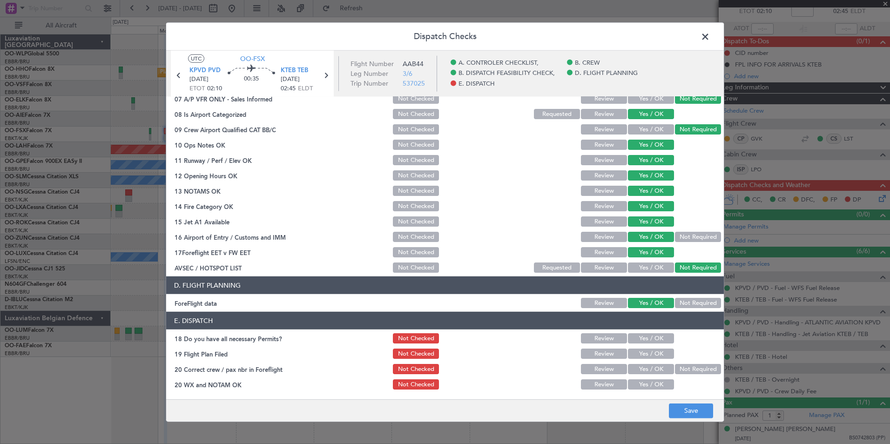
click at [644, 341] on button "Yes / OK" at bounding box center [651, 338] width 46 height 10
click at [644, 358] on button "Yes / OK" at bounding box center [651, 354] width 46 height 10
click at [648, 371] on button "Yes / OK" at bounding box center [651, 369] width 46 height 10
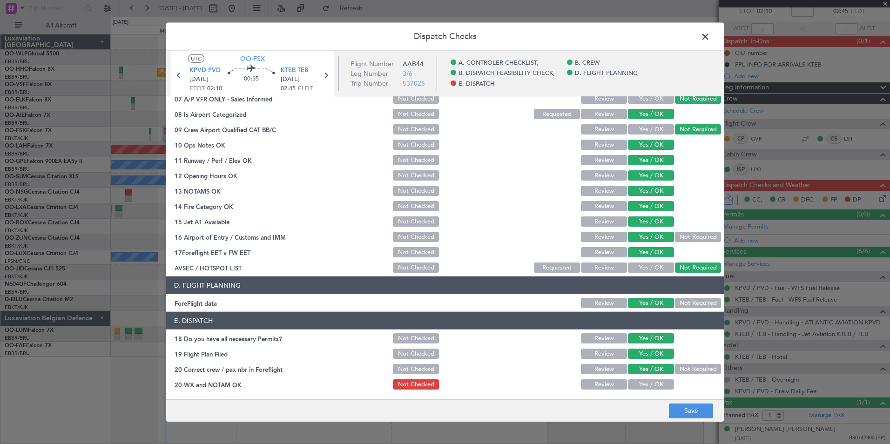
drag, startPoint x: 648, startPoint y: 383, endPoint x: 664, endPoint y: 399, distance: 22.7
click at [648, 383] on button "Yes / OK" at bounding box center [651, 384] width 46 height 10
click at [685, 417] on button "Save" at bounding box center [691, 410] width 44 height 15
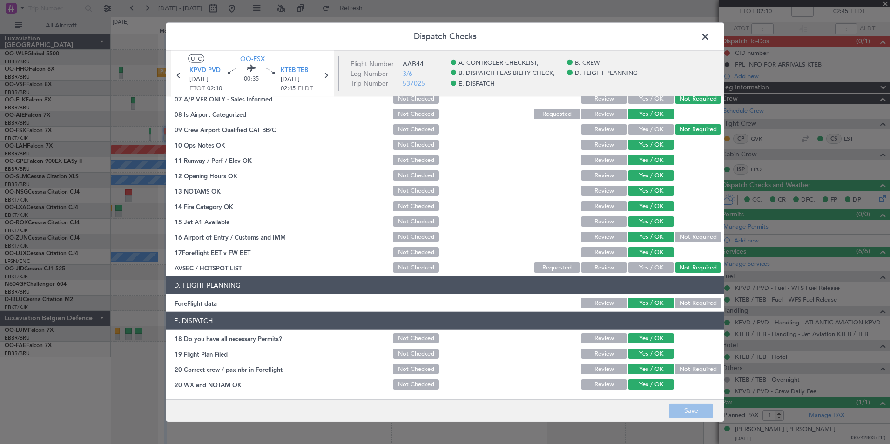
click at [696, 36] on header "Dispatch Checks" at bounding box center [444, 37] width 557 height 28
click at [710, 37] on span at bounding box center [710, 39] width 0 height 19
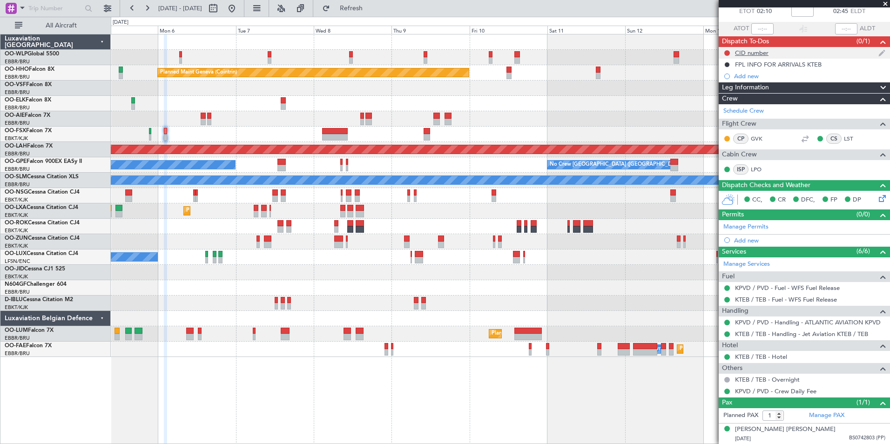
click at [744, 55] on div "CID number" at bounding box center [752, 53] width 34 height 8
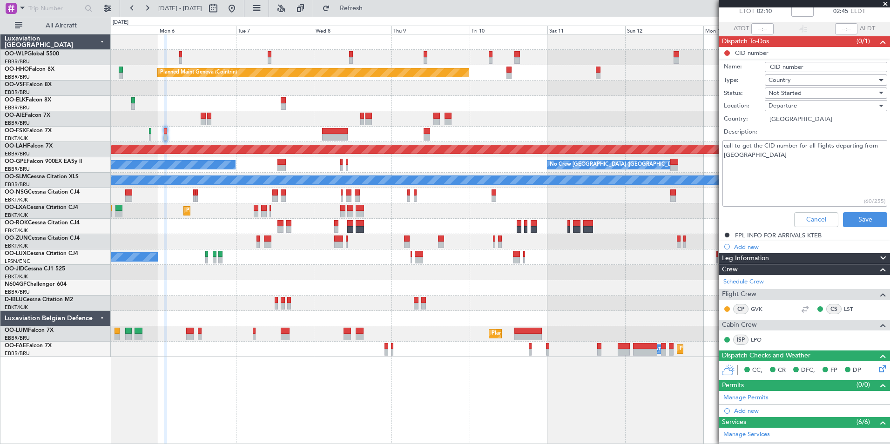
click at [758, 163] on textarea "call to get the CID number for all flights departing from US" at bounding box center [804, 173] width 165 height 67
type textarea "call to get the CID number for all flights departing from US 946"
click at [860, 221] on button "Save" at bounding box center [865, 219] width 44 height 15
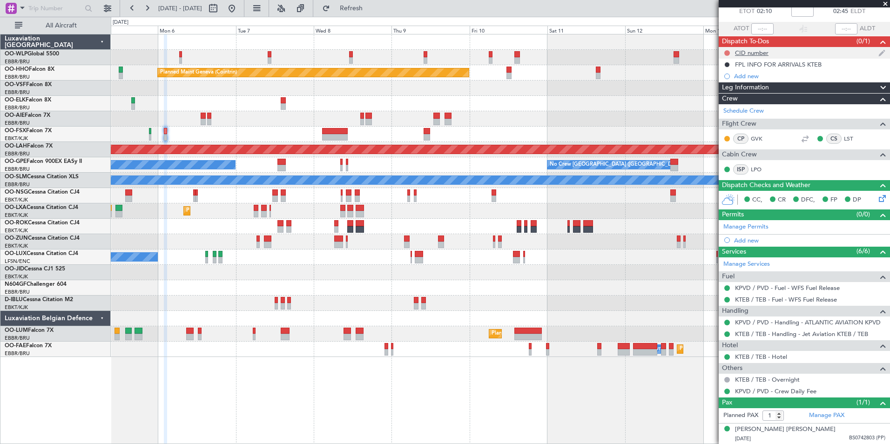
click at [726, 53] on button at bounding box center [727, 53] width 6 height 6
click at [731, 96] on span "Completed" at bounding box center [731, 93] width 31 height 9
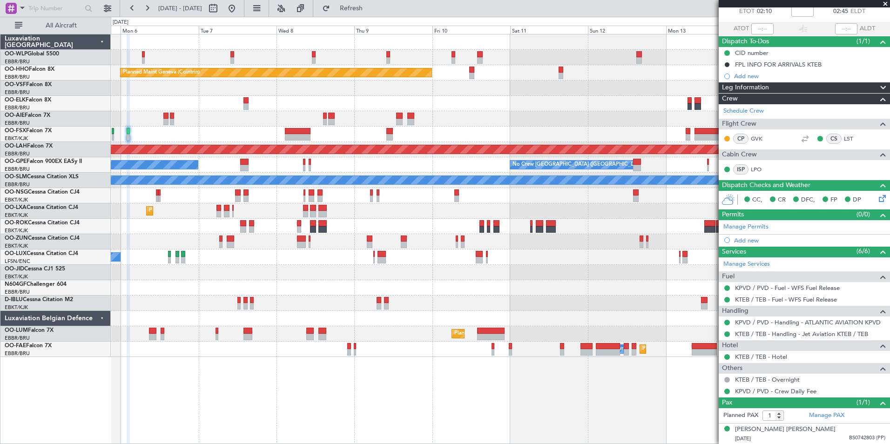
click at [205, 106] on div "Planned Maint Geneva (Cointrin) LIMZ 07:00 Z KAUS 18:35 Z Unplanned Maint Londo…" at bounding box center [500, 195] width 778 height 322
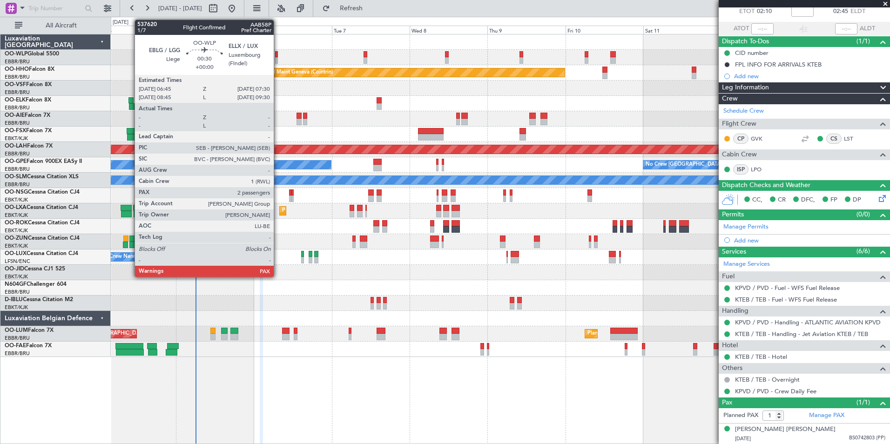
click at [278, 58] on div at bounding box center [276, 60] width 3 height 7
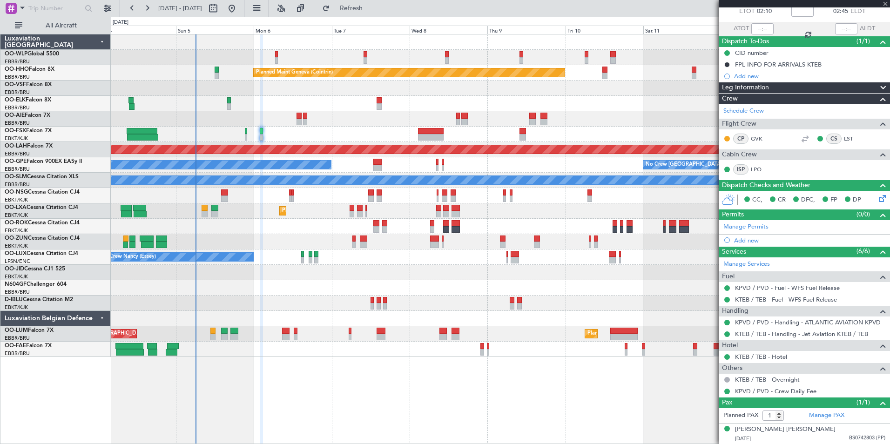
type input "2"
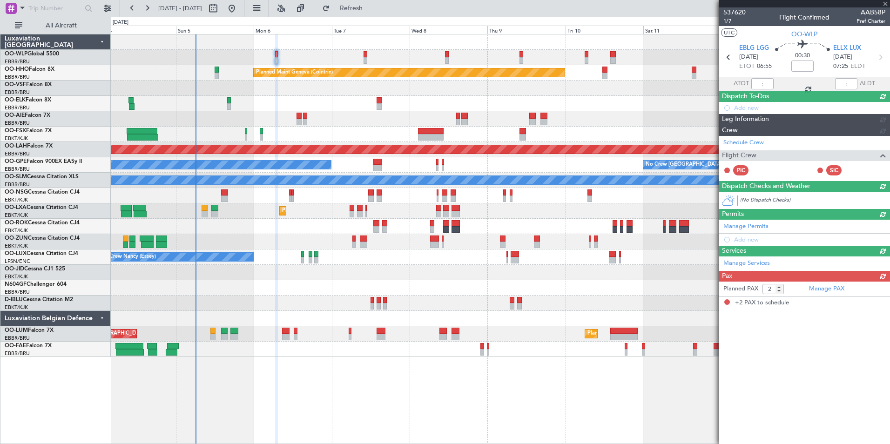
scroll to position [0, 0]
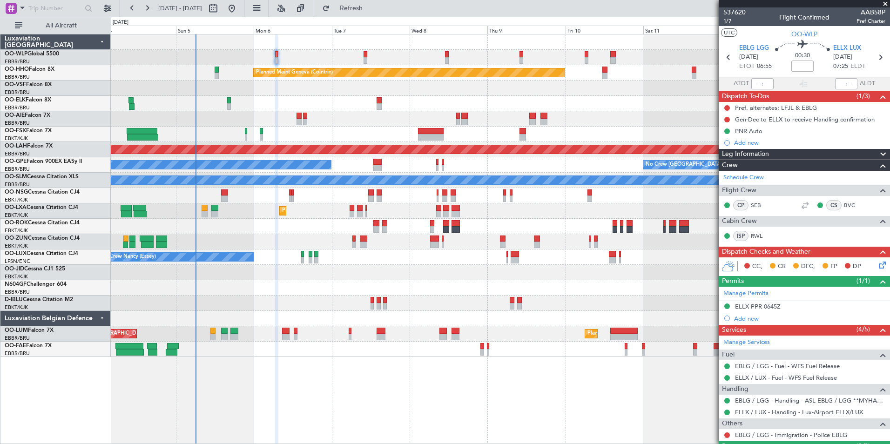
click at [723, 22] on div "537620 1/7 Flight Confirmed AAB58P Pref Charter" at bounding box center [803, 16] width 171 height 19
click at [731, 22] on span "1/7" at bounding box center [734, 21] width 22 height 8
click at [728, 23] on span "1/7" at bounding box center [734, 21] width 22 height 8
click at [725, 20] on span "1/7" at bounding box center [734, 21] width 22 height 8
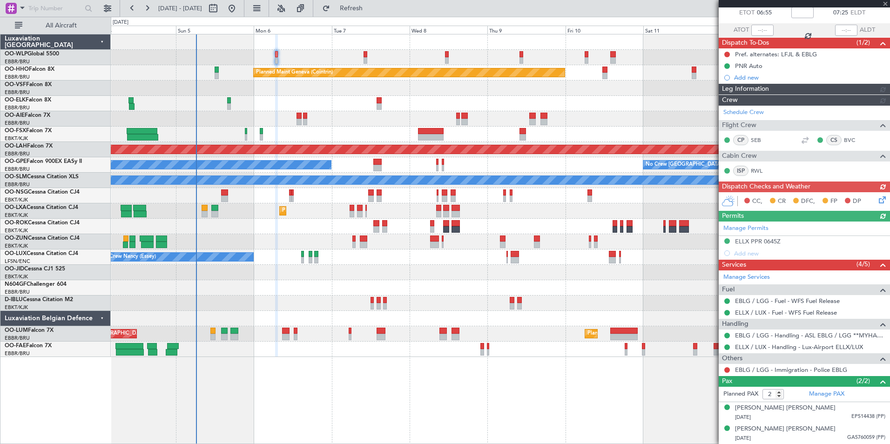
scroll to position [53, 0]
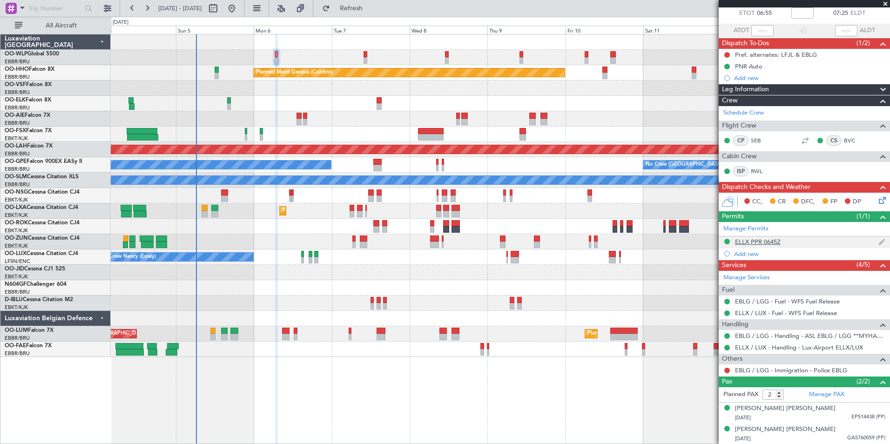
click at [756, 243] on div "ELLX PPR 0645Z" at bounding box center [758, 242] width 46 height 8
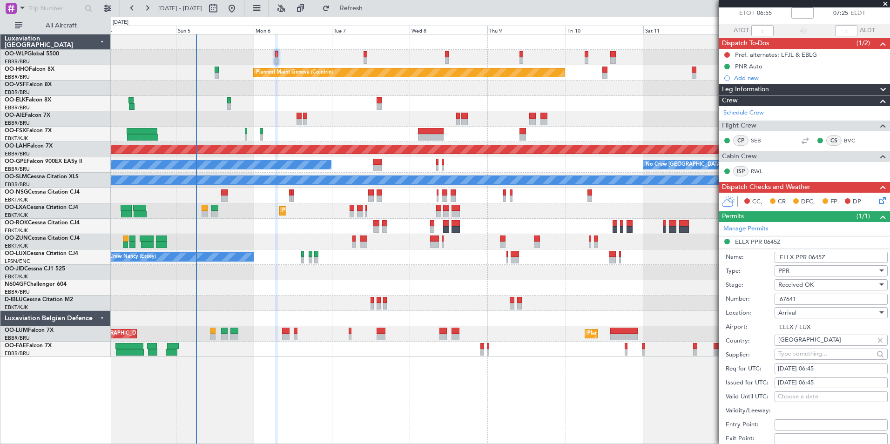
scroll to position [65, 0]
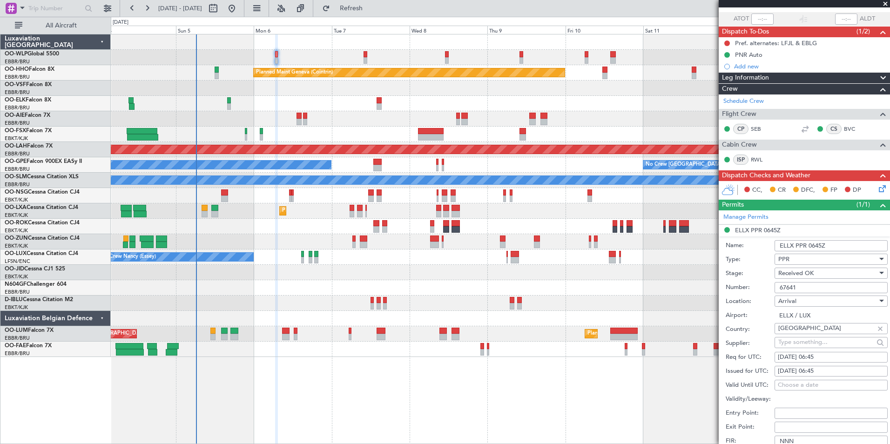
click at [789, 288] on input "67641" at bounding box center [830, 287] width 113 height 11
click at [788, 288] on input "67641" at bounding box center [830, 287] width 113 height 11
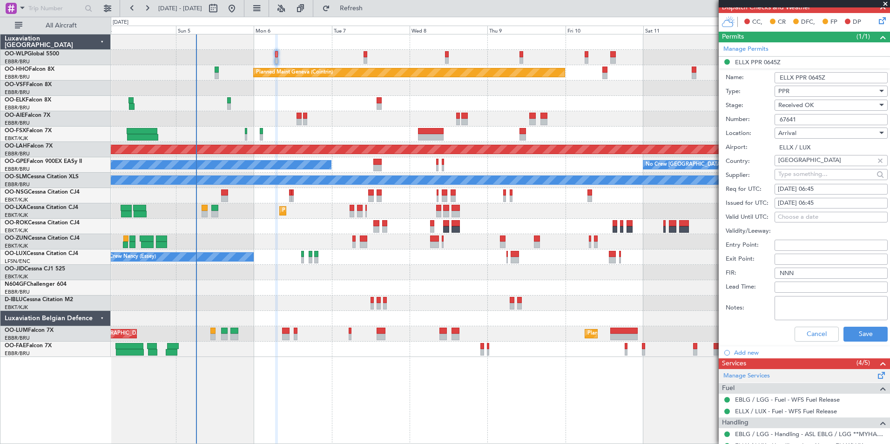
scroll to position [331, 0]
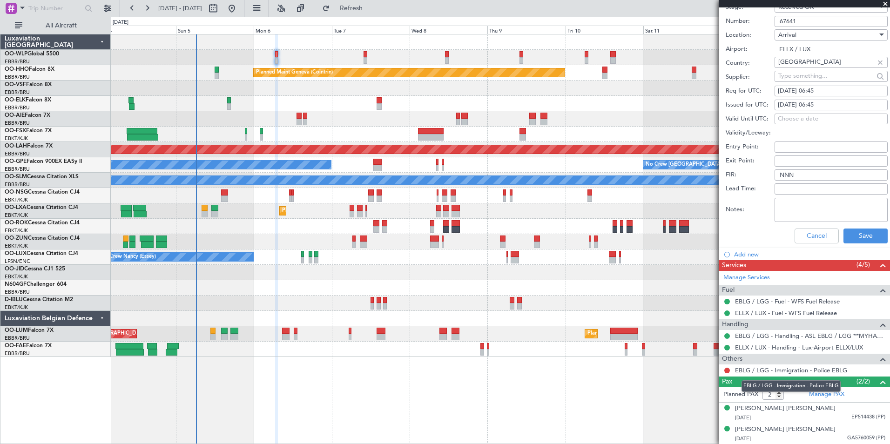
click at [766, 370] on link "EBLG / LGG - Immigration - Police EBLG" at bounding box center [791, 370] width 112 height 8
click at [371, 8] on span "Refresh" at bounding box center [351, 8] width 39 height 7
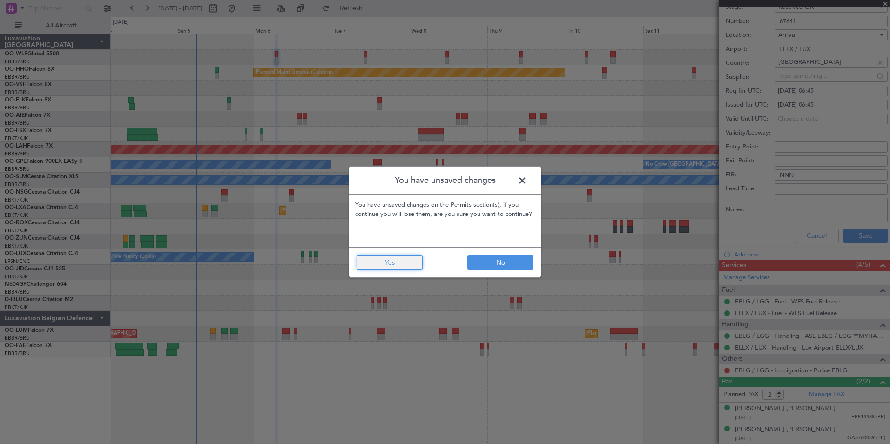
click at [400, 259] on button "Yes" at bounding box center [389, 262] width 66 height 15
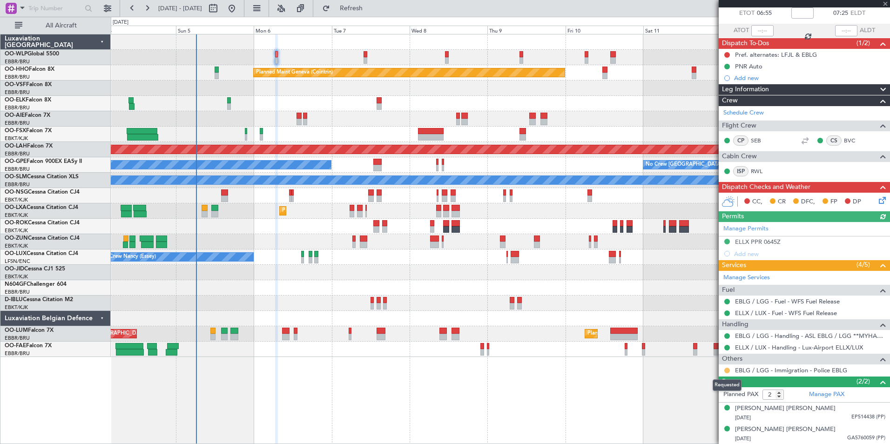
click at [725, 370] on button at bounding box center [727, 371] width 6 height 6
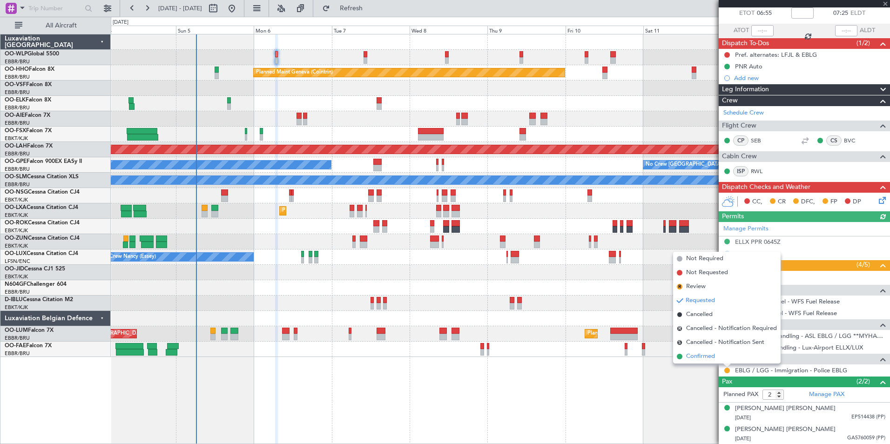
click at [701, 356] on span "Confirmed" at bounding box center [700, 356] width 29 height 9
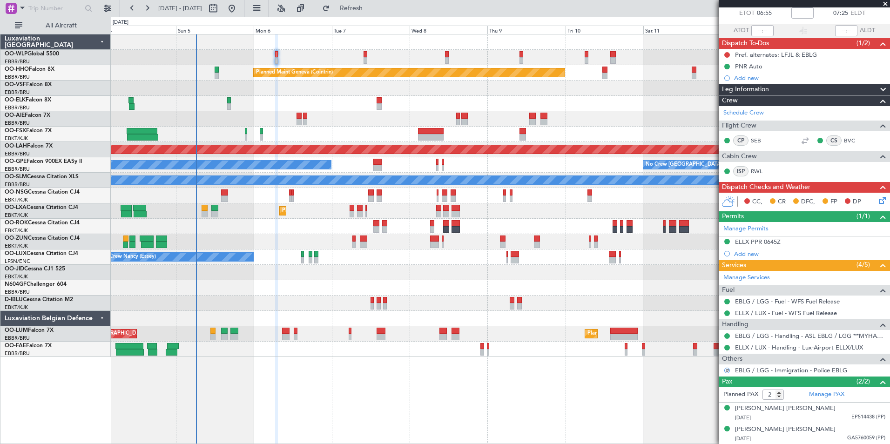
scroll to position [0, 0]
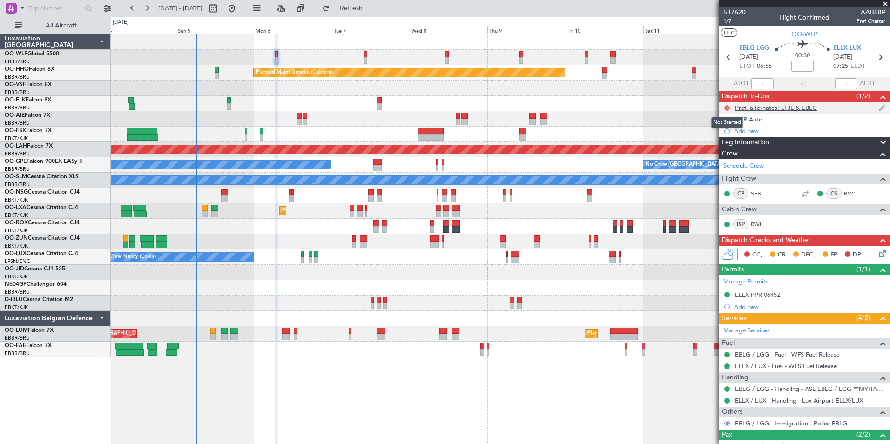
click at [729, 109] on button at bounding box center [727, 108] width 6 height 6
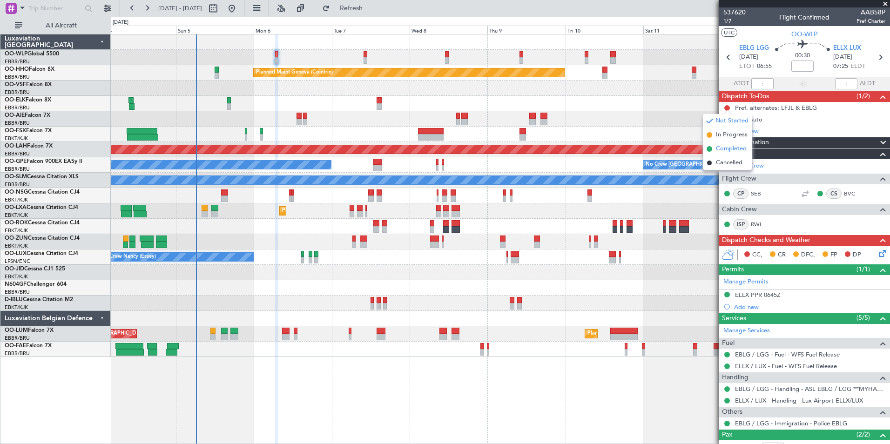
click at [728, 148] on span "Completed" at bounding box center [731, 148] width 31 height 9
click at [774, 110] on div "Pref. alternates: LFJL & EBLG" at bounding box center [776, 108] width 82 height 8
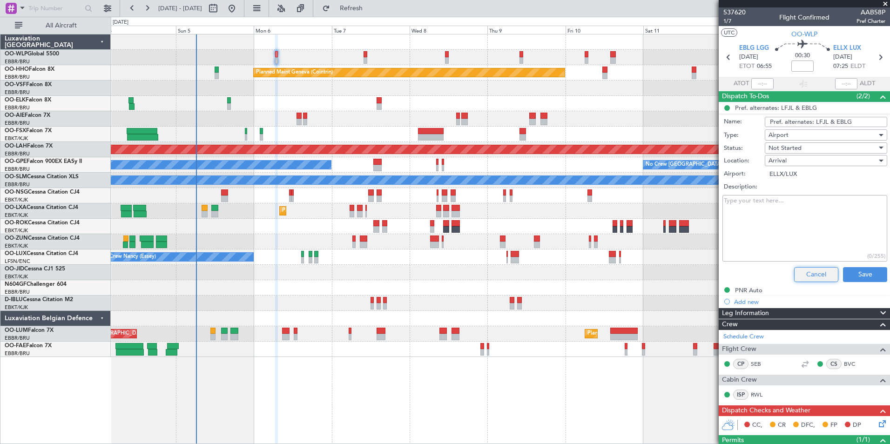
click at [798, 274] on button "Cancel" at bounding box center [816, 274] width 44 height 15
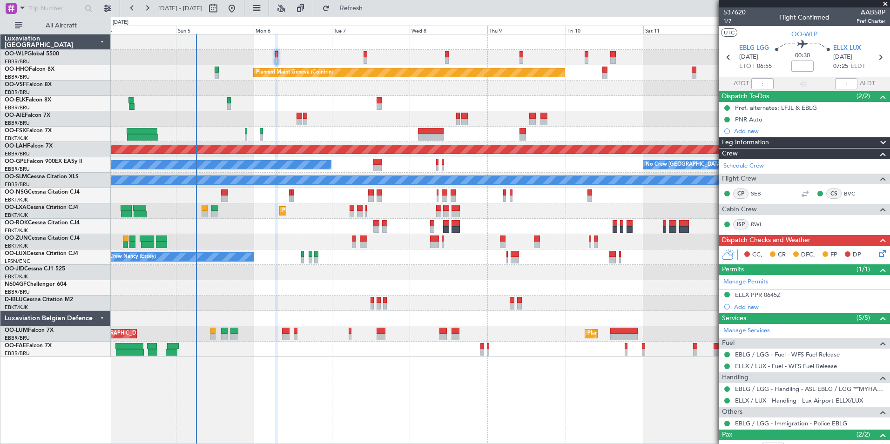
click at [796, 66] on mat-tooltip-component "Flight Time" at bounding box center [799, 72] width 43 height 25
click at [803, 67] on input at bounding box center [802, 65] width 22 height 11
click at [631, 88] on div at bounding box center [500, 87] width 778 height 15
type input "-00:10"
click at [730, 22] on span "1/7" at bounding box center [734, 21] width 22 height 8
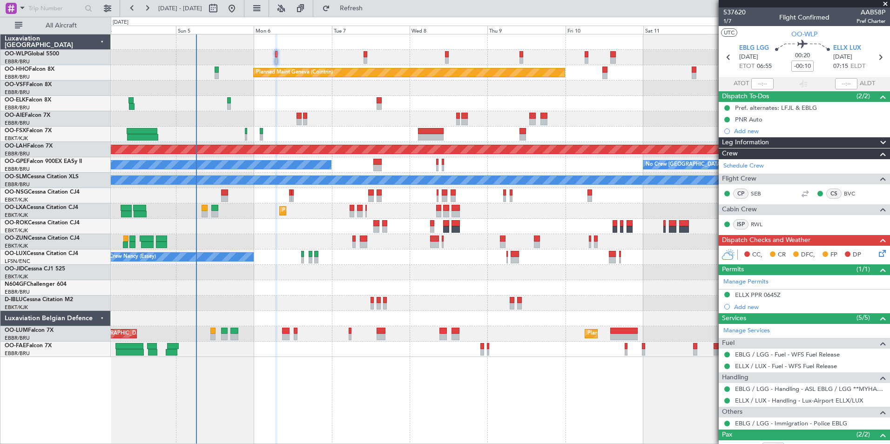
click at [877, 252] on icon at bounding box center [880, 251] width 7 height 7
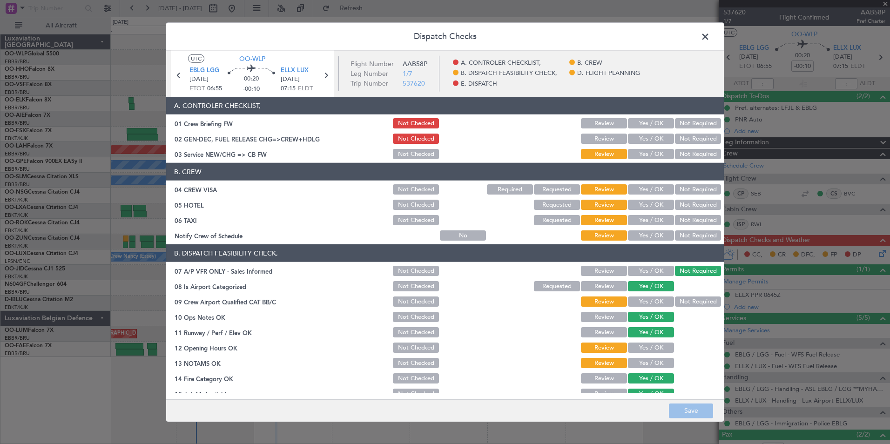
click at [632, 131] on section "A. CONTROLER CHECKLIST, 01 Crew Briefing FW Not Checked Review Yes / OK Not Req…" at bounding box center [444, 129] width 557 height 64
click at [642, 128] on div "Yes / OK" at bounding box center [649, 123] width 47 height 13
click at [642, 127] on button "Yes / OK" at bounding box center [651, 123] width 46 height 10
click at [641, 138] on button "Yes / OK" at bounding box center [651, 139] width 46 height 10
click at [641, 154] on button "Yes / OK" at bounding box center [651, 154] width 46 height 10
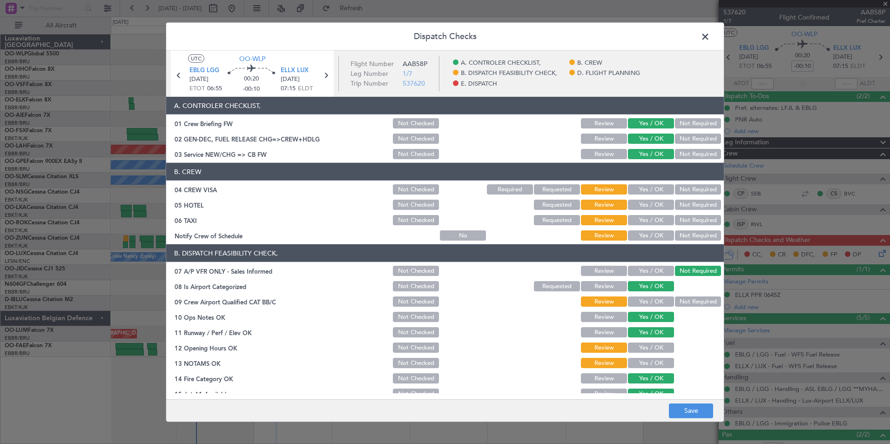
click at [693, 192] on button "Not Required" at bounding box center [698, 189] width 46 height 10
click at [693, 208] on button "Not Required" at bounding box center [698, 205] width 46 height 10
click at [685, 219] on button "Not Required" at bounding box center [698, 220] width 46 height 10
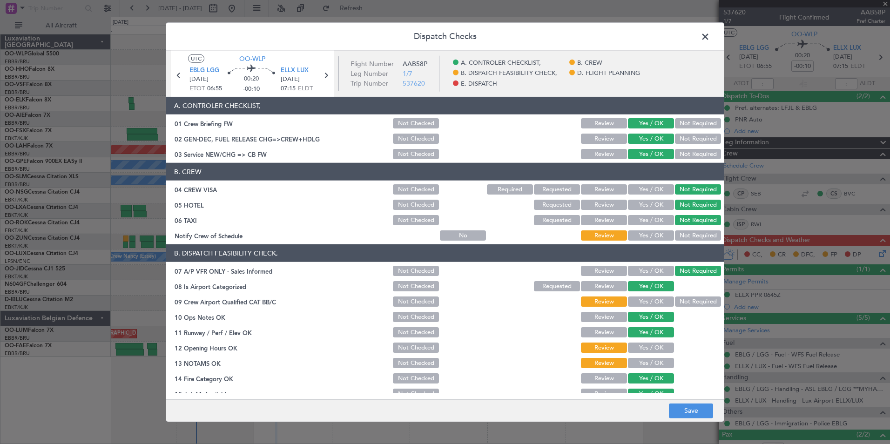
click at [639, 234] on button "Yes / OK" at bounding box center [651, 235] width 46 height 10
click at [637, 302] on button "Yes / OK" at bounding box center [651, 301] width 46 height 10
drag, startPoint x: 631, startPoint y: 343, endPoint x: 631, endPoint y: 348, distance: 4.7
click at [631, 344] on section "B. DISPATCH FEASIBILITY CHECK, 07 A/P VFR ONLY - Sales Informed Not Checked Rev…" at bounding box center [444, 345] width 557 height 202
drag, startPoint x: 631, startPoint y: 350, endPoint x: 631, endPoint y: 357, distance: 7.0
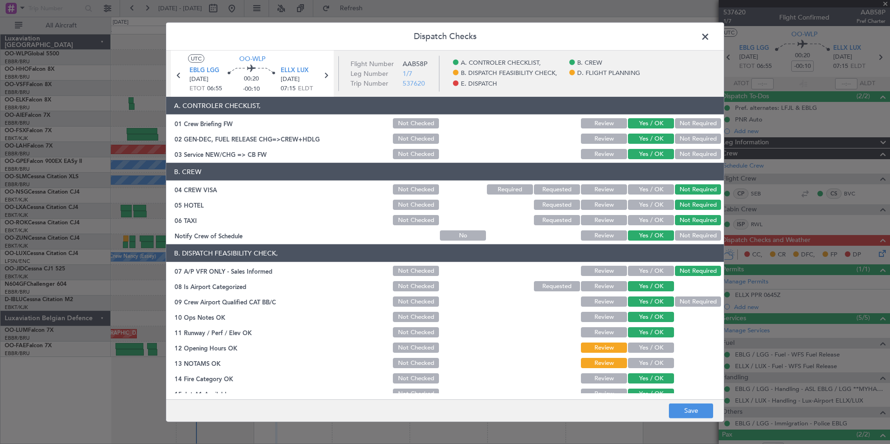
click at [631, 350] on button "Yes / OK" at bounding box center [651, 347] width 46 height 10
click at [633, 371] on section "B. DISPATCH FEASIBILITY CHECK, 07 A/P VFR ONLY - Sales Informed Not Checked Rev…" at bounding box center [444, 345] width 557 height 202
click at [654, 360] on button "Yes / OK" at bounding box center [651, 363] width 46 height 10
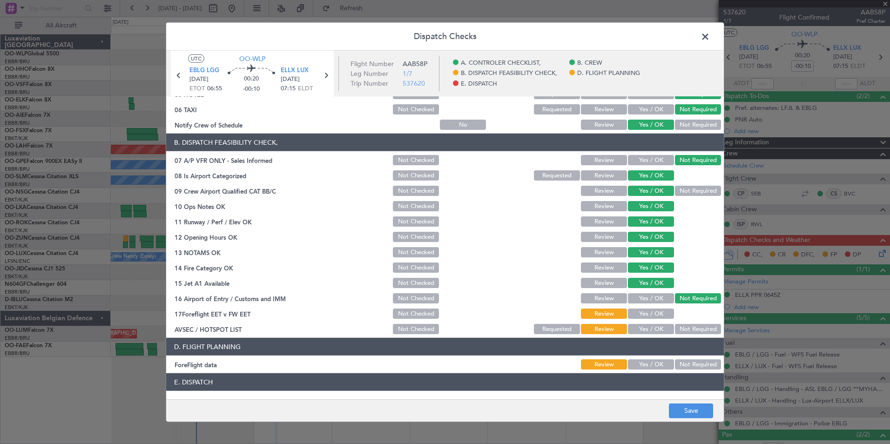
scroll to position [172, 0]
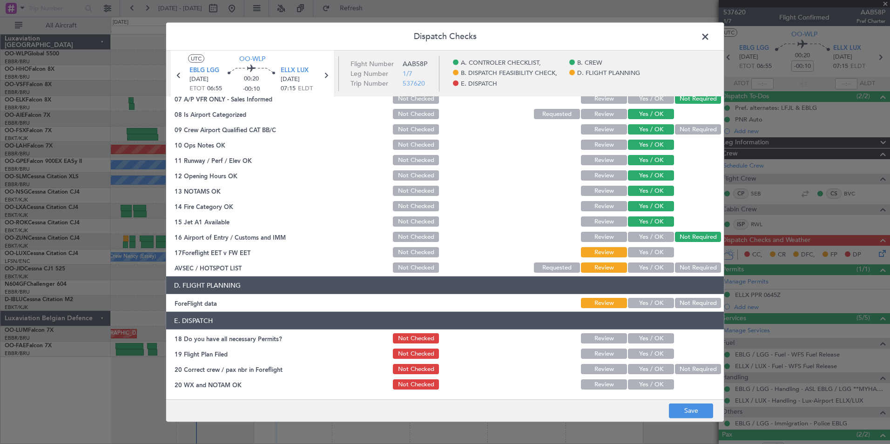
click at [644, 249] on button "Yes / OK" at bounding box center [651, 252] width 46 height 10
click at [694, 267] on button "Not Required" at bounding box center [698, 267] width 46 height 10
click at [648, 304] on button "Yes / OK" at bounding box center [651, 303] width 46 height 10
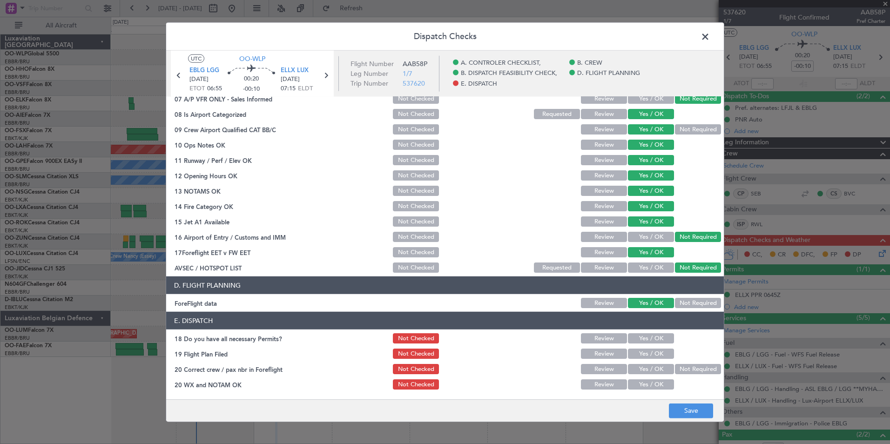
drag, startPoint x: 648, startPoint y: 329, endPoint x: 646, endPoint y: 337, distance: 8.1
click at [646, 331] on section "E. DISPATCH 18 Do you have all necessary Permits? Not Checked Review Yes / OK 1…" at bounding box center [444, 351] width 557 height 79
drag, startPoint x: 646, startPoint y: 338, endPoint x: 644, endPoint y: 345, distance: 7.6
click at [645, 338] on button "Yes / OK" at bounding box center [651, 338] width 46 height 10
click at [645, 357] on button "Yes / OK" at bounding box center [651, 354] width 46 height 10
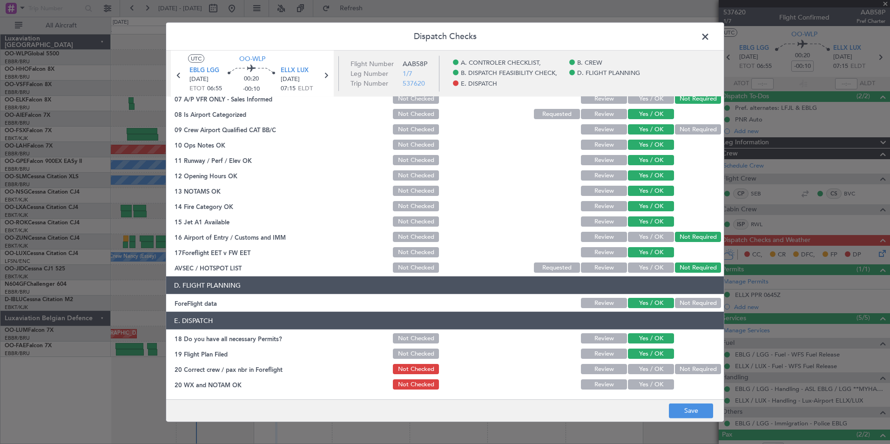
click at [645, 370] on button "Yes / OK" at bounding box center [651, 369] width 46 height 10
drag, startPoint x: 648, startPoint y: 381, endPoint x: 657, endPoint y: 391, distance: 13.8
click at [648, 382] on button "Yes / OK" at bounding box center [651, 384] width 46 height 10
click at [680, 406] on button "Save" at bounding box center [691, 410] width 44 height 15
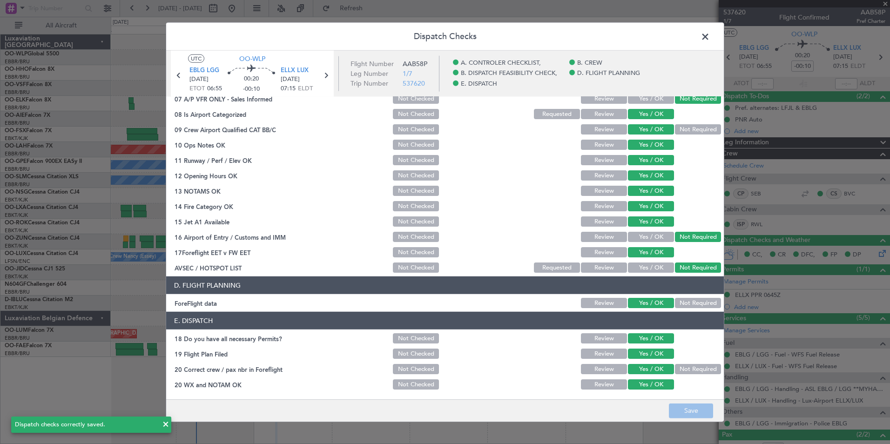
click at [697, 40] on header "Dispatch Checks" at bounding box center [444, 37] width 557 height 28
click at [710, 40] on span at bounding box center [710, 39] width 0 height 19
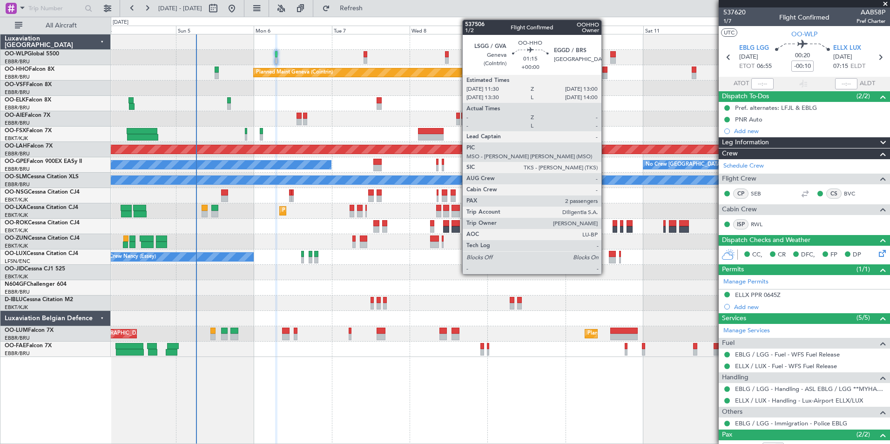
click at [605, 71] on div at bounding box center [604, 70] width 5 height 7
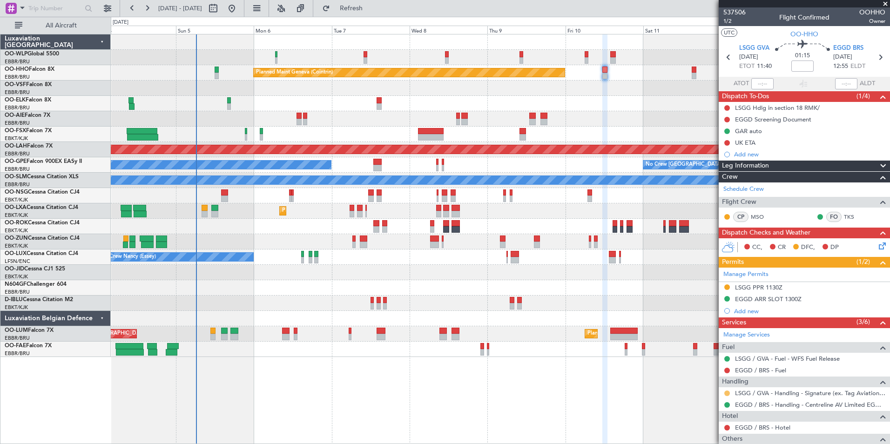
click at [727, 391] on button at bounding box center [727, 393] width 6 height 6
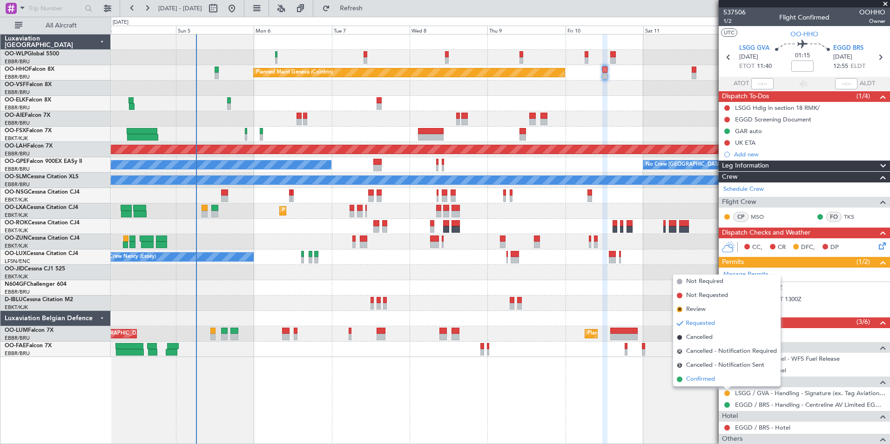
click at [700, 379] on span "Confirmed" at bounding box center [700, 379] width 29 height 9
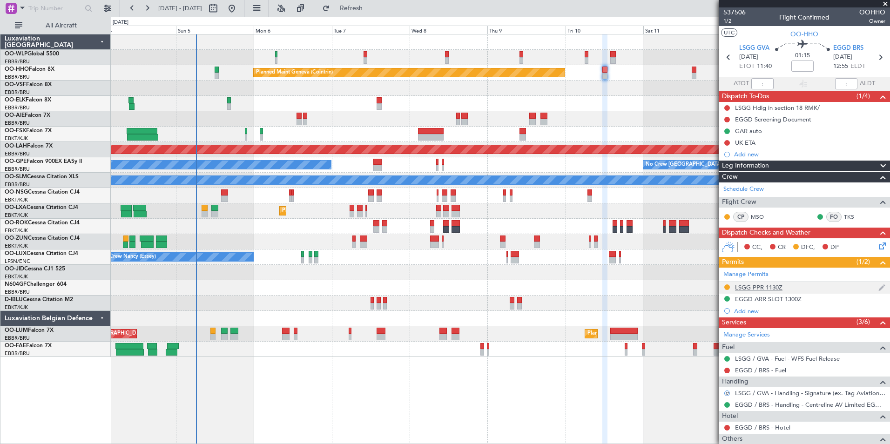
click at [764, 289] on div "LSGG PPR 1130Z" at bounding box center [758, 287] width 47 height 8
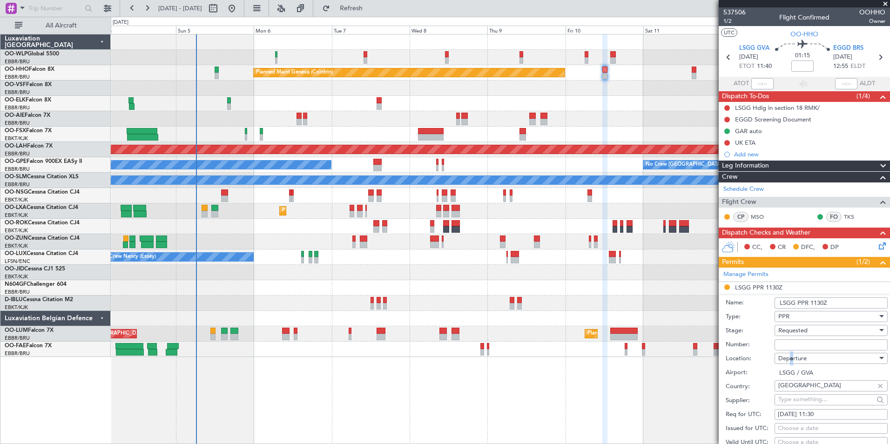
click at [790, 352] on div "Departure" at bounding box center [827, 358] width 99 height 14
drag, startPoint x: 790, startPoint y: 352, endPoint x: 785, endPoint y: 344, distance: 9.7
click at [785, 344] on div at bounding box center [445, 222] width 890 height 444
click at [785, 344] on input "Number:" at bounding box center [830, 344] width 113 height 11
paste input "101011202D"
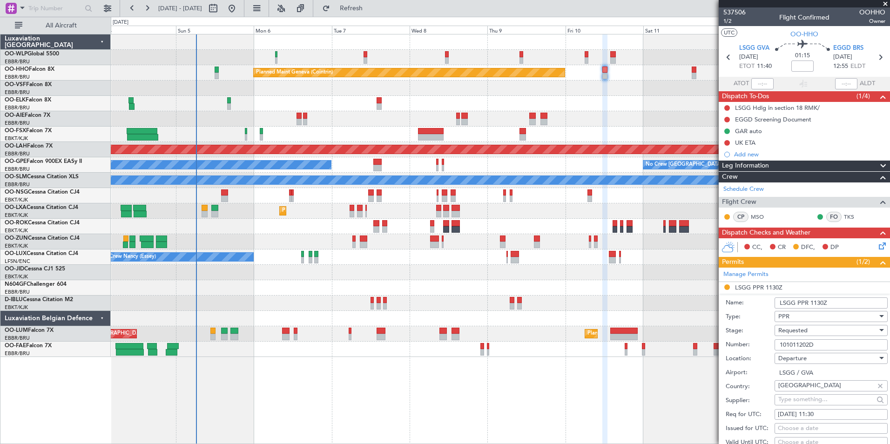
type input "101011202D"
click at [792, 331] on span "Requested" at bounding box center [792, 330] width 29 height 8
click at [798, 402] on span "Received OK" at bounding box center [827, 405] width 98 height 14
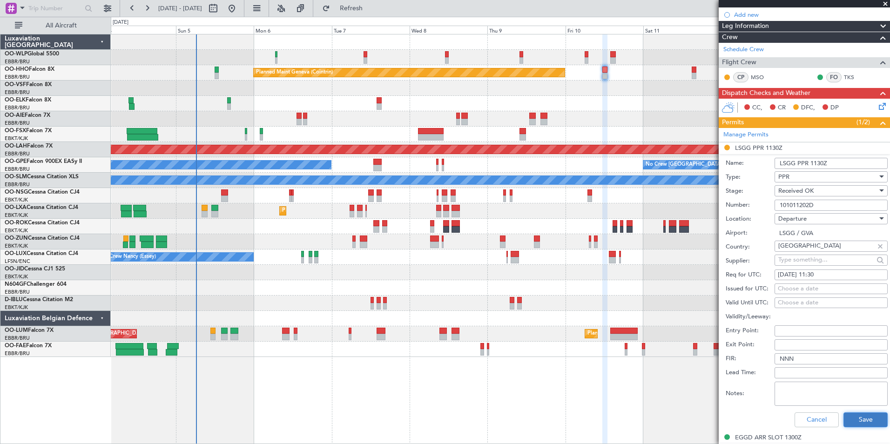
click at [866, 423] on button "Save" at bounding box center [865, 419] width 44 height 15
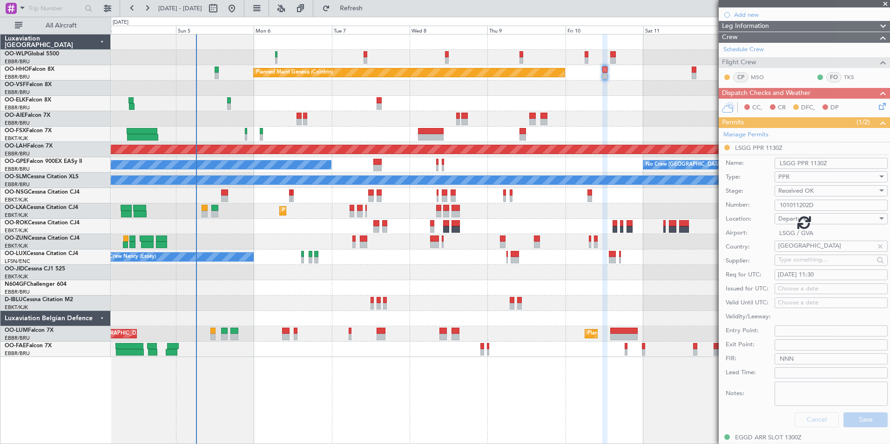
scroll to position [80, 0]
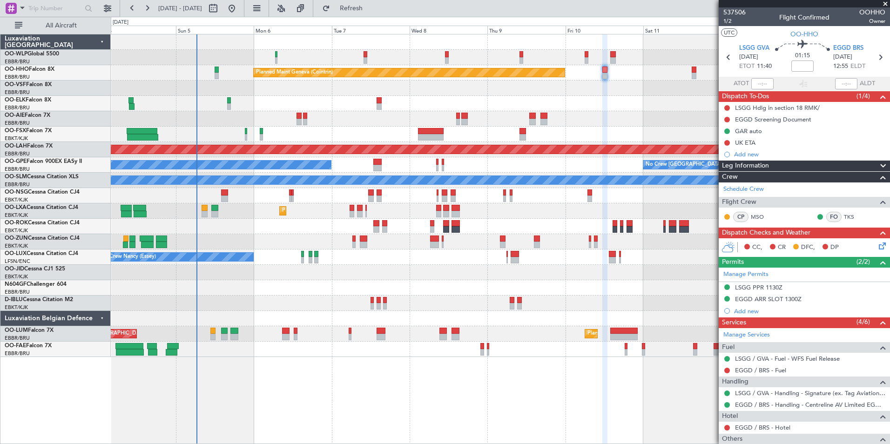
scroll to position [80, 0]
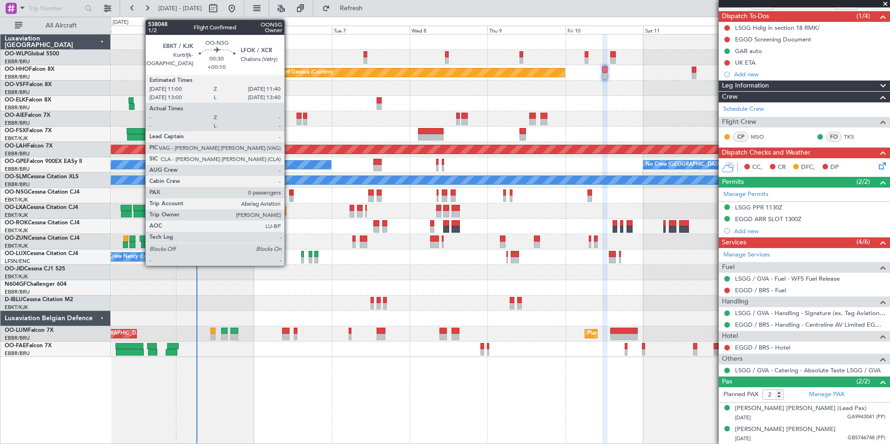
click at [289, 195] on div at bounding box center [290, 198] width 2 height 7
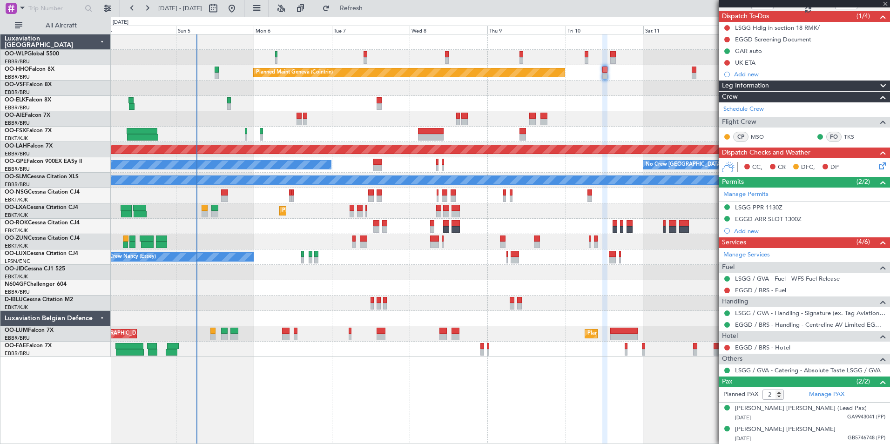
type input "+00:10"
type input "0"
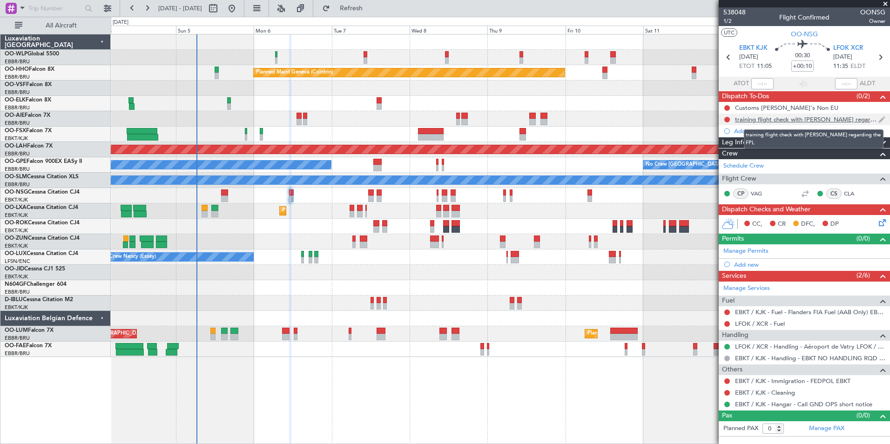
click at [818, 117] on div "training flight check with [PERSON_NAME] regarding the FPL" at bounding box center [806, 119] width 143 height 8
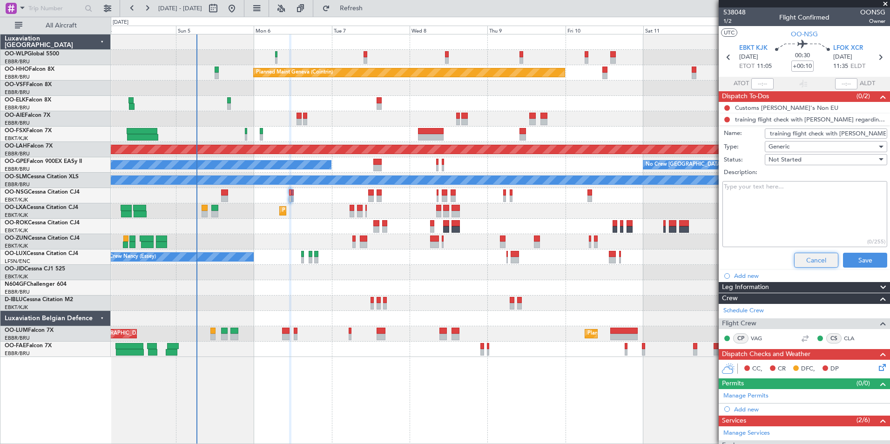
click at [803, 255] on button "Cancel" at bounding box center [816, 260] width 44 height 15
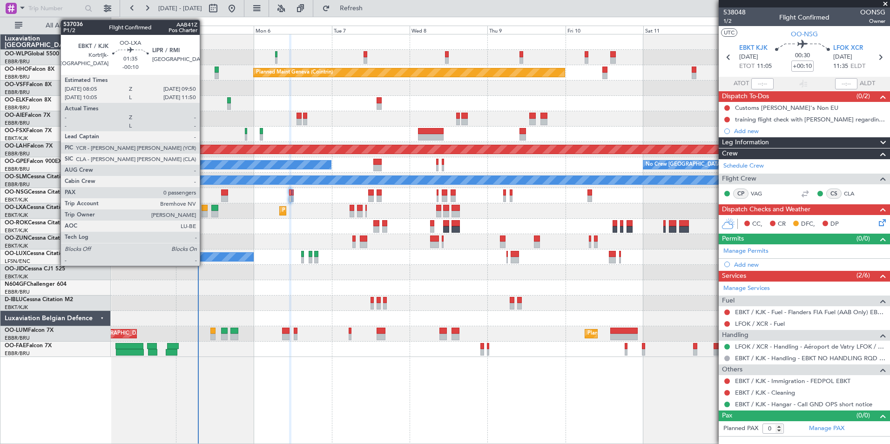
click at [204, 212] on div at bounding box center [204, 214] width 6 height 7
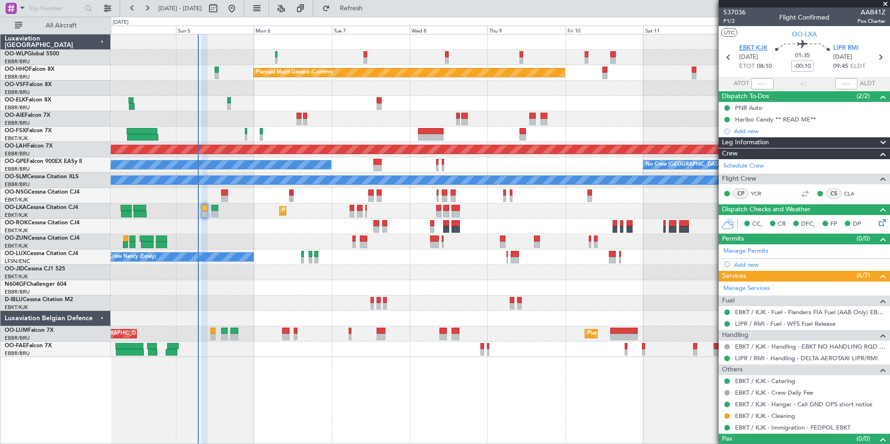
click at [746, 47] on span "EBKT KJK" at bounding box center [753, 48] width 28 height 9
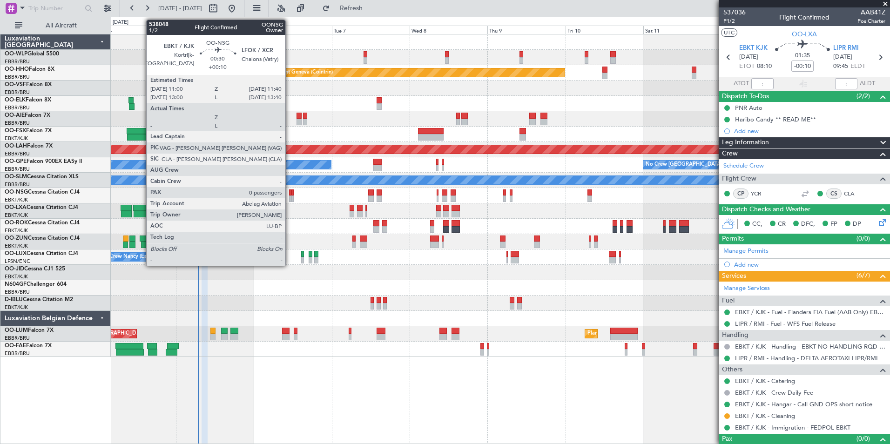
click at [289, 194] on div at bounding box center [290, 192] width 2 height 7
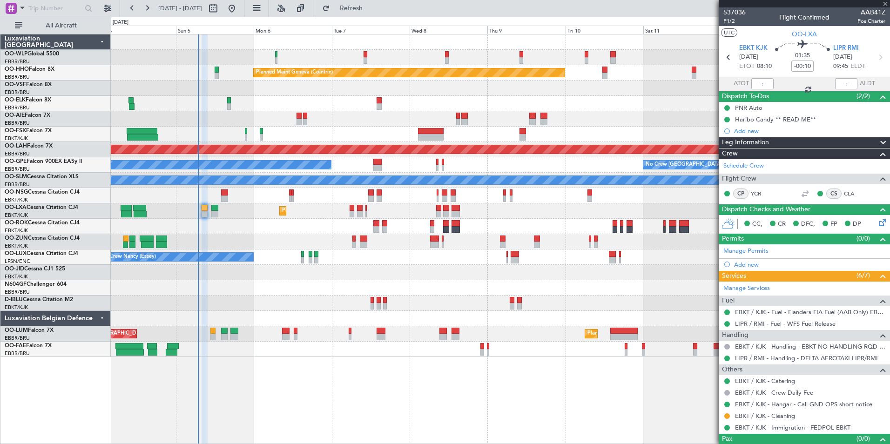
type input "+00:10"
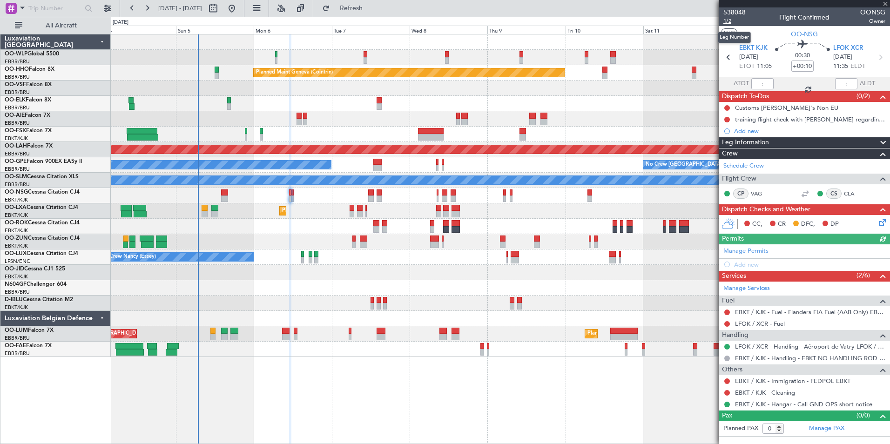
click at [730, 21] on span "1/2" at bounding box center [734, 21] width 22 height 8
click at [368, 9] on span "Refresh" at bounding box center [351, 8] width 39 height 7
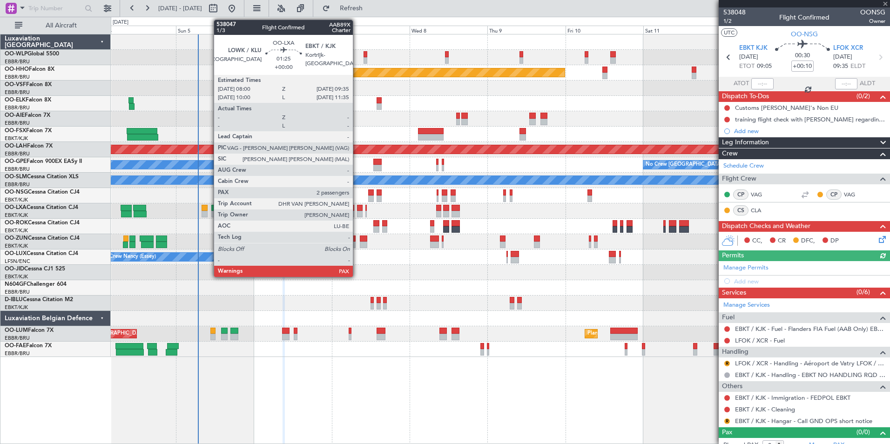
click at [330, 300] on div "No Crew Kortrijk-[GEOGRAPHIC_DATA]" at bounding box center [500, 302] width 778 height 15
click at [540, 300] on div "Planned Maint Milan (Linate) Planned Maint Geneva (Cointrin) LIMZ 07:00 Z KAUS …" at bounding box center [500, 195] width 778 height 322
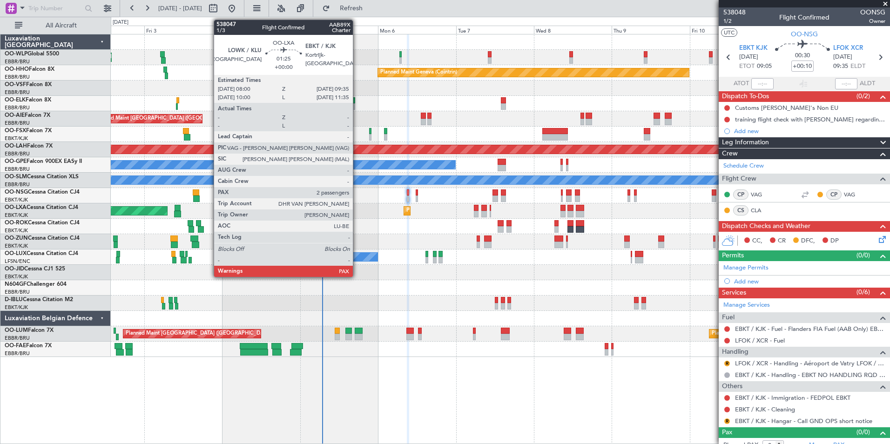
click at [583, 294] on div at bounding box center [500, 287] width 778 height 15
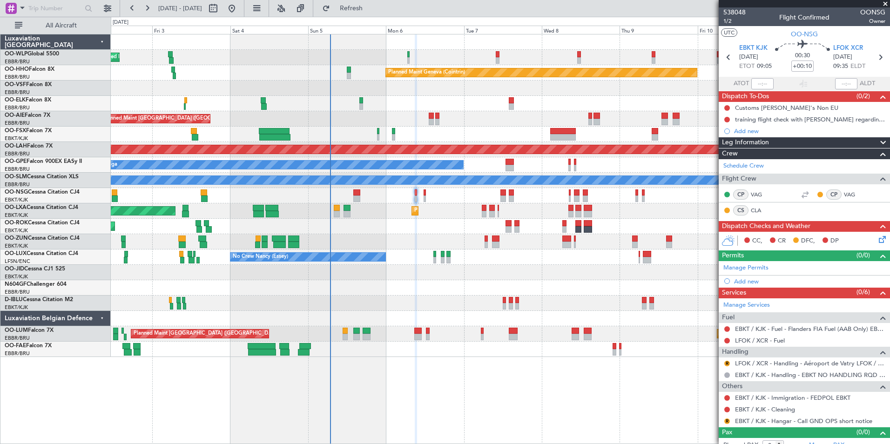
click at [422, 197] on div at bounding box center [500, 195] width 778 height 15
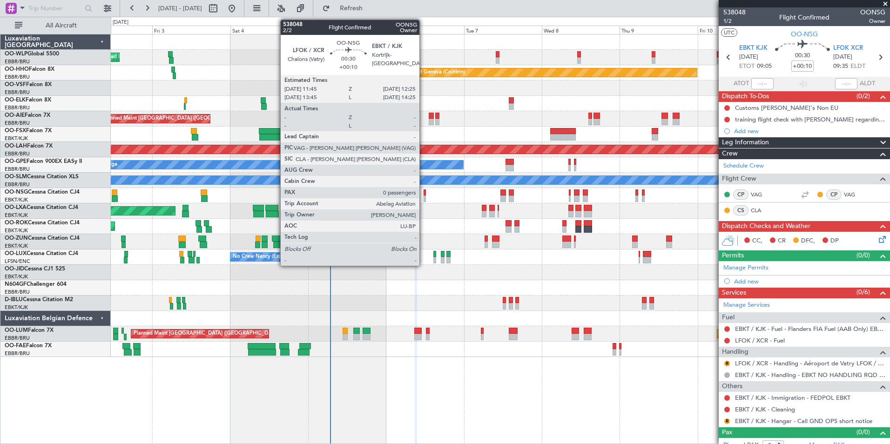
click at [423, 197] on div at bounding box center [424, 198] width 2 height 7
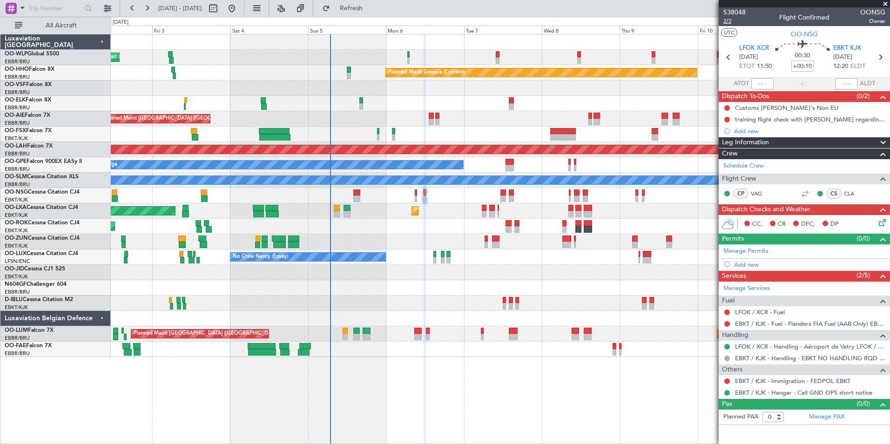
click at [728, 23] on span "2/2" at bounding box center [734, 21] width 22 height 8
click at [369, 12] on button "Refresh" at bounding box center [346, 8] width 56 height 15
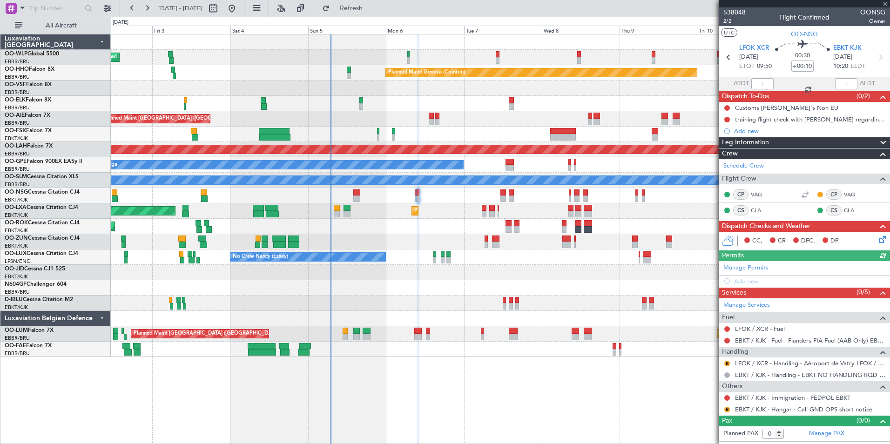
click at [762, 364] on link "LFOK / XCR - Handling - Aéroport de Vatry LFOK / XCR" at bounding box center [810, 363] width 150 height 8
click at [727, 61] on icon at bounding box center [728, 57] width 12 height 12
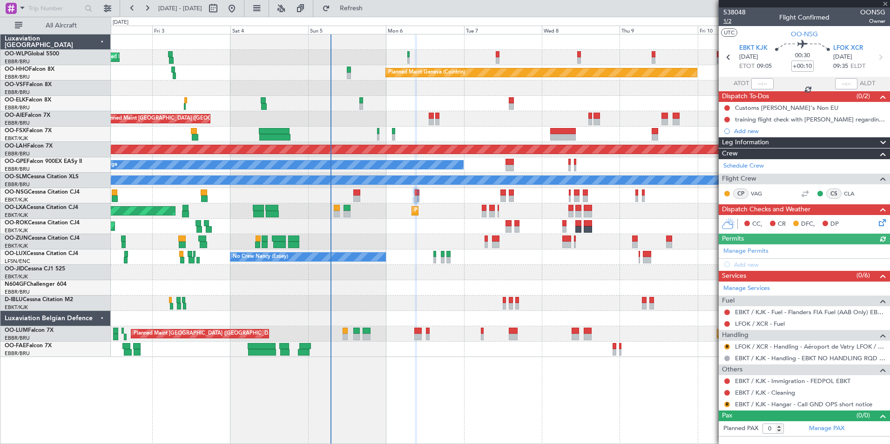
click at [731, 22] on span "1/2" at bounding box center [734, 21] width 22 height 8
click at [885, 59] on icon at bounding box center [880, 57] width 12 height 12
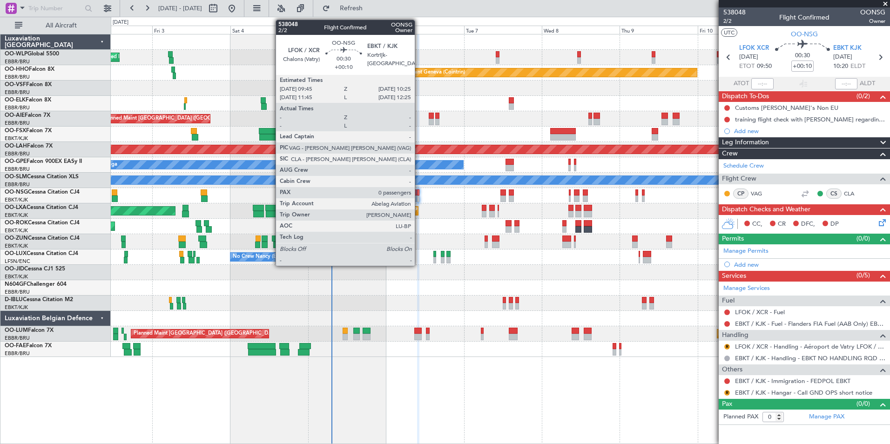
click at [419, 195] on div at bounding box center [418, 192] width 2 height 7
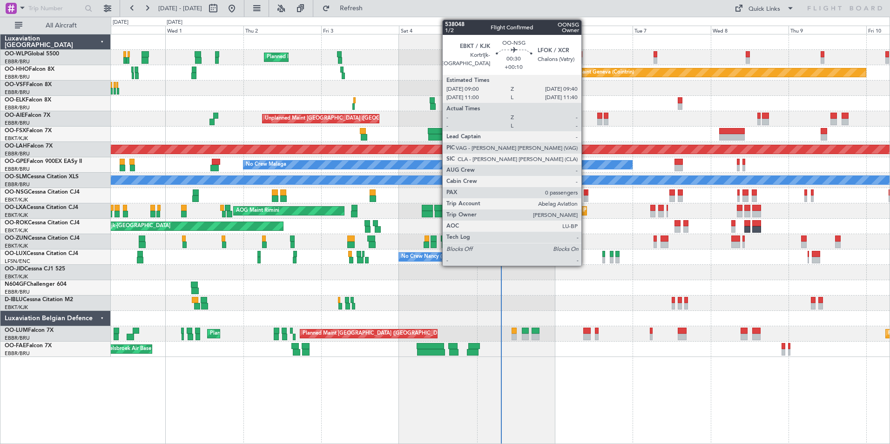
click at [585, 195] on div at bounding box center [585, 192] width 2 height 7
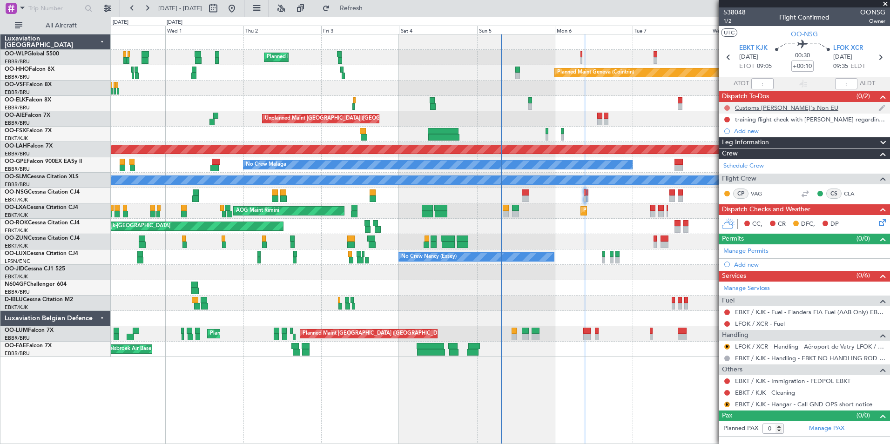
click at [726, 106] on button at bounding box center [727, 108] width 6 height 6
click at [727, 148] on span "Completed" at bounding box center [731, 148] width 31 height 9
click at [727, 117] on button at bounding box center [727, 120] width 6 height 6
click at [723, 160] on span "Completed" at bounding box center [731, 160] width 31 height 9
click at [740, 321] on link "LFOK / XCR - Fuel" at bounding box center [760, 324] width 50 height 8
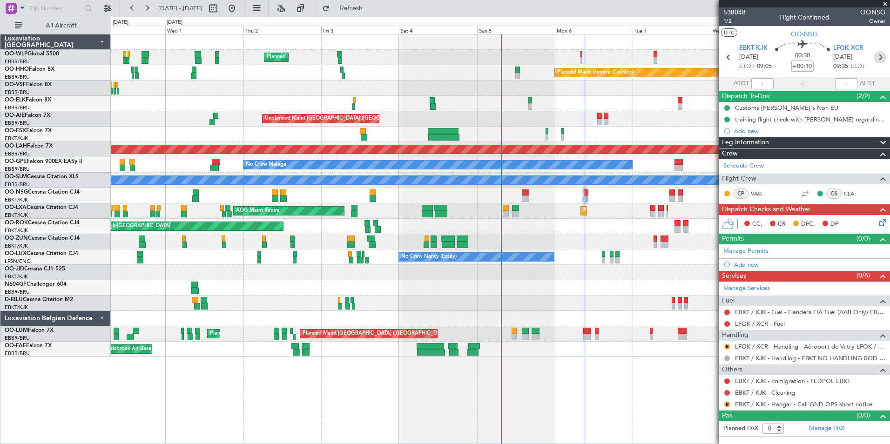
click at [880, 54] on icon at bounding box center [880, 57] width 12 height 12
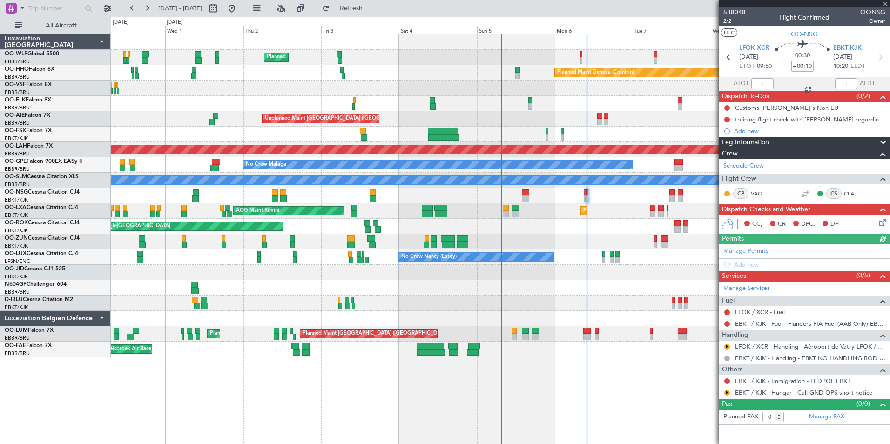
click at [762, 310] on link "LFOK / XCR - Fuel" at bounding box center [760, 312] width 50 height 8
click at [724, 346] on button "R" at bounding box center [727, 347] width 6 height 6
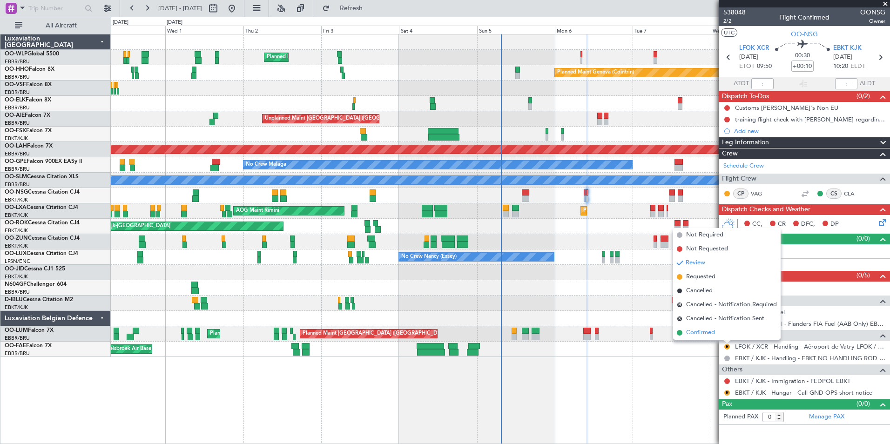
click at [704, 332] on span "Confirmed" at bounding box center [700, 332] width 29 height 9
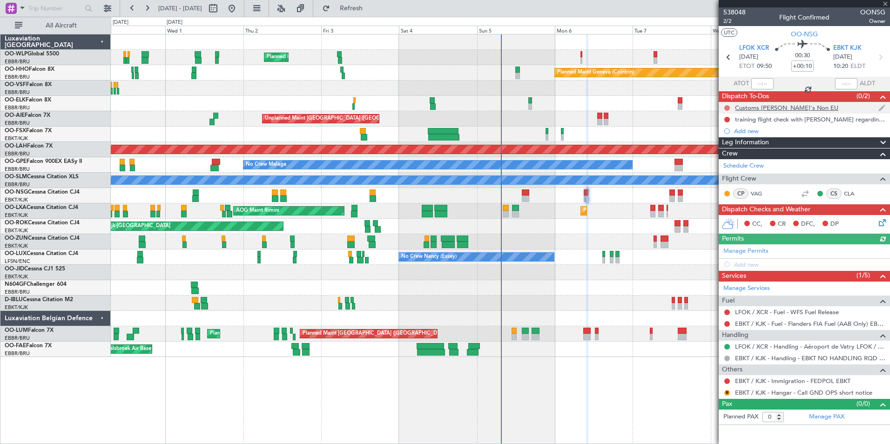
click at [727, 107] on button at bounding box center [727, 108] width 6 height 6
click at [729, 148] on span "Completed" at bounding box center [731, 148] width 31 height 9
click at [727, 121] on button at bounding box center [727, 120] width 6 height 6
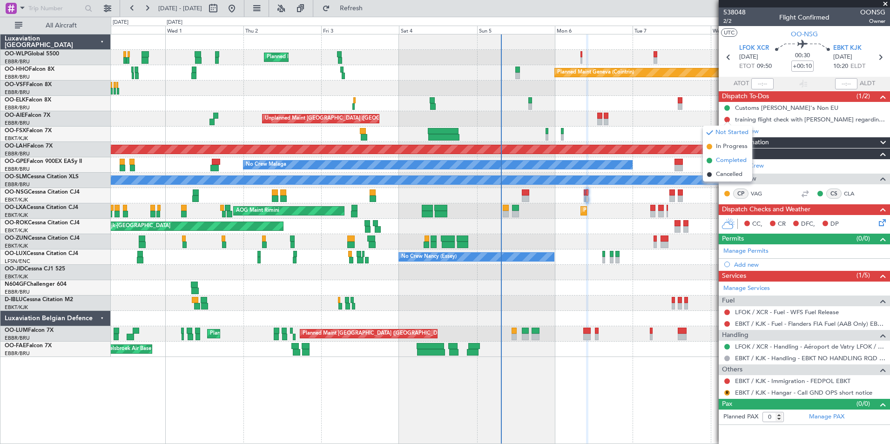
click at [731, 162] on span "Completed" at bounding box center [731, 160] width 31 height 9
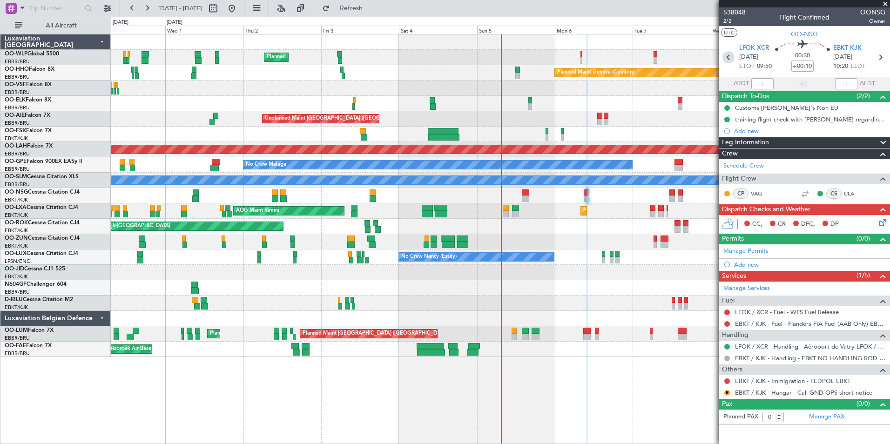
click at [729, 56] on icon at bounding box center [728, 57] width 12 height 12
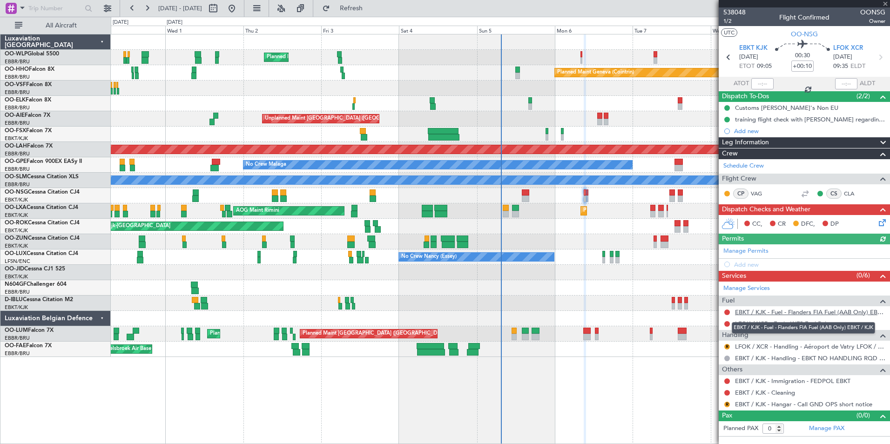
click at [751, 312] on link "EBKT / KJK - Fuel - Flanders FIA Fuel (AAB Only) EBKT / KJK" at bounding box center [810, 312] width 150 height 8
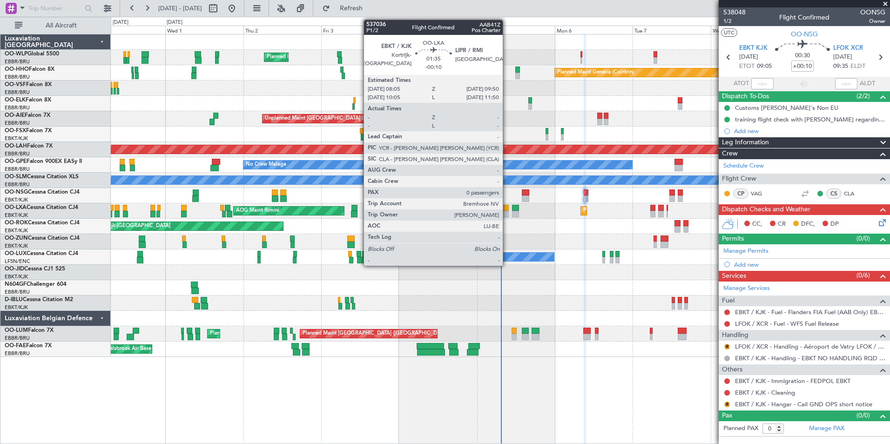
click at [507, 213] on div at bounding box center [506, 214] width 6 height 7
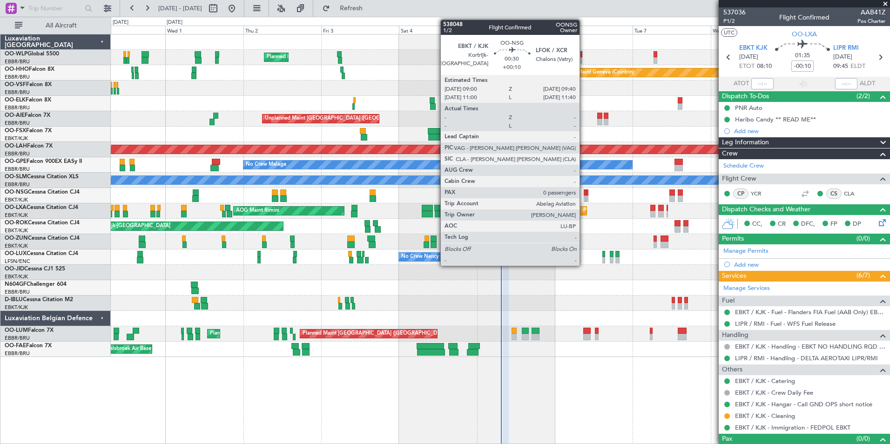
click at [584, 196] on div at bounding box center [585, 198] width 2 height 7
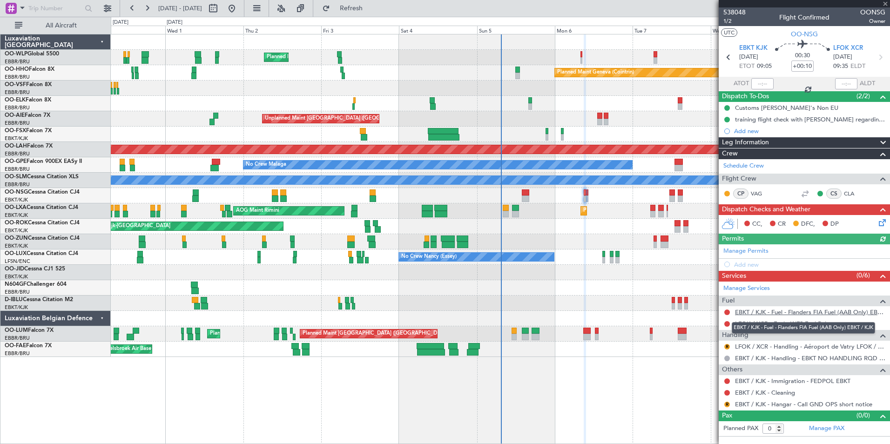
click at [763, 310] on link "EBKT / KJK - Fuel - Flanders FIA Fuel (AAB Only) EBKT / KJK" at bounding box center [810, 312] width 150 height 8
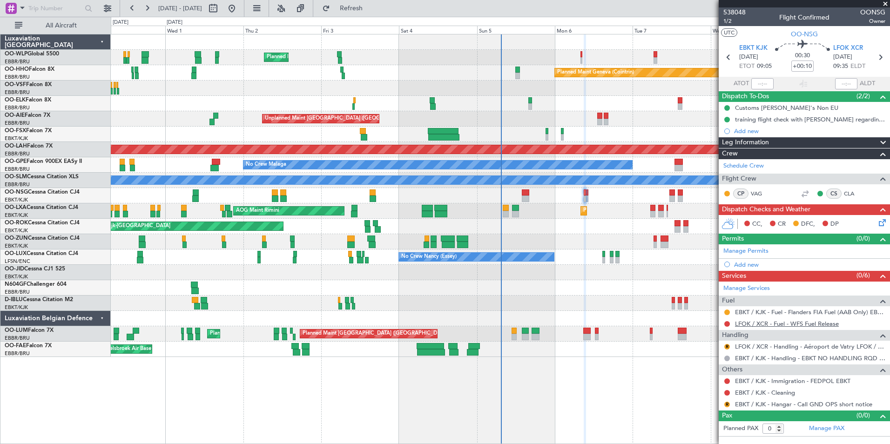
click at [754, 323] on link "LFOK / XCR - Fuel - WFS Fuel Release" at bounding box center [787, 324] width 104 height 8
click at [352, 13] on button "Refresh" at bounding box center [346, 8] width 56 height 15
click at [726, 407] on mat-tooltip-component "Review" at bounding box center [727, 419] width 34 height 25
click at [726, 403] on button "R" at bounding box center [727, 405] width 6 height 6
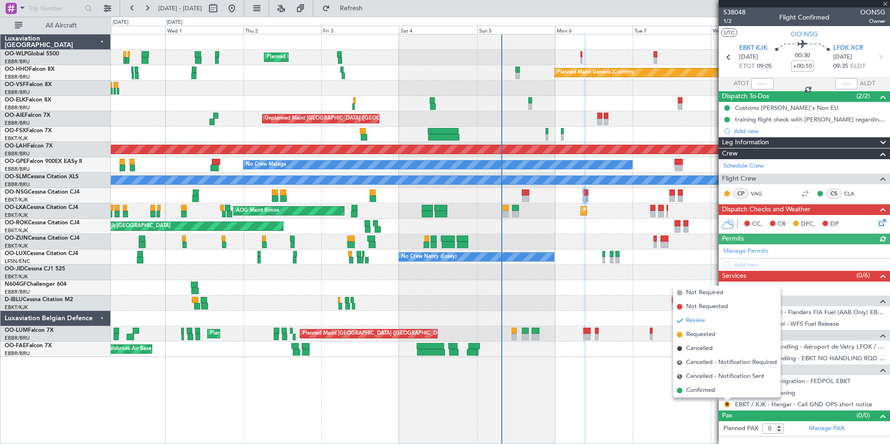
drag, startPoint x: 704, startPoint y: 390, endPoint x: 717, endPoint y: 392, distance: 12.6
click at [704, 390] on span "Confirmed" at bounding box center [700, 390] width 29 height 9
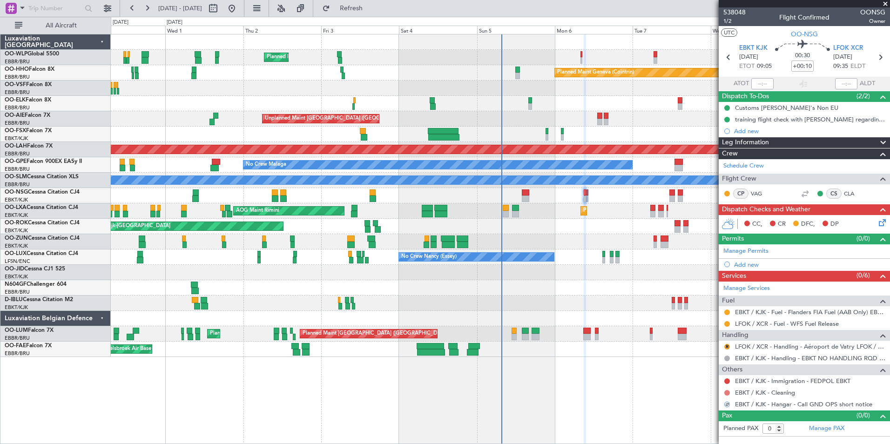
click at [728, 392] on button at bounding box center [727, 393] width 6 height 6
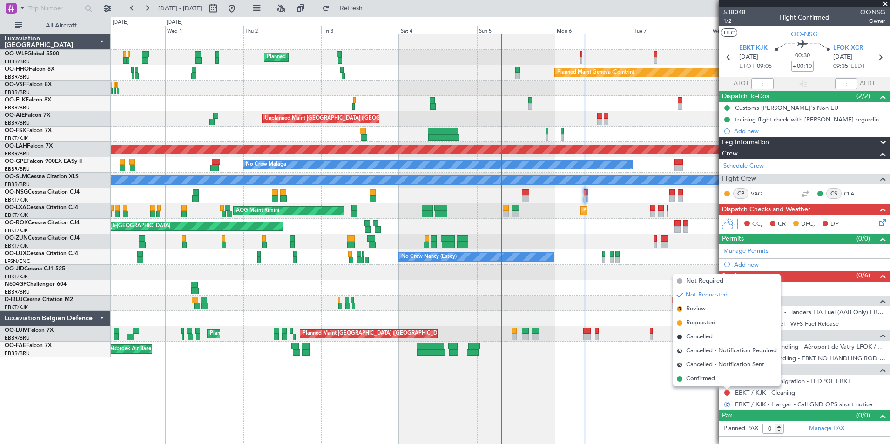
click at [694, 280] on span "Not Required" at bounding box center [704, 280] width 37 height 9
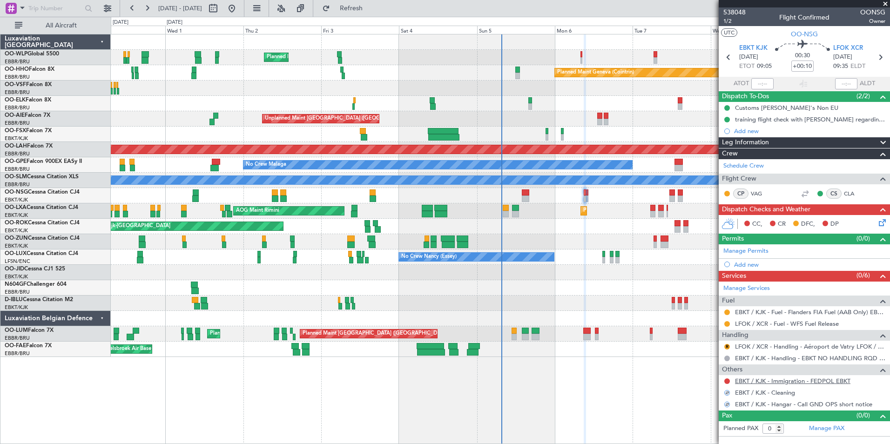
click at [797, 379] on link "EBKT / KJK - Immigration - FEDPOL EBKT" at bounding box center [792, 381] width 115 height 8
click at [374, 13] on button "Refresh" at bounding box center [346, 8] width 56 height 15
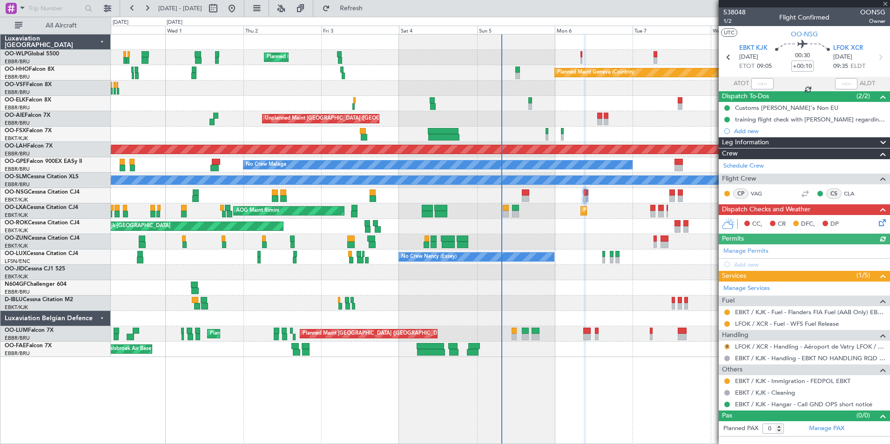
click at [726, 348] on button "R" at bounding box center [727, 347] width 6 height 6
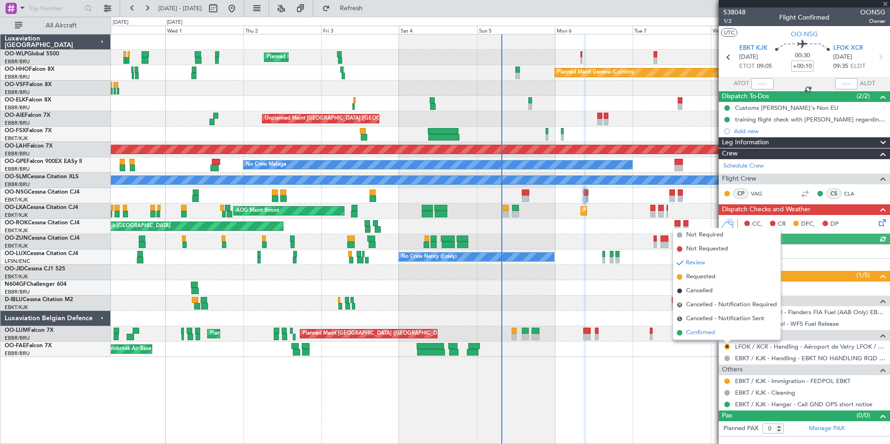
click at [697, 334] on span "Confirmed" at bounding box center [700, 332] width 29 height 9
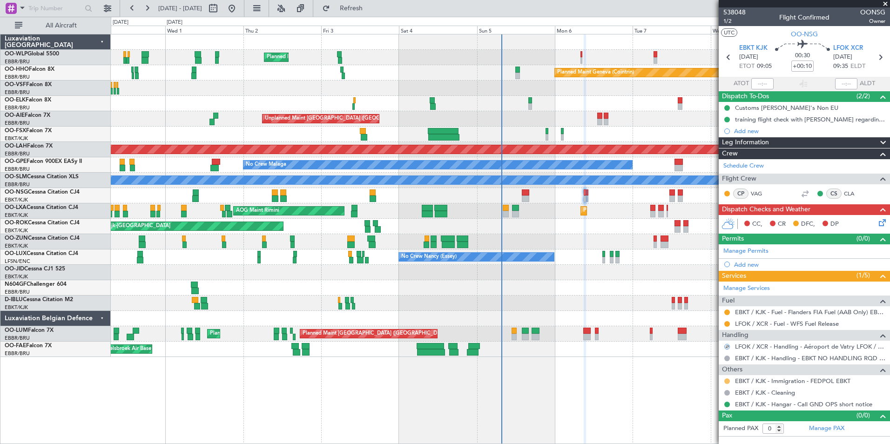
click at [729, 379] on button at bounding box center [727, 381] width 6 height 6
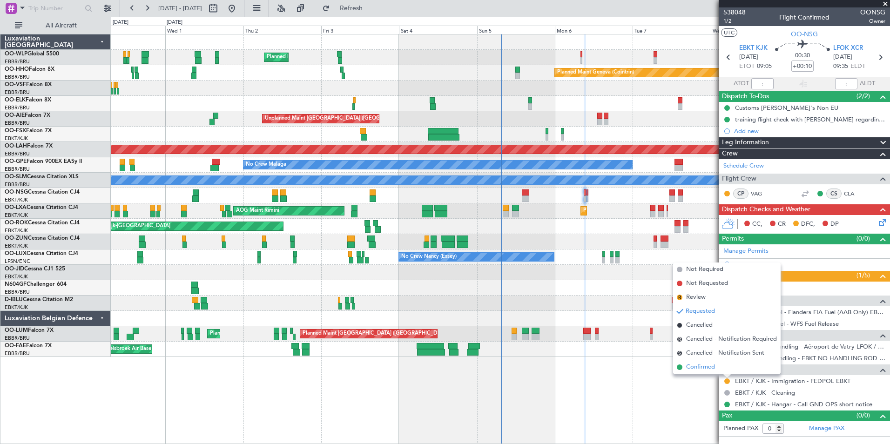
click at [705, 368] on span "Confirmed" at bounding box center [700, 366] width 29 height 9
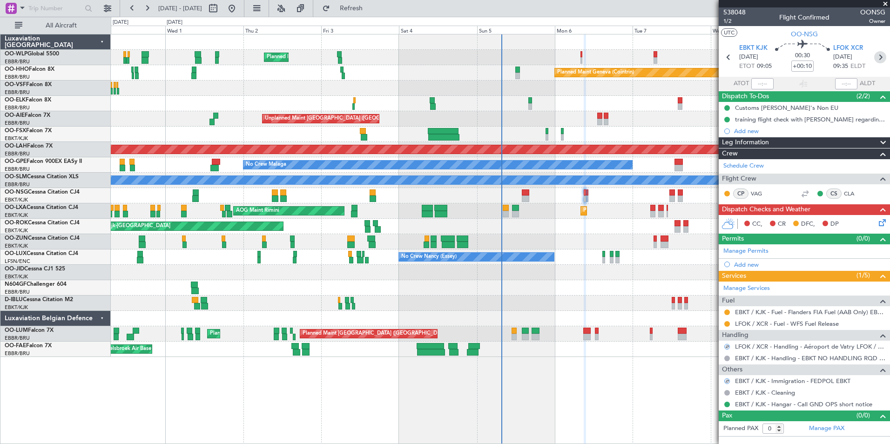
click at [882, 61] on icon at bounding box center [880, 57] width 12 height 12
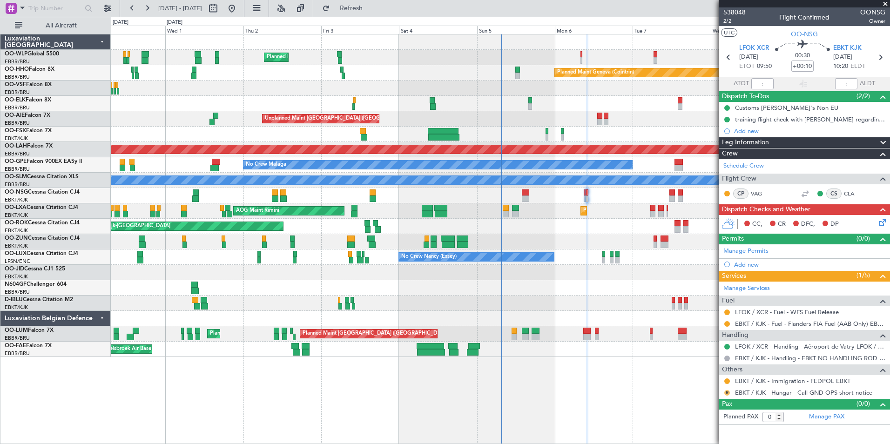
click at [725, 393] on button "R" at bounding box center [727, 393] width 6 height 6
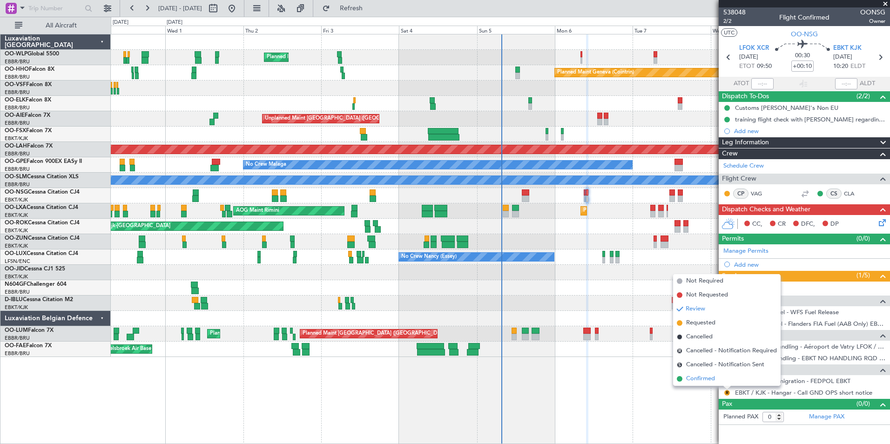
click at [707, 380] on span "Confirmed" at bounding box center [700, 378] width 29 height 9
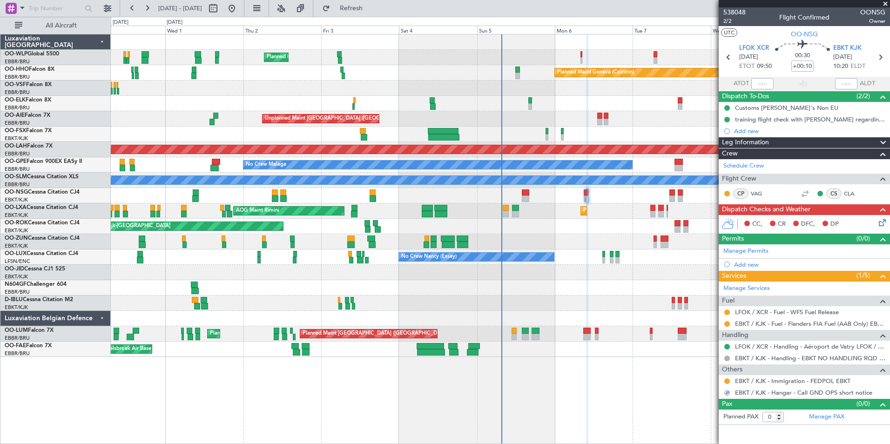
click at [724, 381] on div at bounding box center [726, 380] width 7 height 7
click at [727, 381] on button at bounding box center [727, 381] width 6 height 6
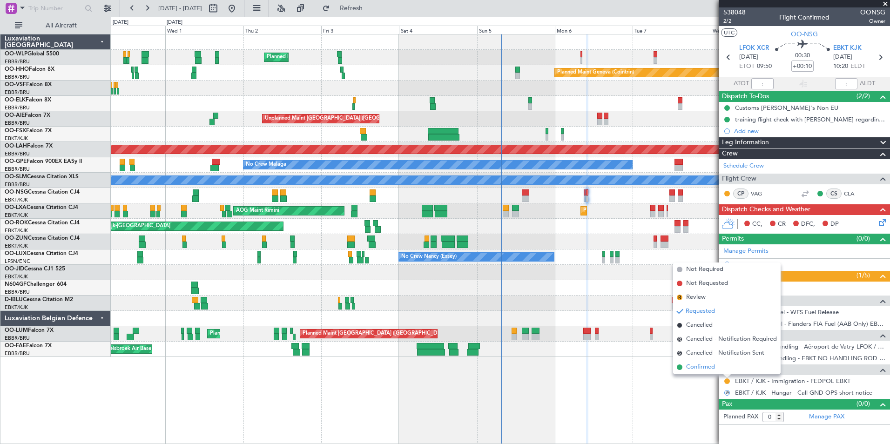
click at [701, 369] on span "Confirmed" at bounding box center [700, 366] width 29 height 9
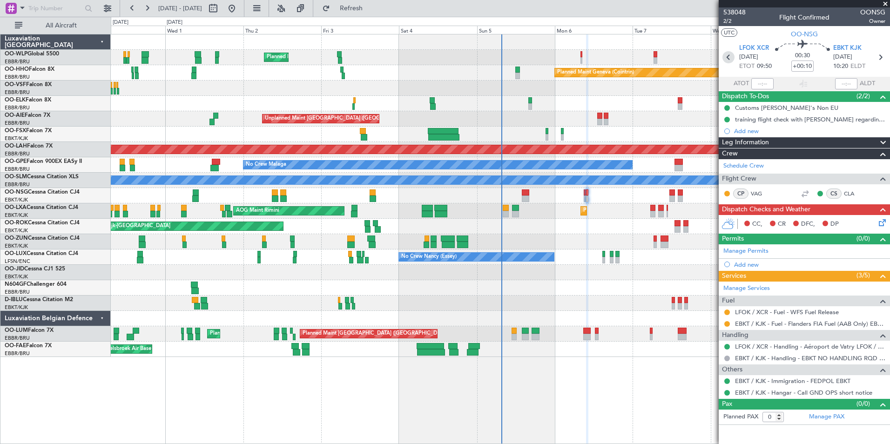
click at [726, 61] on icon at bounding box center [728, 57] width 12 height 12
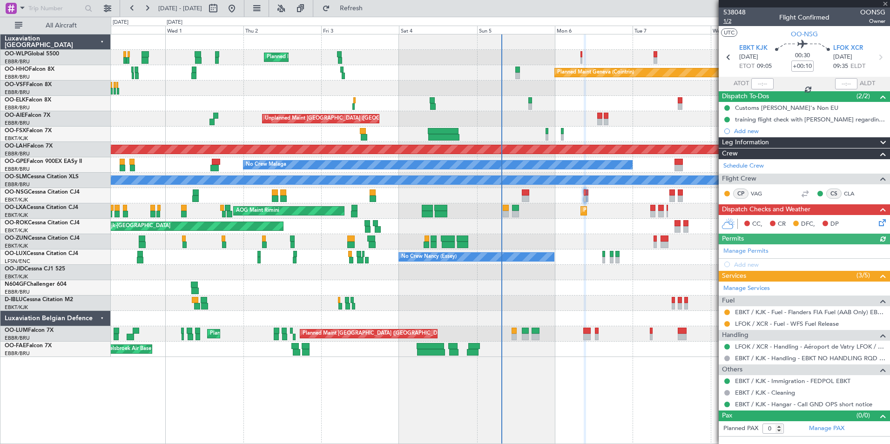
click at [729, 21] on span "1/2" at bounding box center [734, 21] width 22 height 8
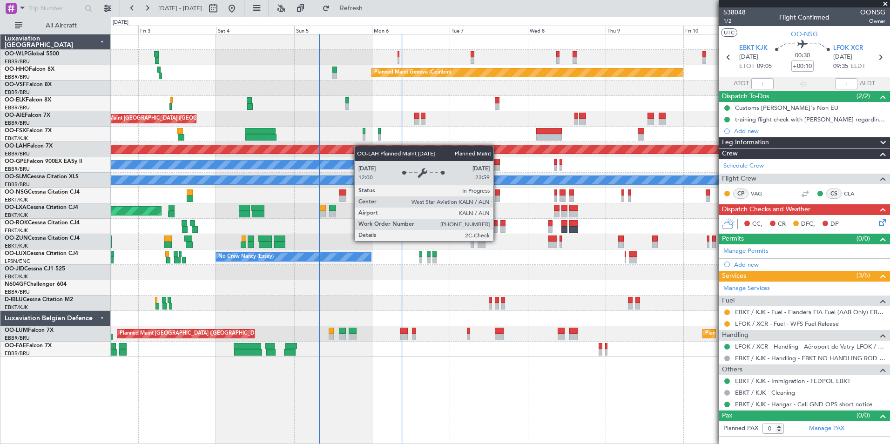
click at [346, 149] on div "Planned Maint Milan (Linate) Planned Maint Geneva (Cointrin) Unplanned Maint Lo…" at bounding box center [500, 195] width 778 height 322
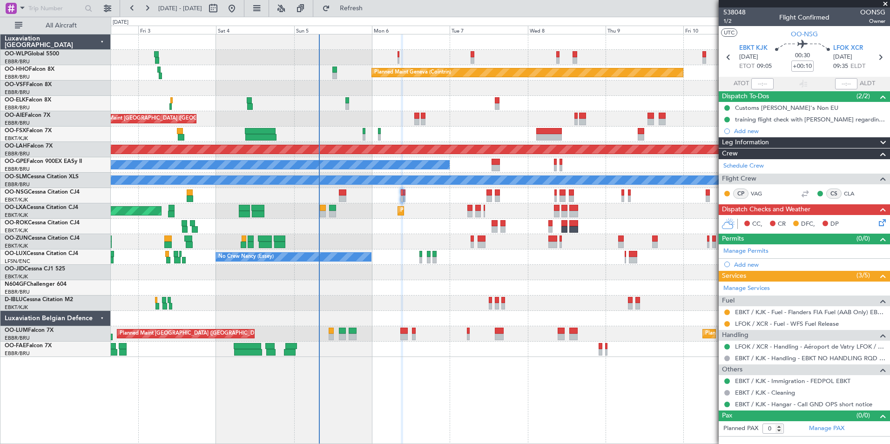
click at [407, 135] on div at bounding box center [500, 134] width 778 height 15
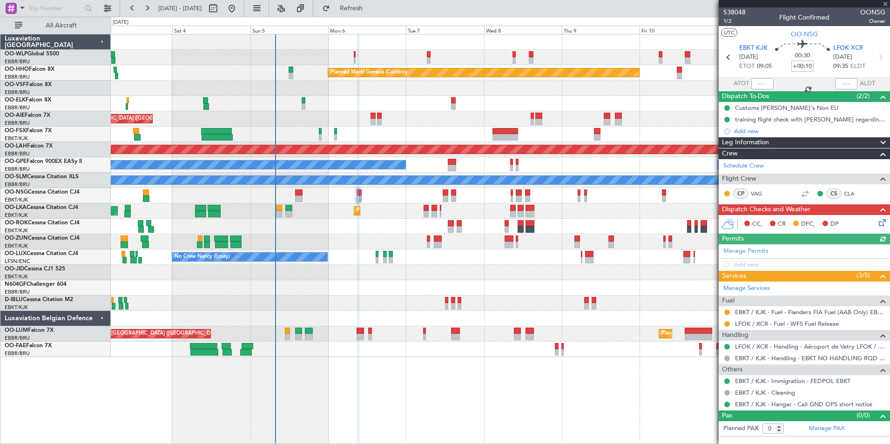
click at [884, 219] on icon at bounding box center [880, 220] width 7 height 7
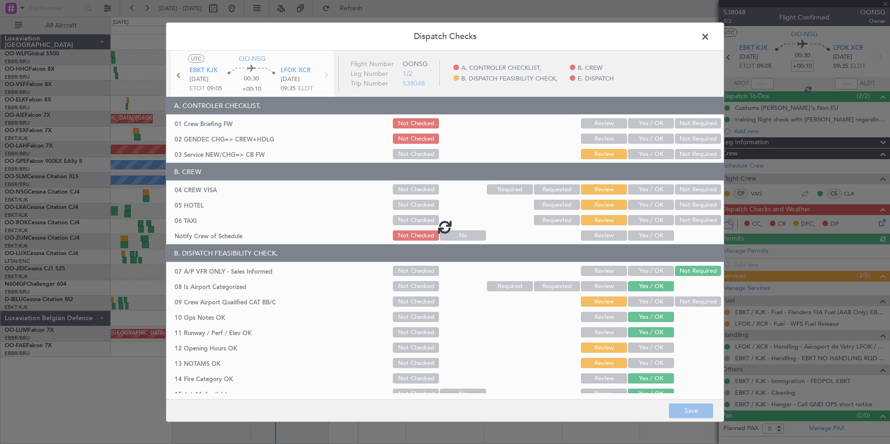
click at [639, 122] on div at bounding box center [444, 227] width 557 height 352
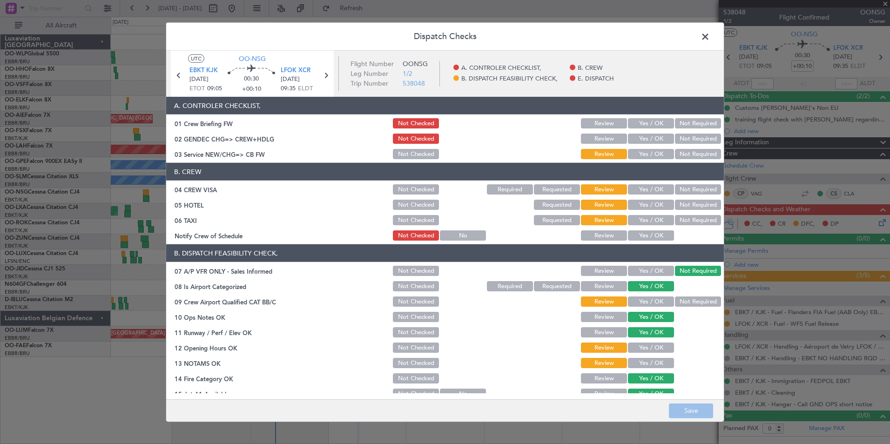
click at [639, 122] on button "Yes / OK" at bounding box center [651, 123] width 46 height 10
click at [641, 137] on button "Yes / OK" at bounding box center [651, 139] width 46 height 10
drag, startPoint x: 641, startPoint y: 146, endPoint x: 650, endPoint y: 163, distance: 19.6
click at [641, 147] on section "A. CONTROLER CHECKLIST, 01 Crew Briefing FW Not Checked Review Yes / OK Not Req…" at bounding box center [444, 129] width 557 height 64
click at [645, 153] on button "Yes / OK" at bounding box center [651, 154] width 46 height 10
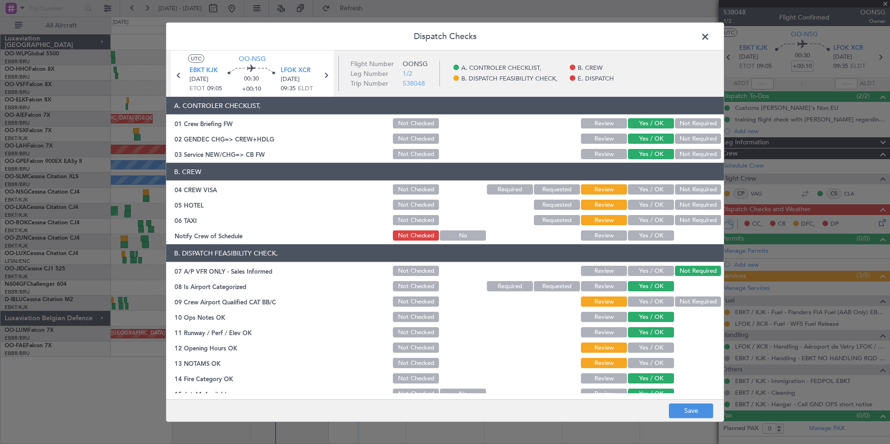
click at [687, 189] on button "Not Required" at bounding box center [698, 189] width 46 height 10
click at [686, 203] on button "Not Required" at bounding box center [698, 205] width 46 height 10
click at [684, 217] on button "Not Required" at bounding box center [698, 220] width 46 height 10
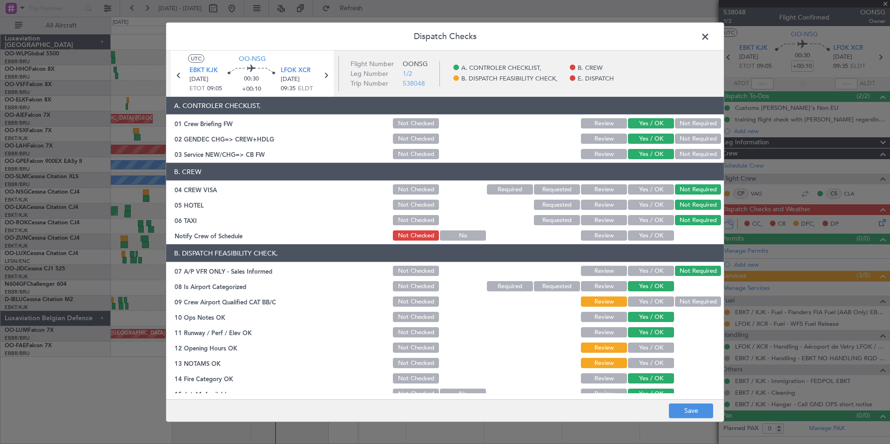
click at [644, 237] on button "Yes / OK" at bounding box center [651, 235] width 46 height 10
click at [646, 304] on button "Yes / OK" at bounding box center [651, 301] width 46 height 10
click at [636, 348] on button "Yes / OK" at bounding box center [651, 347] width 46 height 10
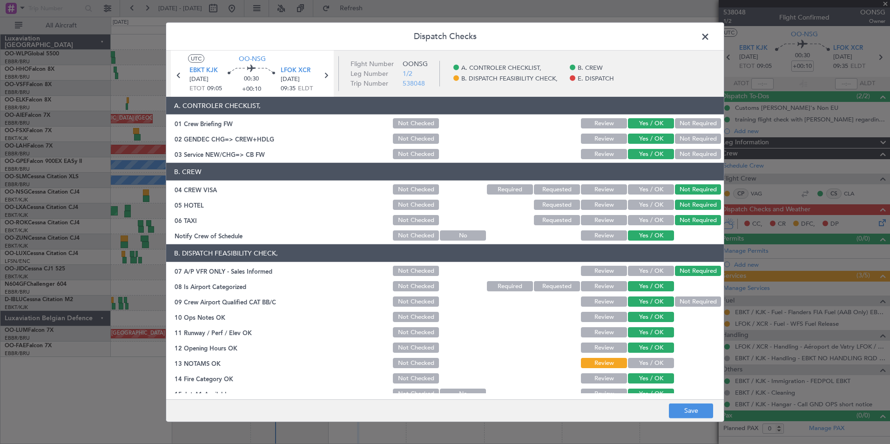
click at [634, 364] on button "Yes / OK" at bounding box center [651, 363] width 46 height 10
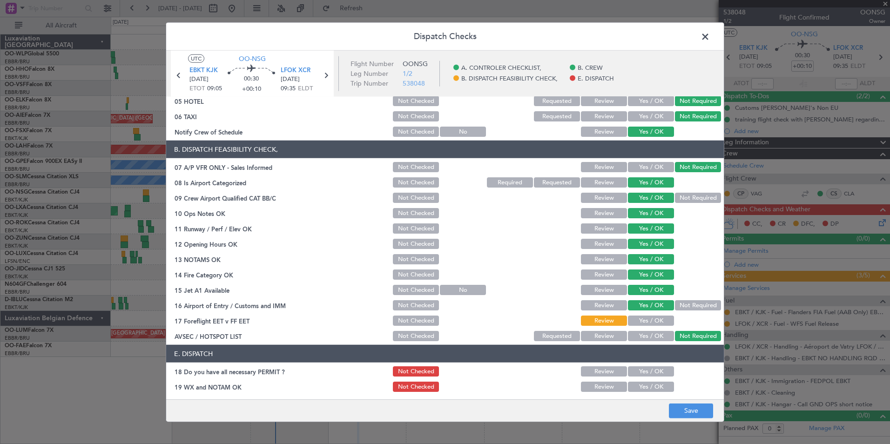
scroll to position [137, 0]
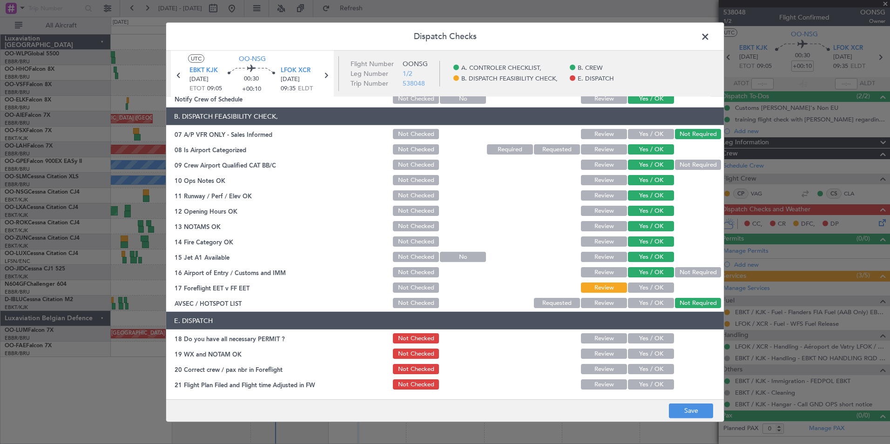
click at [648, 288] on button "Yes / OK" at bounding box center [651, 287] width 46 height 10
click at [639, 342] on button "Yes / OK" at bounding box center [651, 338] width 46 height 10
click at [640, 359] on div "Yes / OK" at bounding box center [649, 353] width 47 height 13
drag, startPoint x: 637, startPoint y: 353, endPoint x: 637, endPoint y: 372, distance: 18.6
click at [637, 353] on button "Yes / OK" at bounding box center [651, 354] width 46 height 10
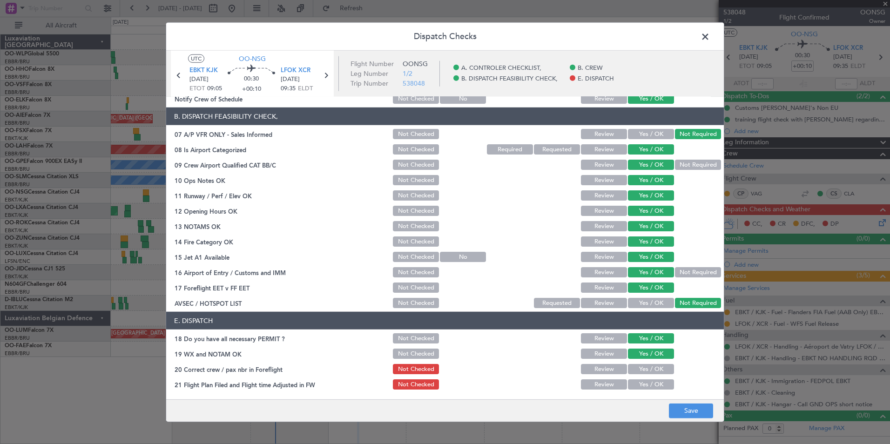
click at [635, 378] on div "Yes / OK" at bounding box center [649, 384] width 47 height 13
click at [636, 373] on button "Yes / OK" at bounding box center [651, 369] width 46 height 10
click at [637, 383] on button "Yes / OK" at bounding box center [651, 384] width 46 height 10
click at [681, 406] on button "Save" at bounding box center [691, 410] width 44 height 15
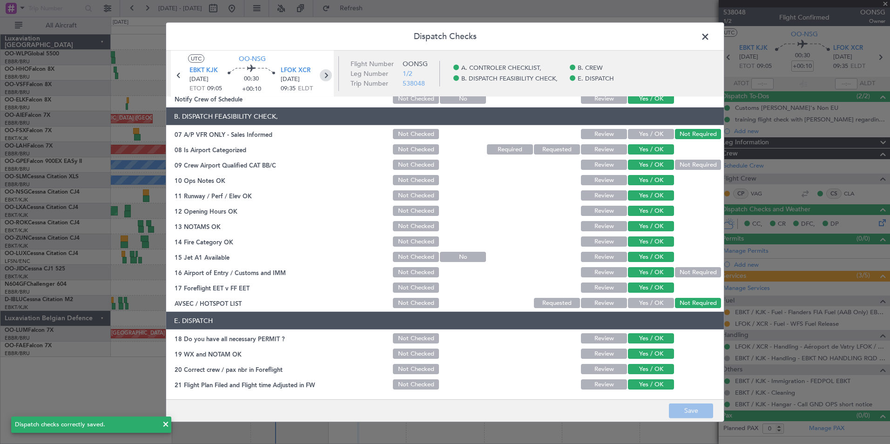
click at [332, 75] on icon at bounding box center [326, 75] width 12 height 12
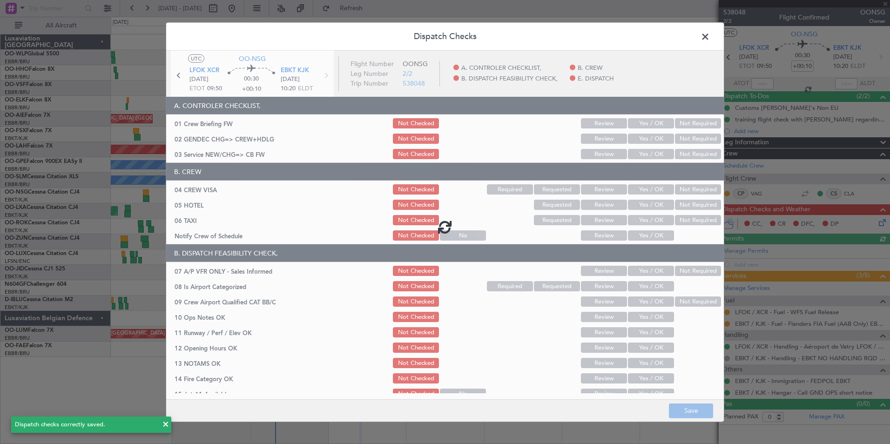
click at [644, 121] on div at bounding box center [444, 227] width 557 height 352
click at [645, 124] on div at bounding box center [444, 227] width 557 height 352
click at [646, 124] on div at bounding box center [444, 227] width 557 height 352
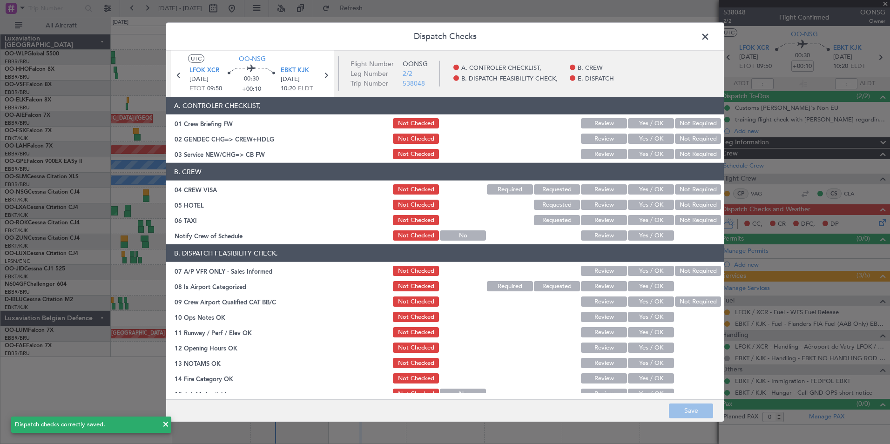
click at [646, 124] on button "Yes / OK" at bounding box center [651, 123] width 46 height 10
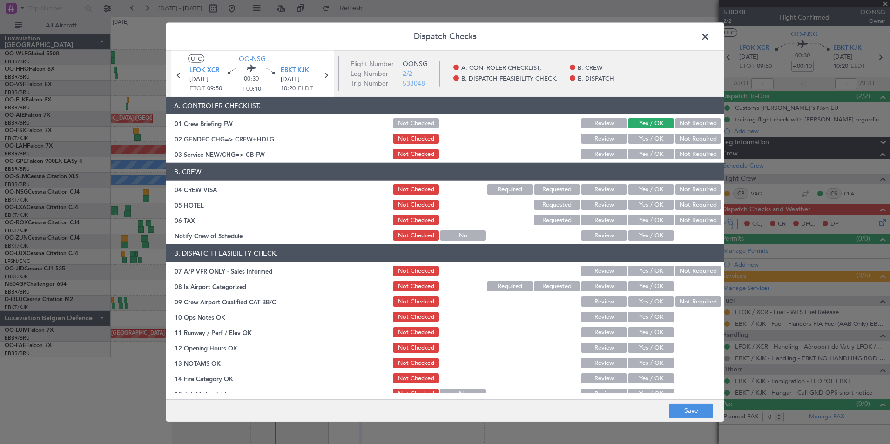
click at [651, 141] on button "Yes / OK" at bounding box center [651, 139] width 46 height 10
click at [651, 148] on div "Yes / OK" at bounding box center [649, 154] width 47 height 13
drag, startPoint x: 651, startPoint y: 148, endPoint x: 659, endPoint y: 161, distance: 15.5
click at [651, 149] on div "Yes / OK" at bounding box center [649, 154] width 47 height 13
click at [649, 154] on button "Yes / OK" at bounding box center [651, 154] width 46 height 10
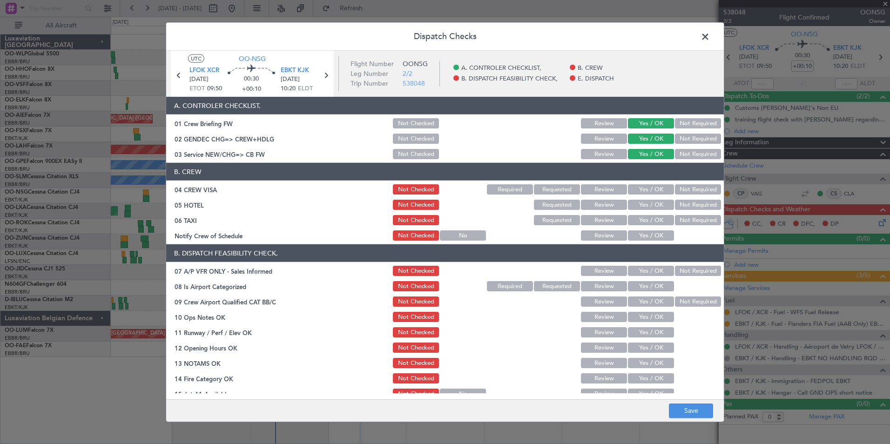
drag, startPoint x: 684, startPoint y: 184, endPoint x: 691, endPoint y: 200, distance: 17.1
click at [684, 186] on button "Not Required" at bounding box center [698, 189] width 46 height 10
click at [689, 205] on button "Not Required" at bounding box center [698, 205] width 46 height 10
drag, startPoint x: 677, startPoint y: 226, endPoint x: 645, endPoint y: 238, distance: 33.9
click at [676, 226] on div "Not Required" at bounding box center [696, 220] width 47 height 13
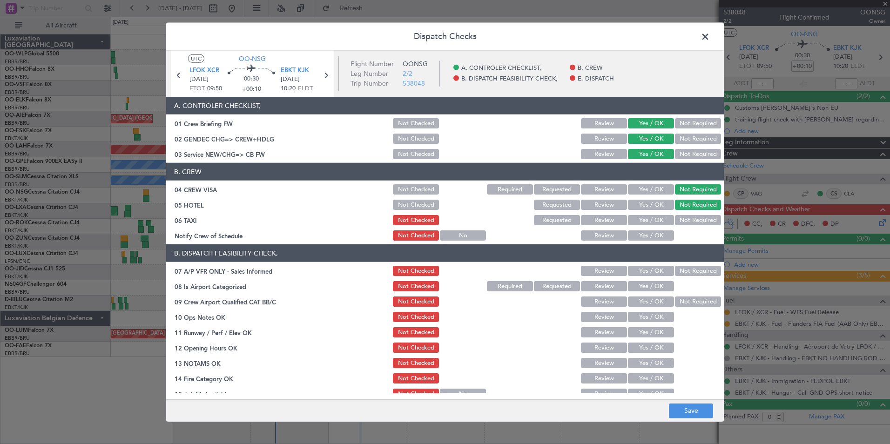
click at [684, 222] on button "Not Required" at bounding box center [698, 220] width 46 height 10
click at [638, 244] on article "A. CONTROLER CHECKLIST, 01 Crew Briefing FW Not Checked Review Yes / OK Not Req…" at bounding box center [444, 245] width 557 height 296
click at [637, 239] on button "Yes / OK" at bounding box center [651, 235] width 46 height 10
drag, startPoint x: 681, startPoint y: 275, endPoint x: 663, endPoint y: 282, distance: 19.8
click at [682, 275] on button "Not Required" at bounding box center [698, 271] width 46 height 10
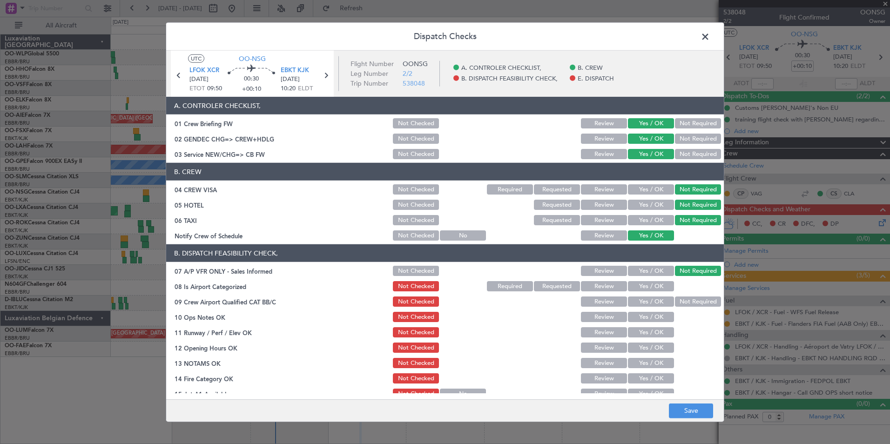
click at [647, 291] on div "Yes / OK" at bounding box center [649, 286] width 47 height 13
click at [647, 285] on section "B. DISPATCH FEASIBILITY CHECK, 07 A/P VFR ONLY - Sales Informed Not Checked Rev…" at bounding box center [444, 345] width 557 height 202
click at [646, 295] on div "Yes / OK" at bounding box center [649, 301] width 47 height 13
click at [643, 289] on button "Yes / OK" at bounding box center [651, 286] width 46 height 10
click at [640, 309] on section "B. DISPATCH FEASIBILITY CHECK, 07 A/P VFR ONLY - Sales Informed Not Checked Rev…" at bounding box center [444, 345] width 557 height 202
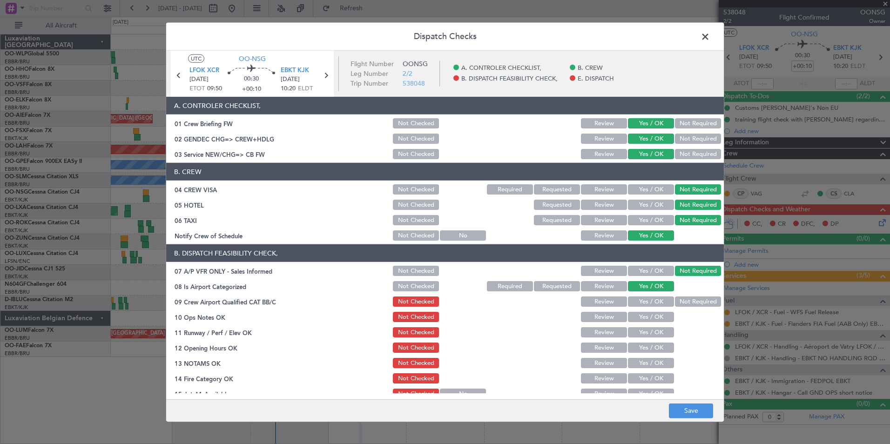
click at [641, 305] on button "Yes / OK" at bounding box center [651, 301] width 46 height 10
click at [642, 327] on div "Yes / OK" at bounding box center [649, 332] width 47 height 13
drag, startPoint x: 642, startPoint y: 310, endPoint x: 642, endPoint y: 324, distance: 13.5
click at [642, 314] on div "Yes / OK" at bounding box center [649, 316] width 47 height 13
drag, startPoint x: 642, startPoint y: 328, endPoint x: 641, endPoint y: 319, distance: 9.4
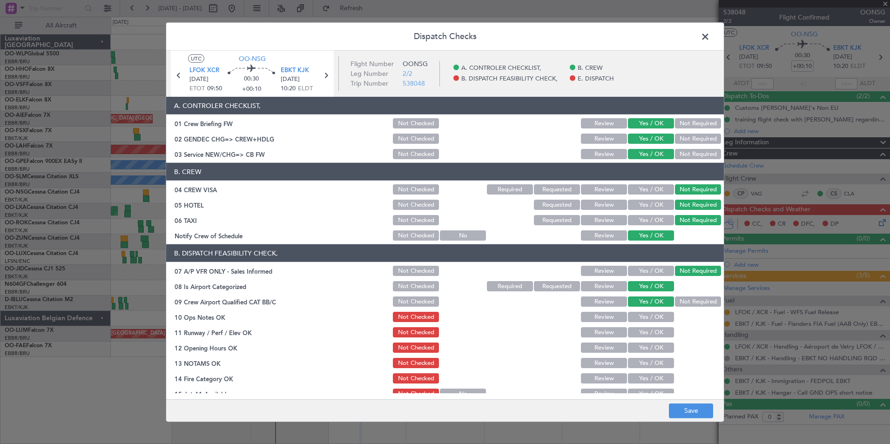
click at [642, 327] on div "Yes / OK" at bounding box center [649, 332] width 47 height 13
click at [641, 319] on button "Yes / OK" at bounding box center [651, 317] width 46 height 10
click at [639, 335] on button "Yes / OK" at bounding box center [651, 332] width 46 height 10
click at [637, 350] on button "Yes / OK" at bounding box center [651, 347] width 46 height 10
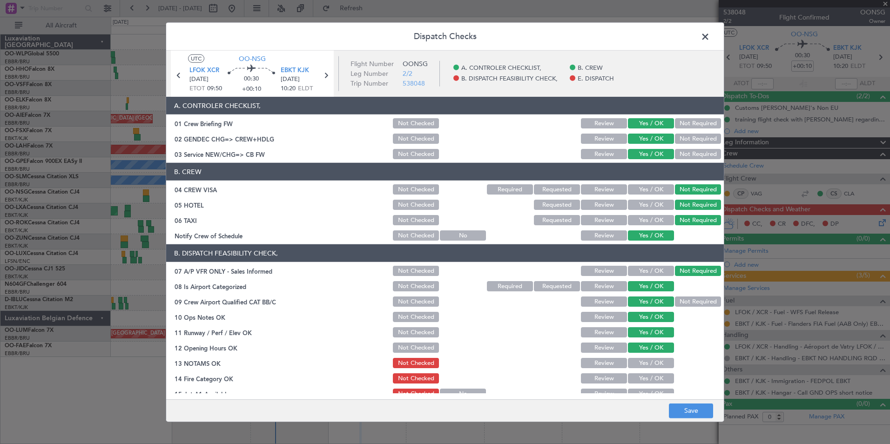
click at [643, 365] on button "Yes / OK" at bounding box center [651, 363] width 46 height 10
click at [645, 380] on button "Yes / OK" at bounding box center [651, 378] width 46 height 10
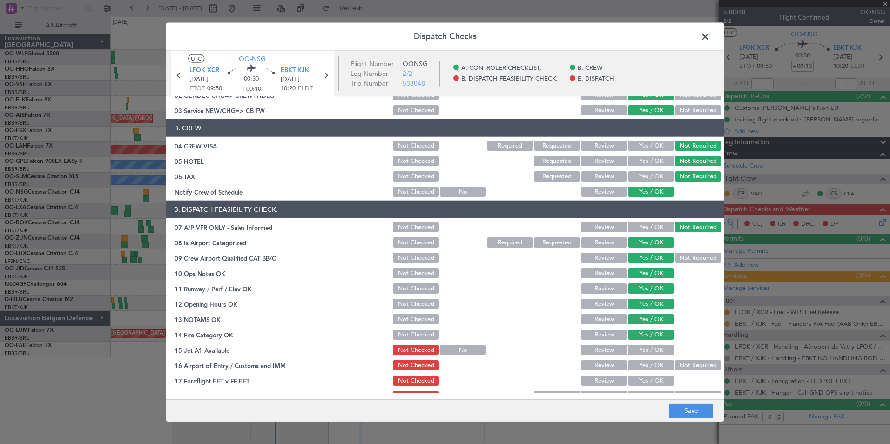
scroll to position [93, 0]
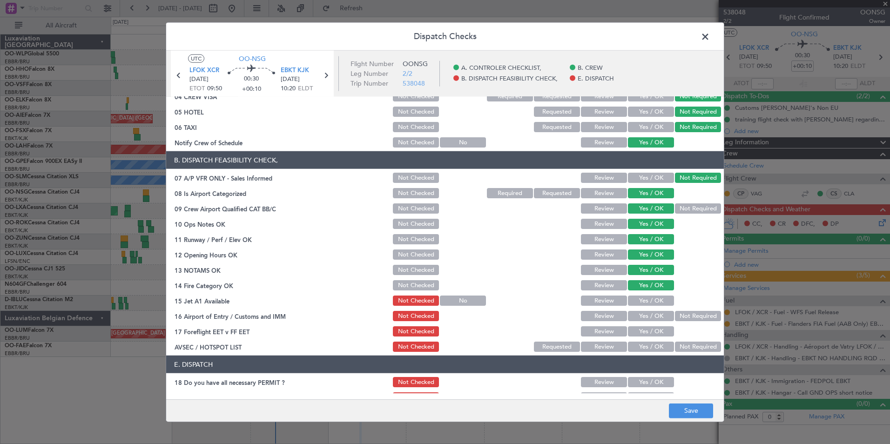
drag, startPoint x: 635, startPoint y: 299, endPoint x: 683, endPoint y: 312, distance: 50.0
click at [635, 299] on button "Yes / OK" at bounding box center [651, 300] width 46 height 10
click at [684, 315] on button "Not Required" at bounding box center [698, 316] width 46 height 10
click at [657, 333] on button "Yes / OK" at bounding box center [651, 331] width 46 height 10
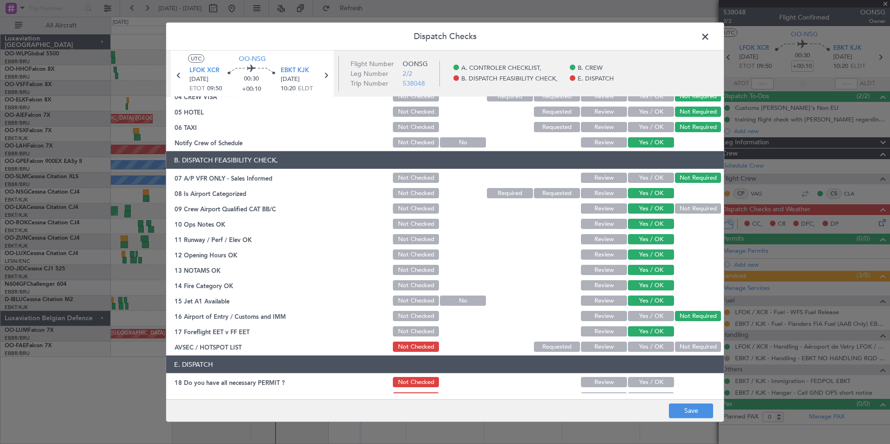
click at [676, 346] on button "Not Required" at bounding box center [698, 347] width 46 height 10
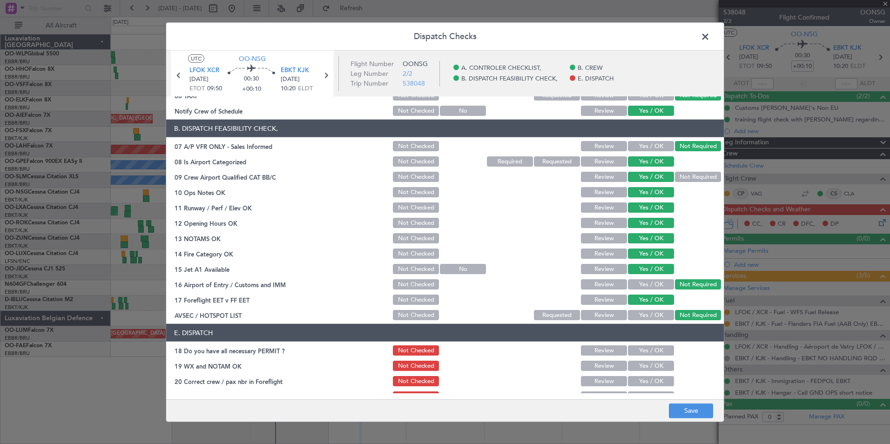
scroll to position [137, 0]
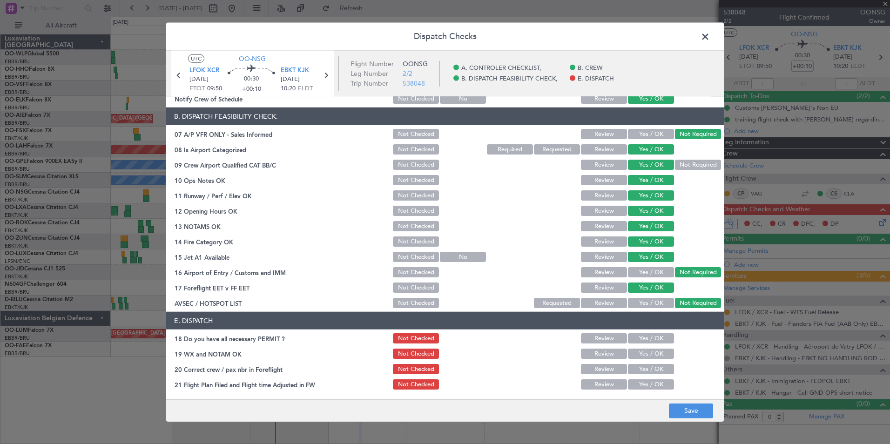
click at [652, 337] on button "Yes / OK" at bounding box center [651, 338] width 46 height 10
click at [649, 351] on button "Yes / OK" at bounding box center [651, 354] width 46 height 10
drag, startPoint x: 648, startPoint y: 366, endPoint x: 647, endPoint y: 380, distance: 14.0
click at [647, 368] on button "Yes / OK" at bounding box center [651, 369] width 46 height 10
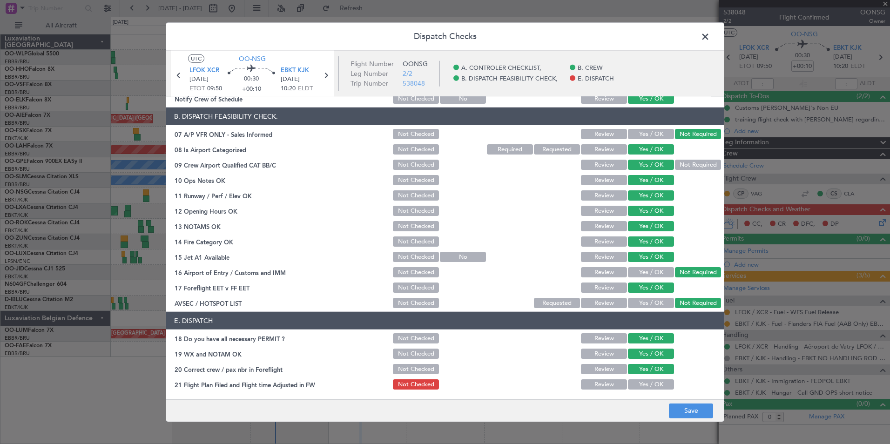
drag, startPoint x: 647, startPoint y: 387, endPoint x: 655, endPoint y: 392, distance: 9.2
click at [647, 388] on button "Yes / OK" at bounding box center [651, 384] width 46 height 10
click at [684, 409] on button "Save" at bounding box center [691, 410] width 44 height 15
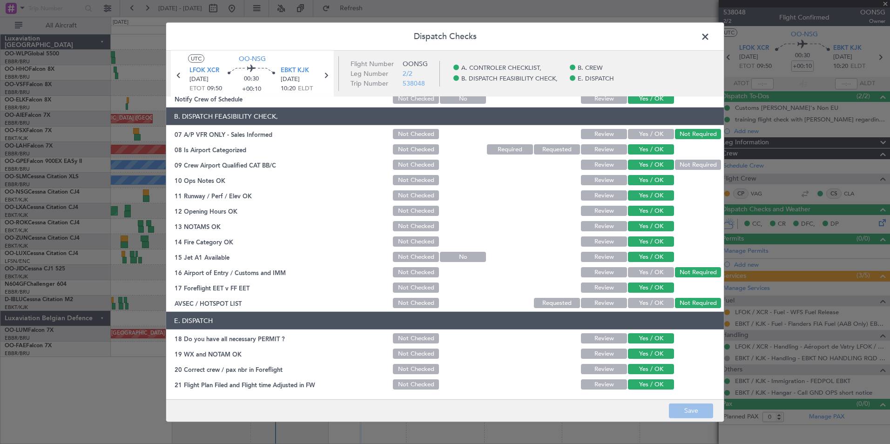
click at [710, 34] on span at bounding box center [710, 39] width 0 height 19
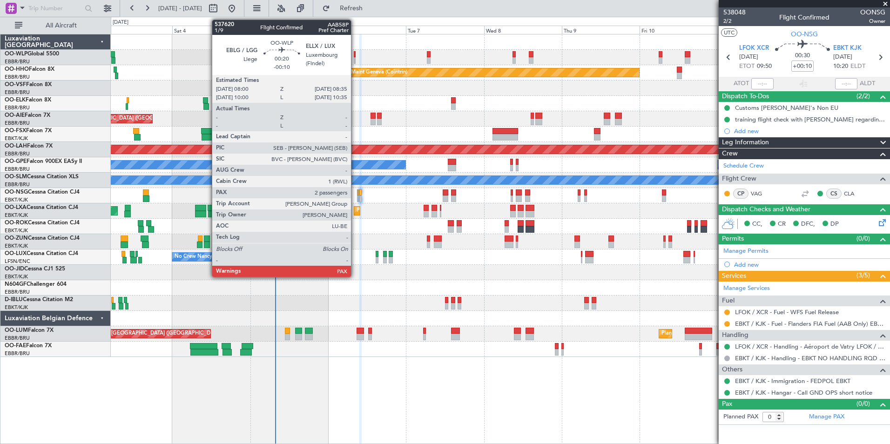
click at [355, 59] on div at bounding box center [355, 60] width 2 height 7
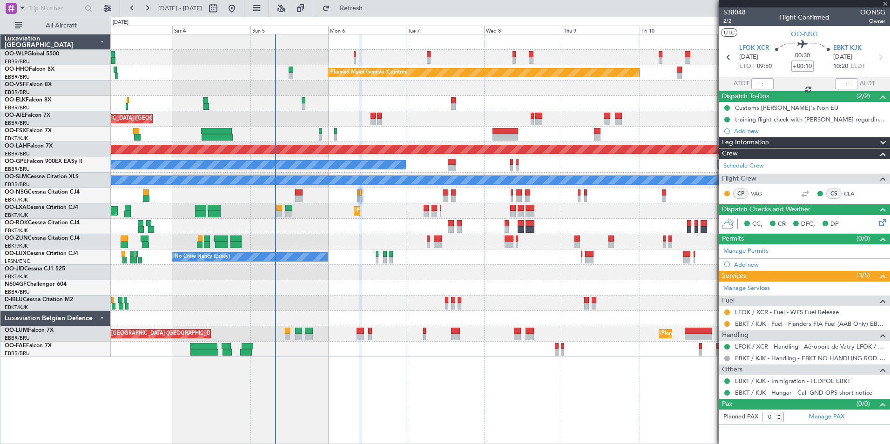
type input "-00:10"
type input "2"
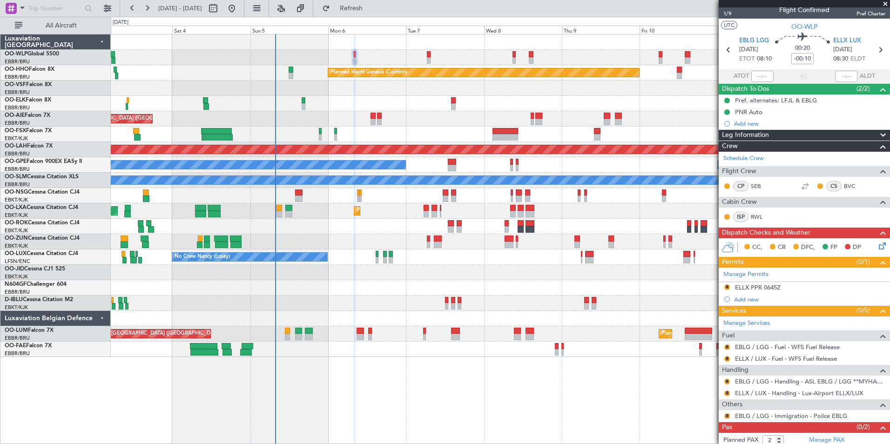
scroll to position [0, 0]
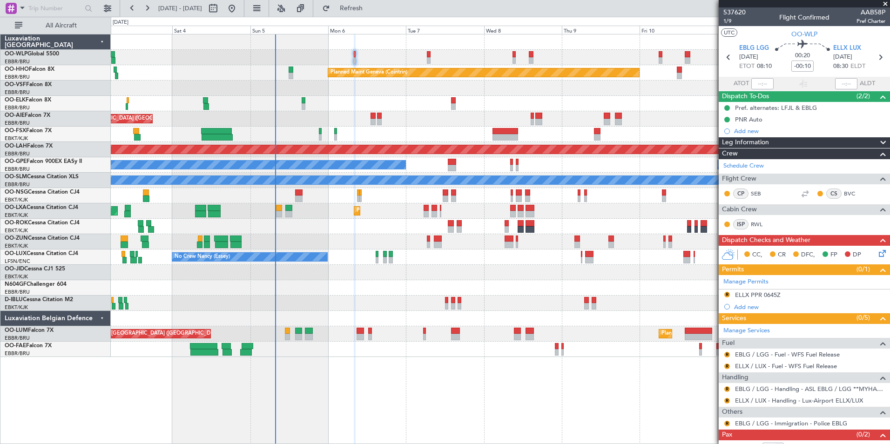
click at [877, 259] on div "CC, CR DFC, FP DP" at bounding box center [803, 255] width 171 height 19
click at [875, 259] on div "CC, CR DFC, FP DP" at bounding box center [803, 255] width 171 height 19
click at [877, 255] on icon at bounding box center [880, 251] width 7 height 7
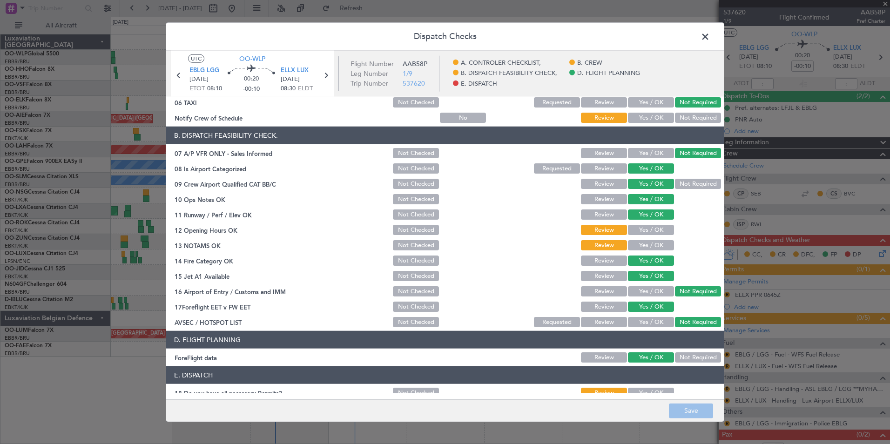
scroll to position [172, 0]
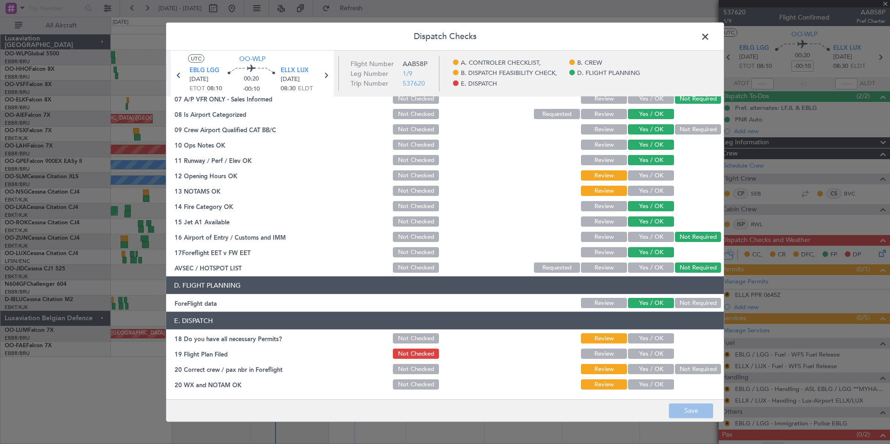
click at [710, 32] on span at bounding box center [710, 39] width 0 height 19
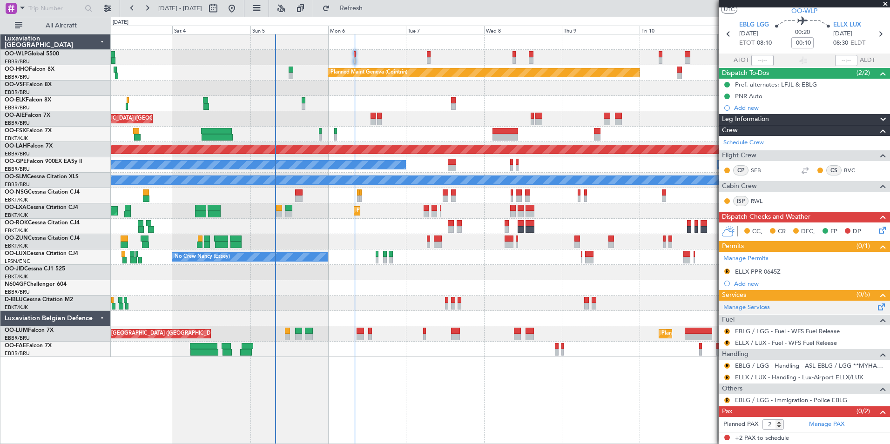
scroll to position [0, 0]
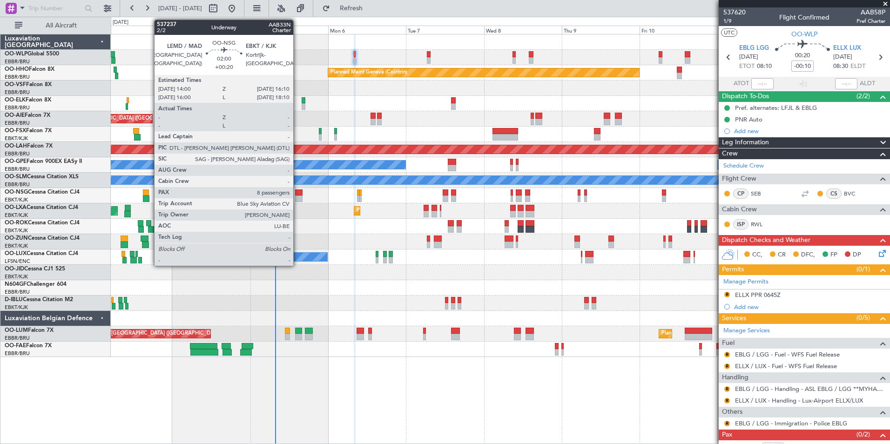
click at [297, 198] on div at bounding box center [298, 198] width 7 height 7
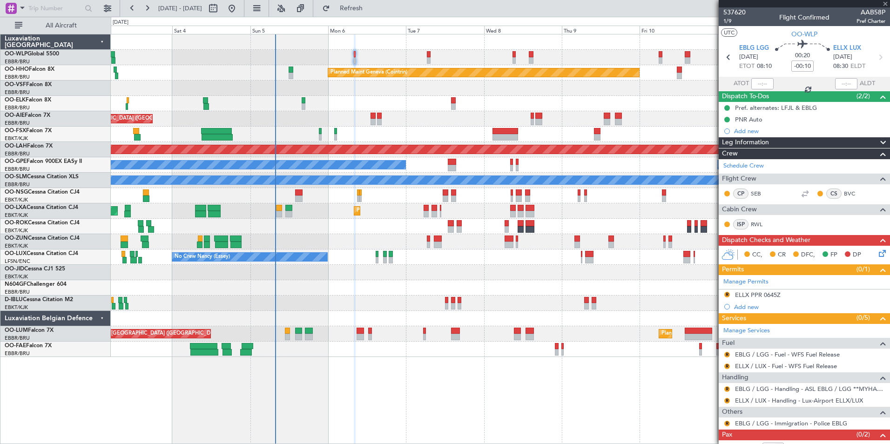
type input "+00:20"
type input "8"
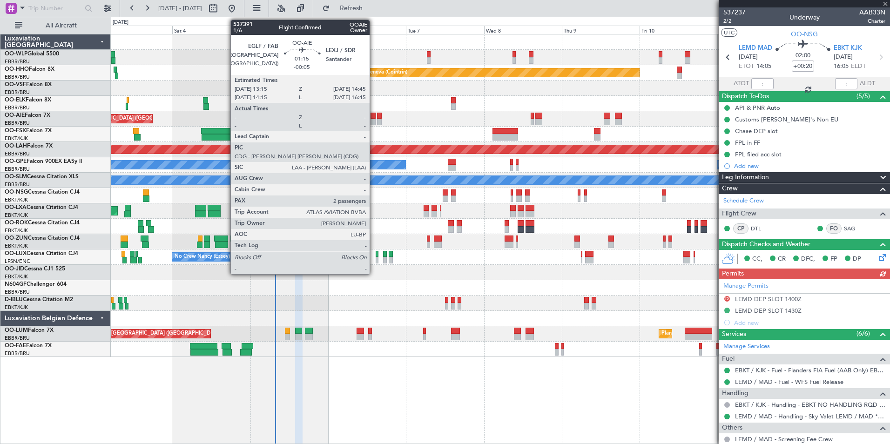
click at [374, 120] on div at bounding box center [372, 122] width 5 height 7
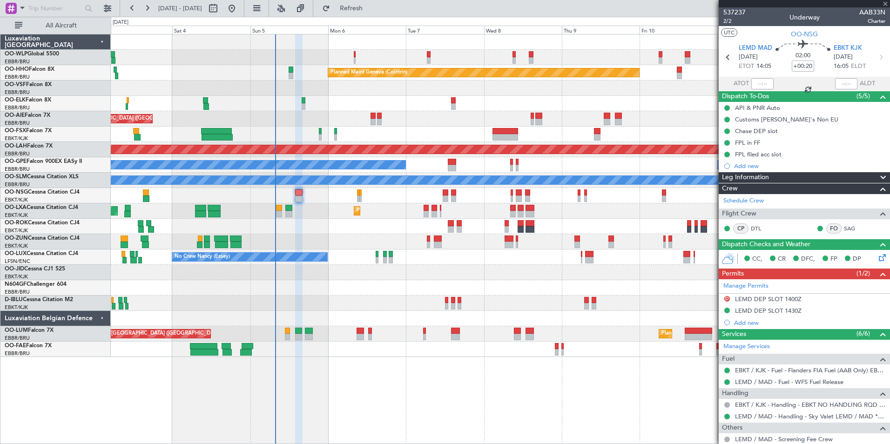
type input "-00:05"
type input "2"
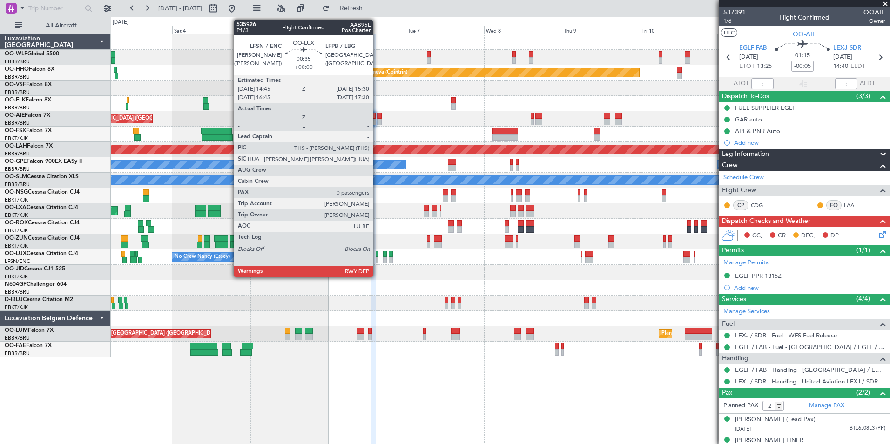
click at [377, 255] on div at bounding box center [377, 254] width 3 height 7
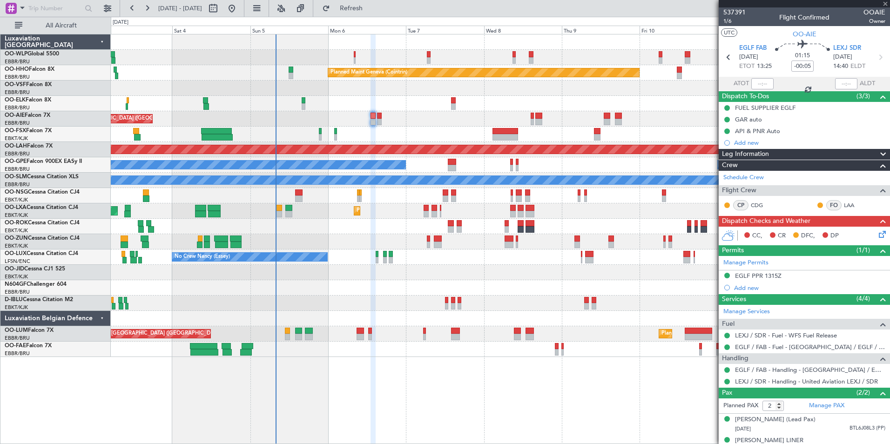
type input "0"
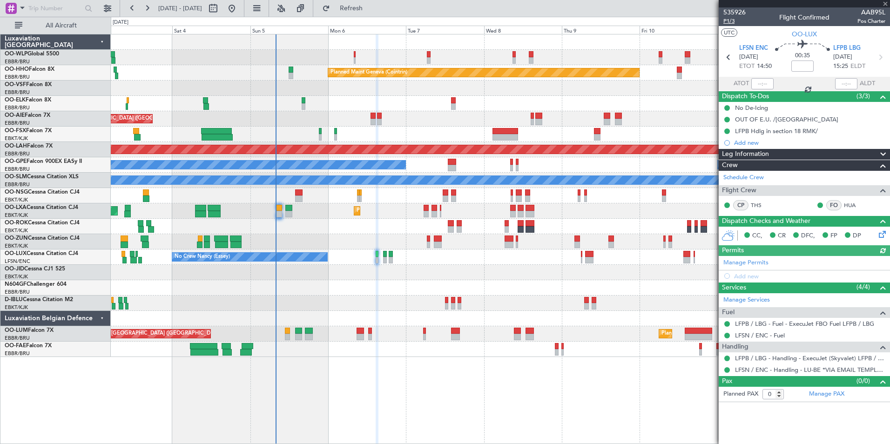
click at [727, 19] on span "P1/3" at bounding box center [734, 21] width 22 height 8
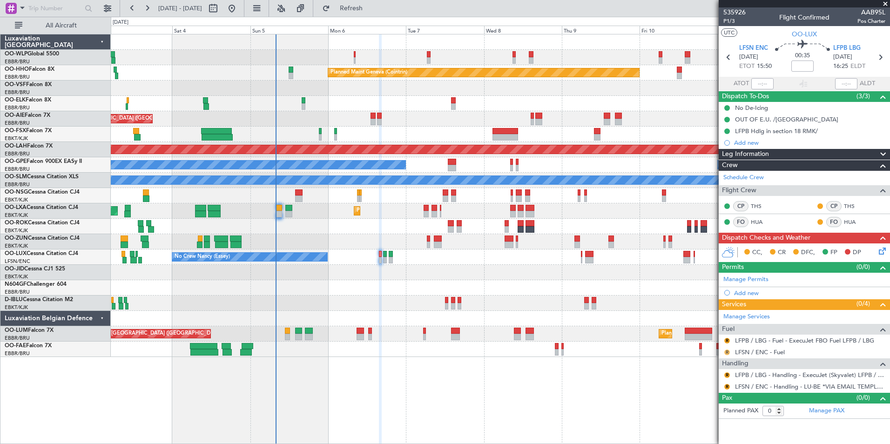
click at [728, 352] on button "R" at bounding box center [727, 352] width 6 height 6
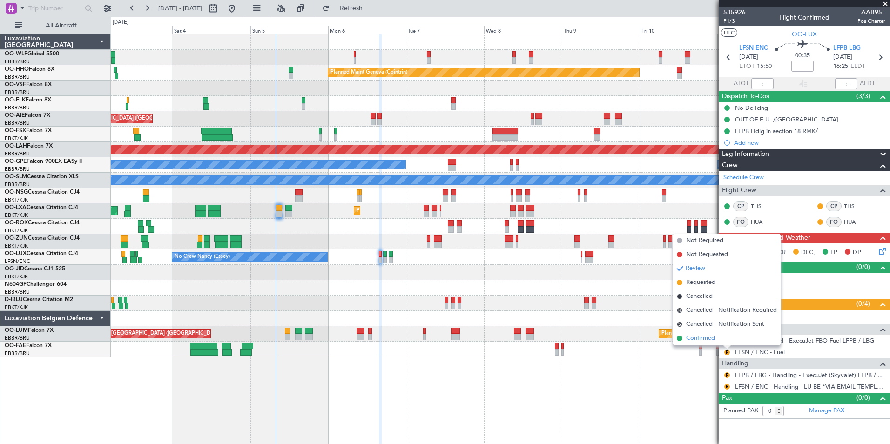
click at [704, 340] on span "Confirmed" at bounding box center [700, 338] width 29 height 9
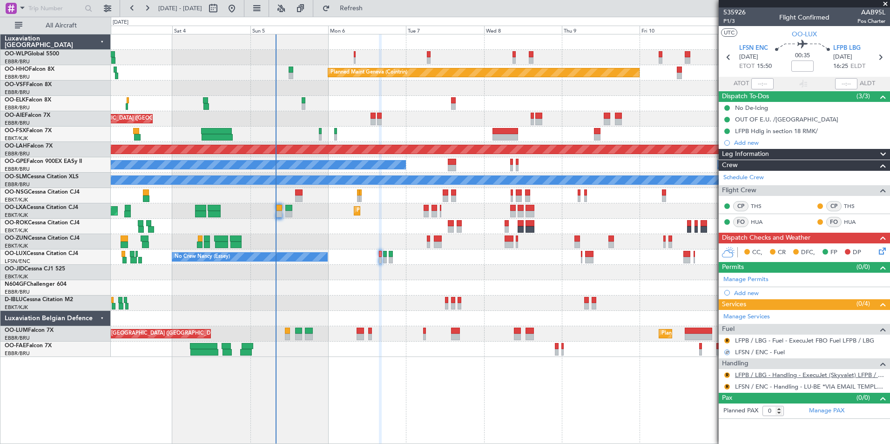
click at [760, 374] on link "LFPB / LBG - Handling - ExecuJet (Skyvalet) LFPB / LBG" at bounding box center [810, 375] width 150 height 8
click at [728, 374] on button "R" at bounding box center [727, 375] width 6 height 6
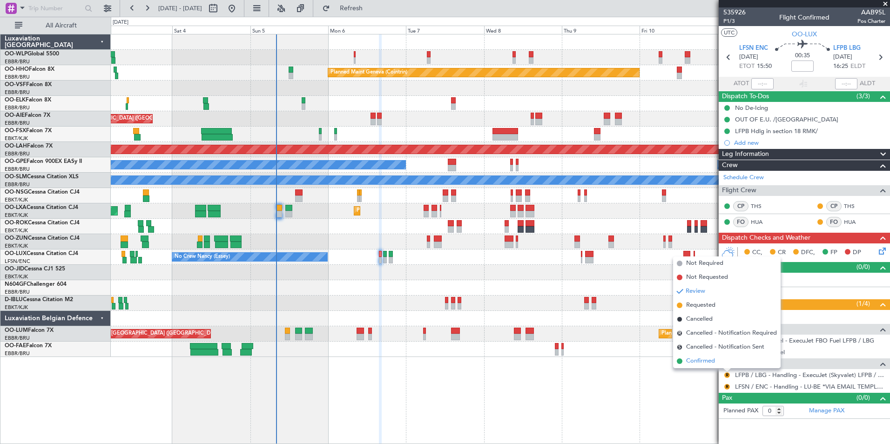
click at [704, 362] on span "Confirmed" at bounding box center [700, 360] width 29 height 9
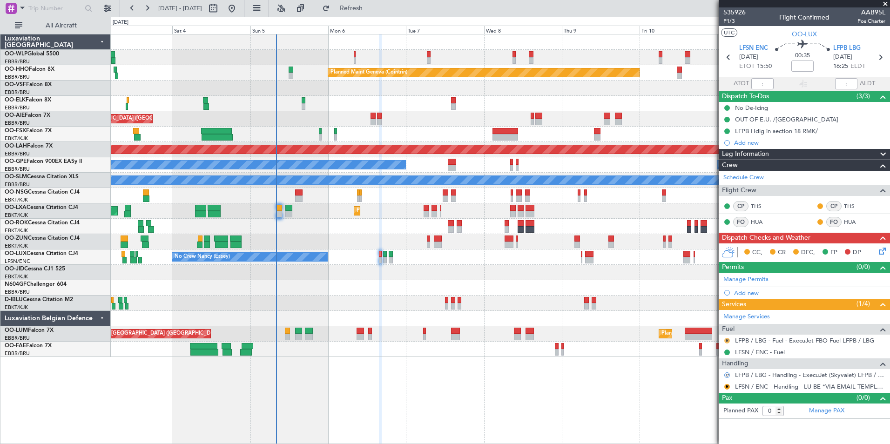
click at [726, 341] on button "R" at bounding box center [727, 341] width 6 height 6
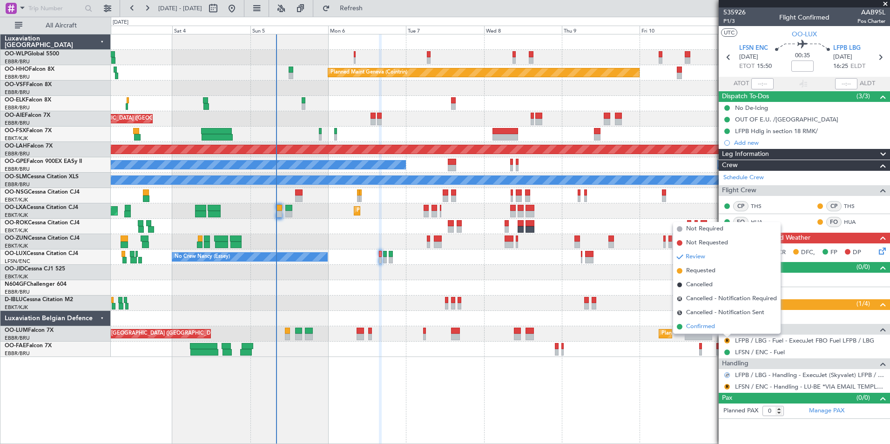
click at [704, 324] on span "Confirmed" at bounding box center [700, 326] width 29 height 9
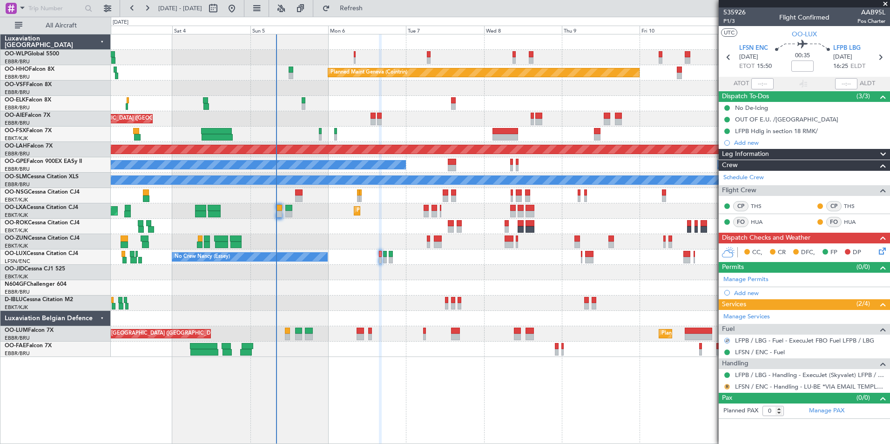
click at [725, 387] on button "R" at bounding box center [727, 387] width 6 height 6
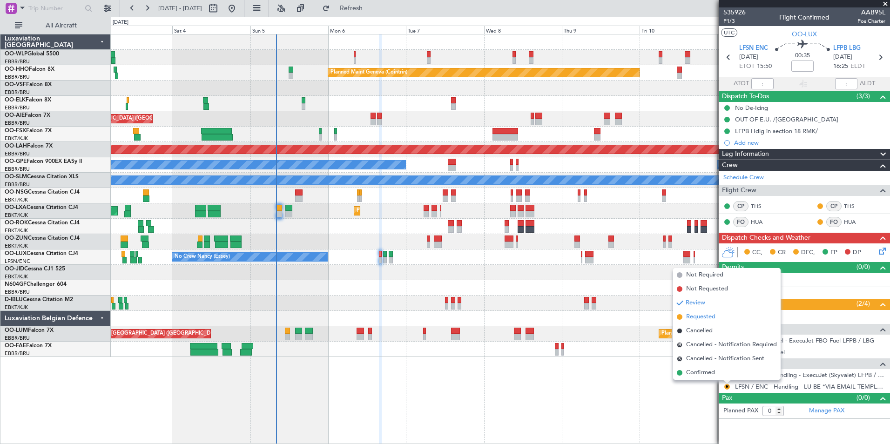
click at [697, 317] on span "Requested" at bounding box center [700, 316] width 29 height 9
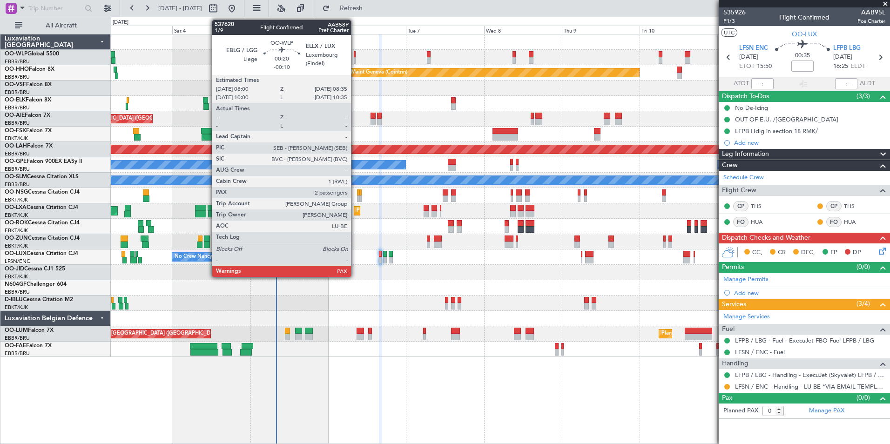
click at [355, 55] on div at bounding box center [355, 54] width 2 height 7
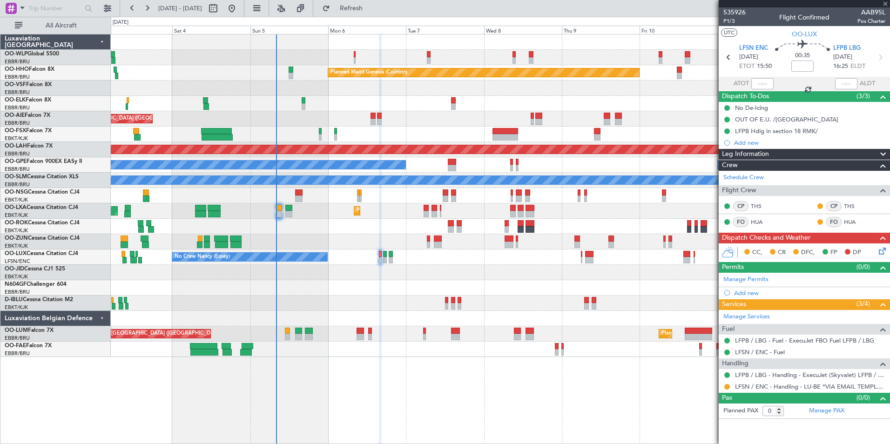
type input "-00:10"
type input "2"
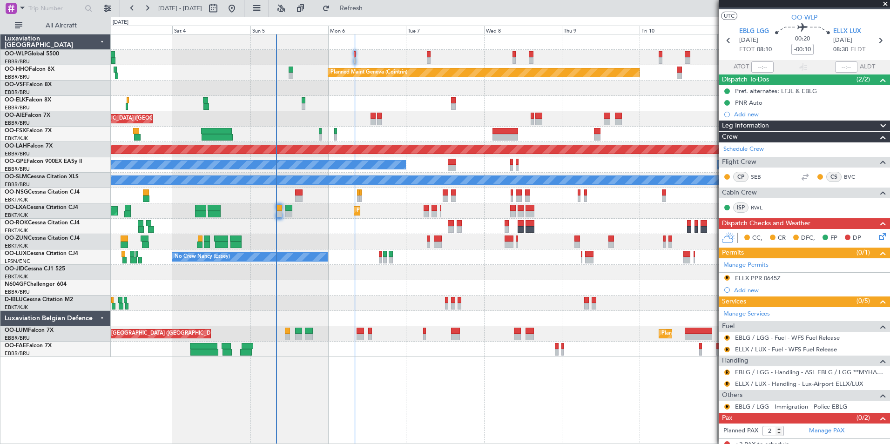
scroll to position [23, 0]
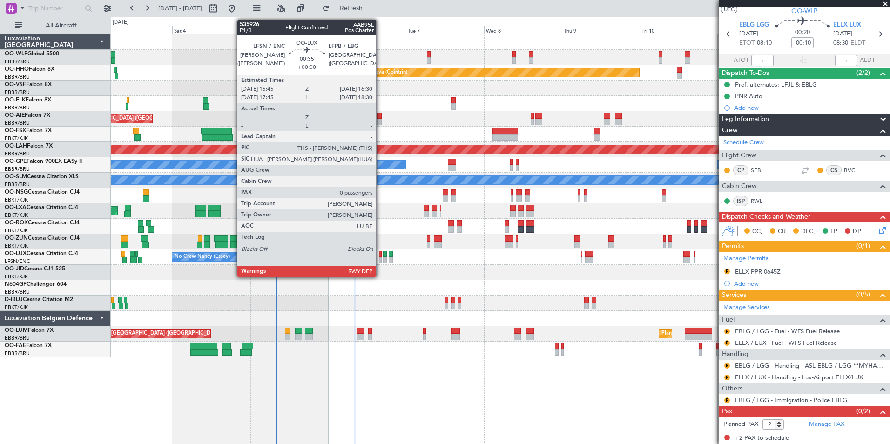
click at [380, 255] on div at bounding box center [380, 254] width 3 height 7
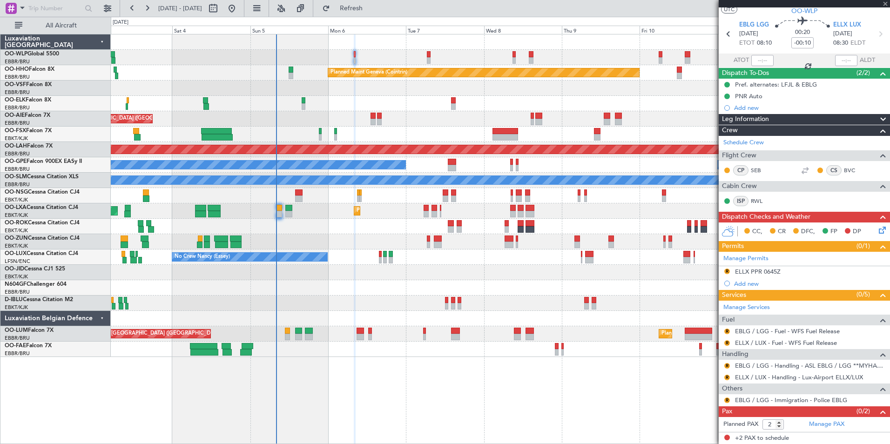
type input "0"
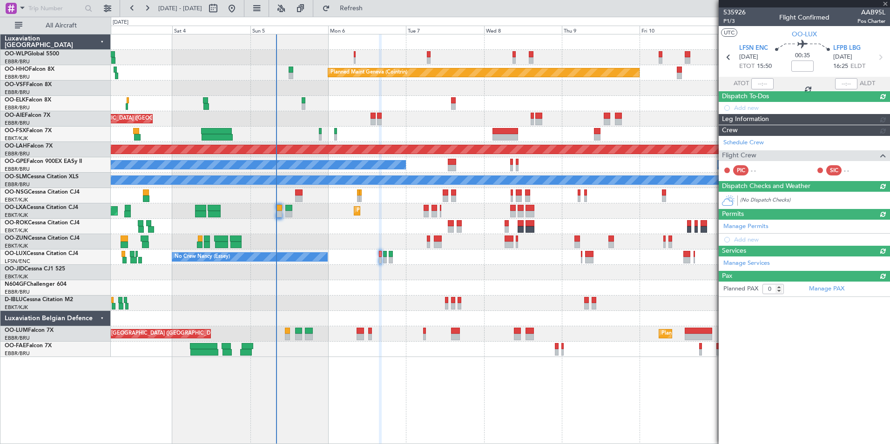
scroll to position [0, 0]
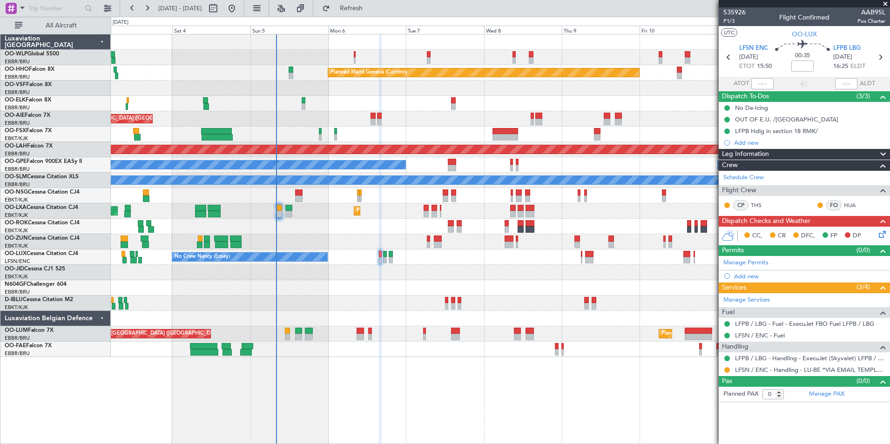
click at [884, 231] on icon at bounding box center [880, 232] width 7 height 7
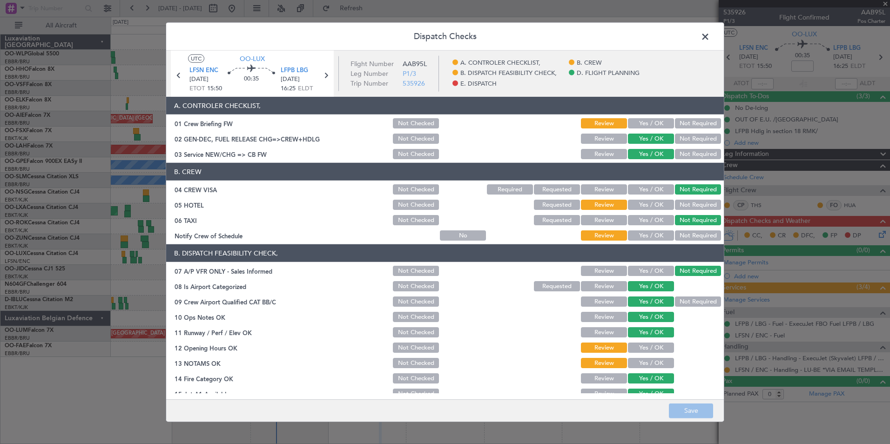
click at [658, 118] on div "Yes / OK" at bounding box center [649, 123] width 47 height 13
click at [650, 123] on button "Yes / OK" at bounding box center [651, 123] width 46 height 10
click at [682, 207] on button "Not Required" at bounding box center [698, 205] width 46 height 10
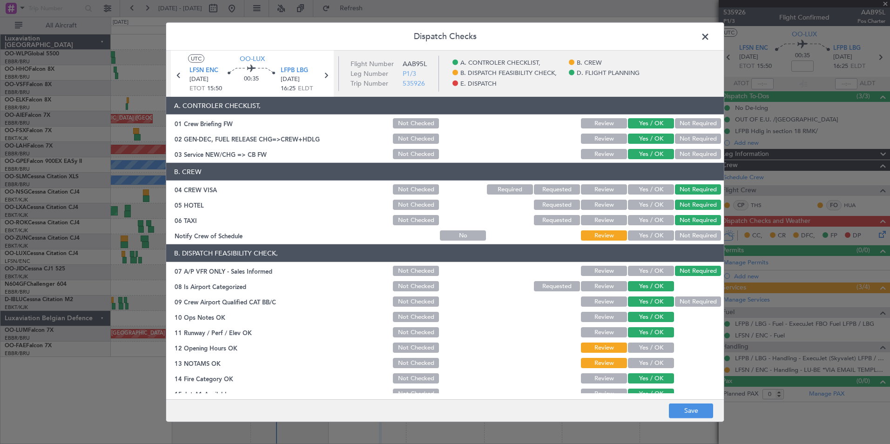
click at [639, 241] on div "Yes / OK" at bounding box center [649, 235] width 47 height 13
click at [641, 233] on button "Yes / OK" at bounding box center [651, 235] width 46 height 10
click at [634, 350] on button "Yes / OK" at bounding box center [651, 347] width 46 height 10
click at [638, 359] on button "Yes / OK" at bounding box center [651, 363] width 46 height 10
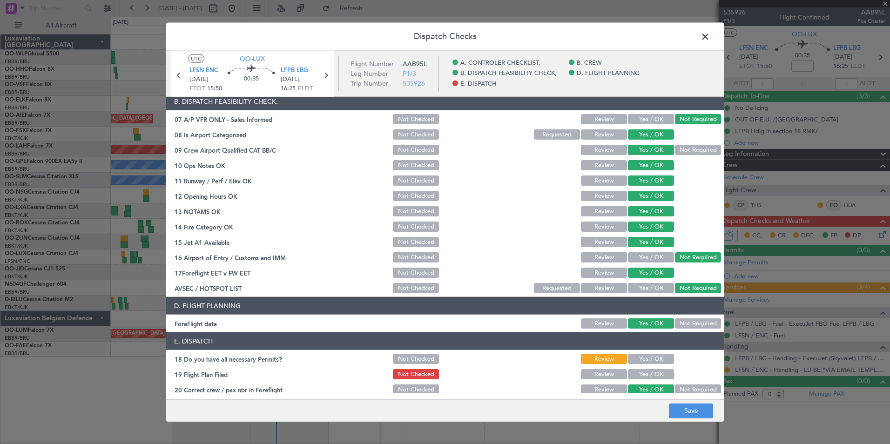
scroll to position [172, 0]
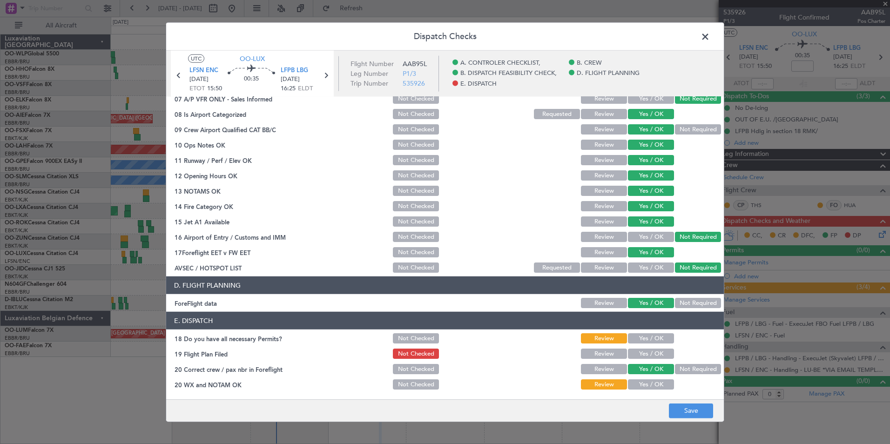
click at [648, 340] on button "Yes / OK" at bounding box center [651, 338] width 46 height 10
click at [644, 354] on button "Yes / OK" at bounding box center [651, 354] width 46 height 10
click at [640, 385] on button "Yes / OK" at bounding box center [651, 384] width 46 height 10
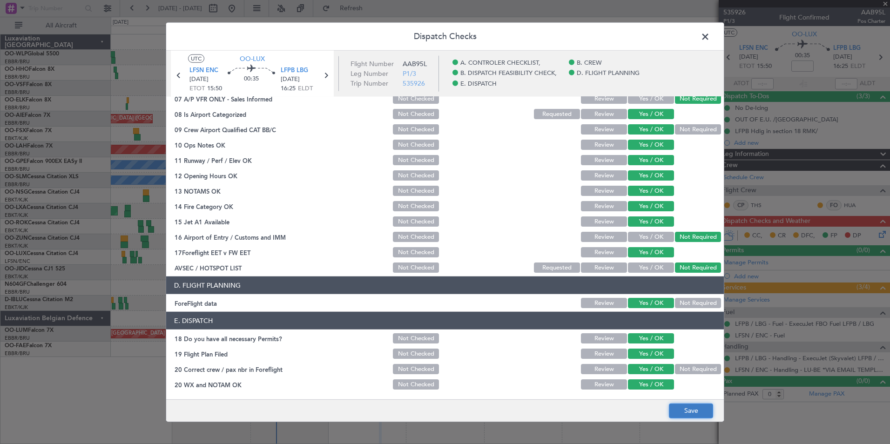
click at [693, 416] on button "Save" at bounding box center [691, 410] width 44 height 15
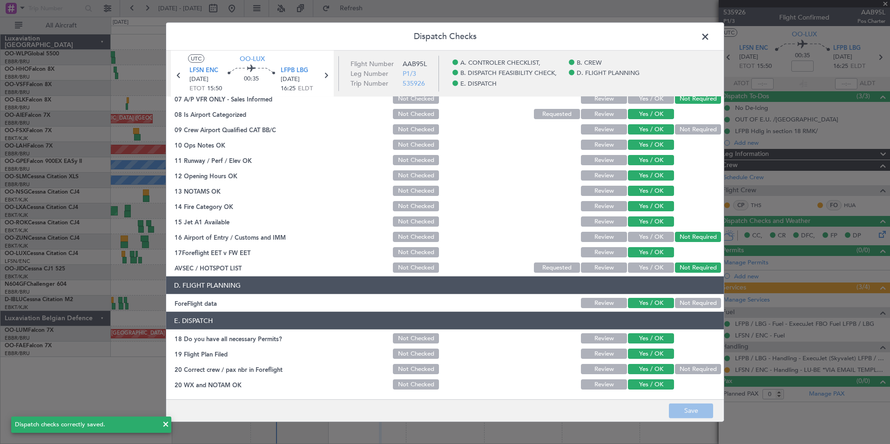
click at [710, 34] on span at bounding box center [710, 39] width 0 height 19
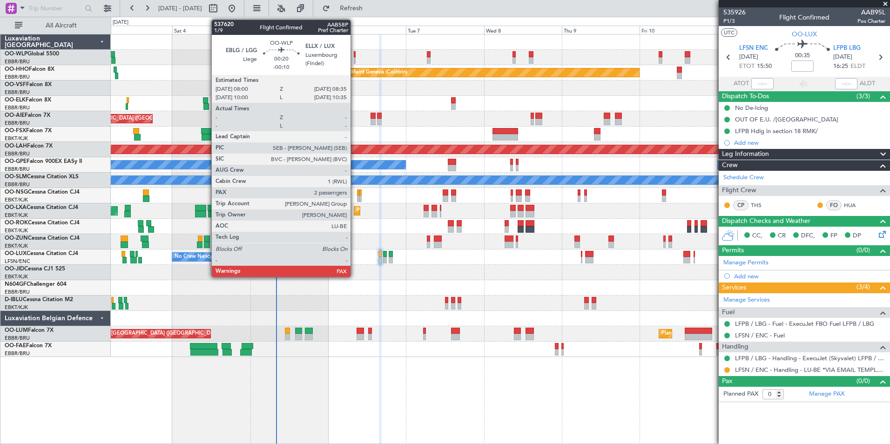
click at [355, 58] on div at bounding box center [355, 60] width 2 height 7
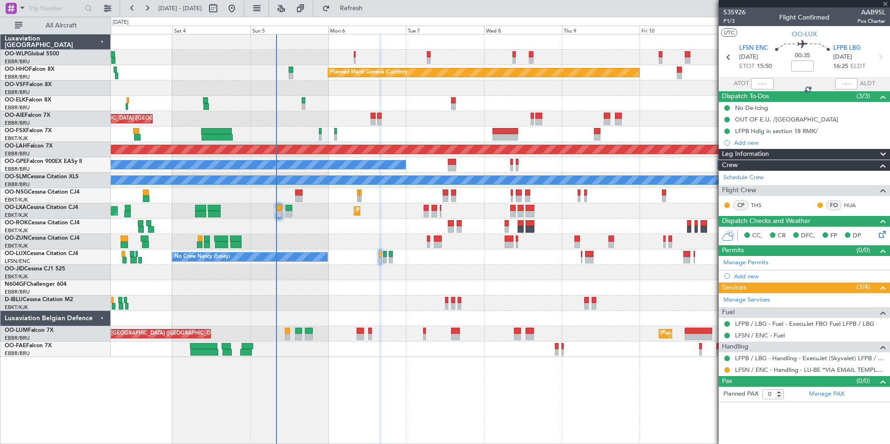
type input "-00:10"
type input "2"
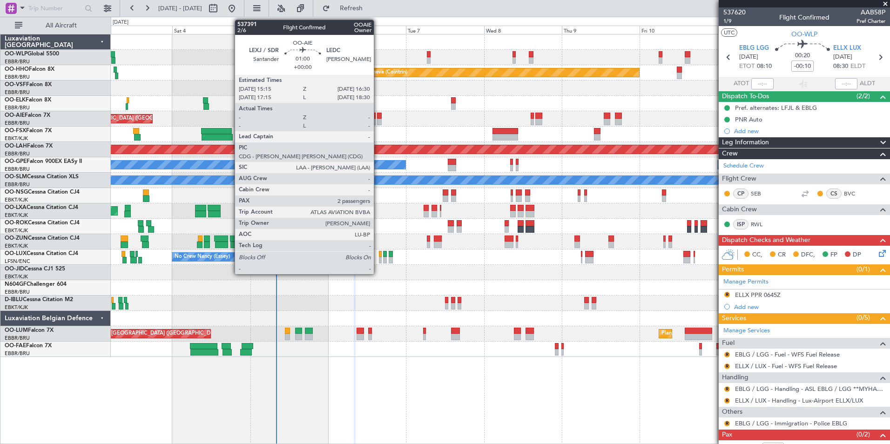
click at [378, 119] on div at bounding box center [379, 122] width 4 height 7
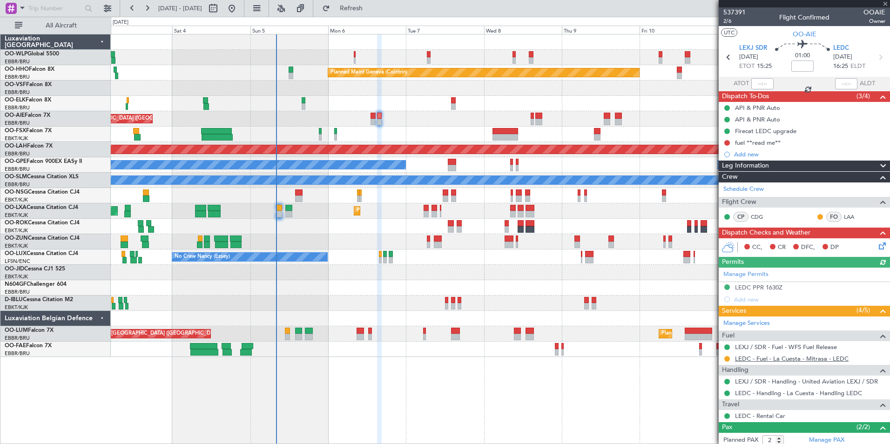
click at [805, 358] on link "LEDC - Fuel - La Cuesta - Mitrasa - LEDC" at bounding box center [792, 359] width 114 height 8
click at [842, 47] on span "LEDC" at bounding box center [841, 48] width 16 height 9
click at [749, 140] on div "fuel **read me**" at bounding box center [758, 143] width 46 height 8
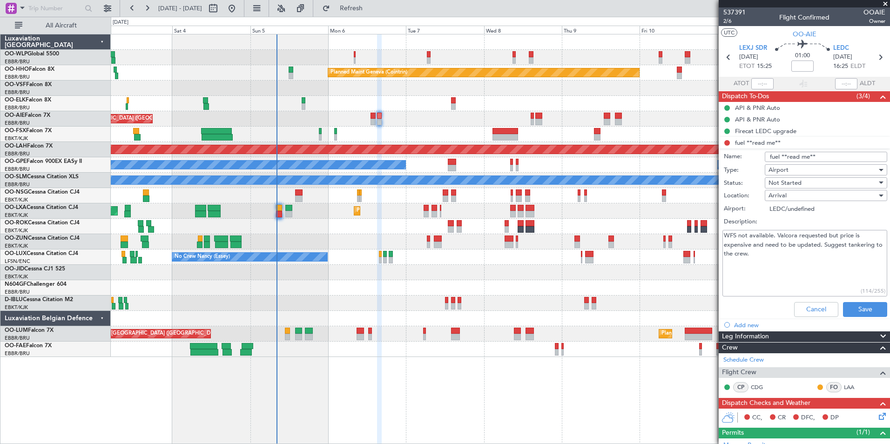
click at [769, 255] on textarea "WFS not available. Valcora requested but price is expensive and need to be upda…" at bounding box center [804, 263] width 165 height 67
type textarea "WFS not available. Valcora requested but price is expensive and need to be upda…"
click at [846, 307] on button "Save" at bounding box center [865, 309] width 44 height 15
